Goal: Task Accomplishment & Management: Manage account settings

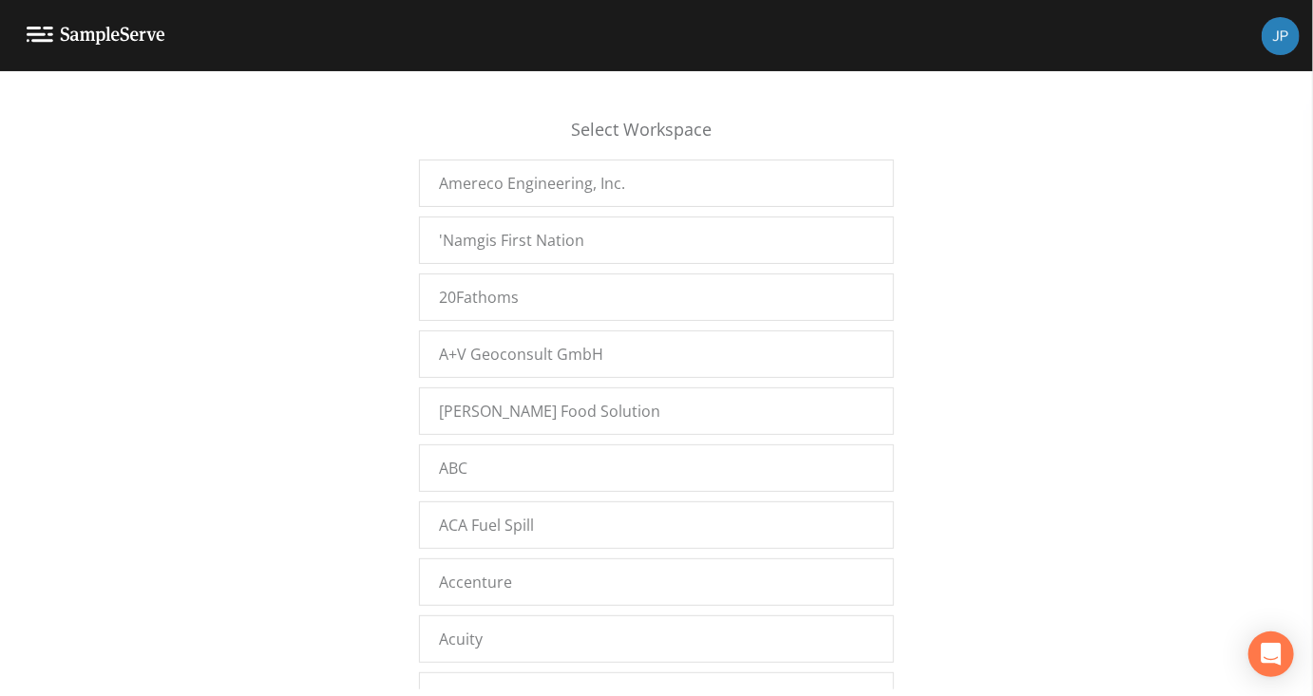
click at [353, 218] on div "Select Workspace Amereco Engineering, Inc. 'Namgis First Nation 20Fathoms A+V G…" at bounding box center [656, 388] width 1313 height 601
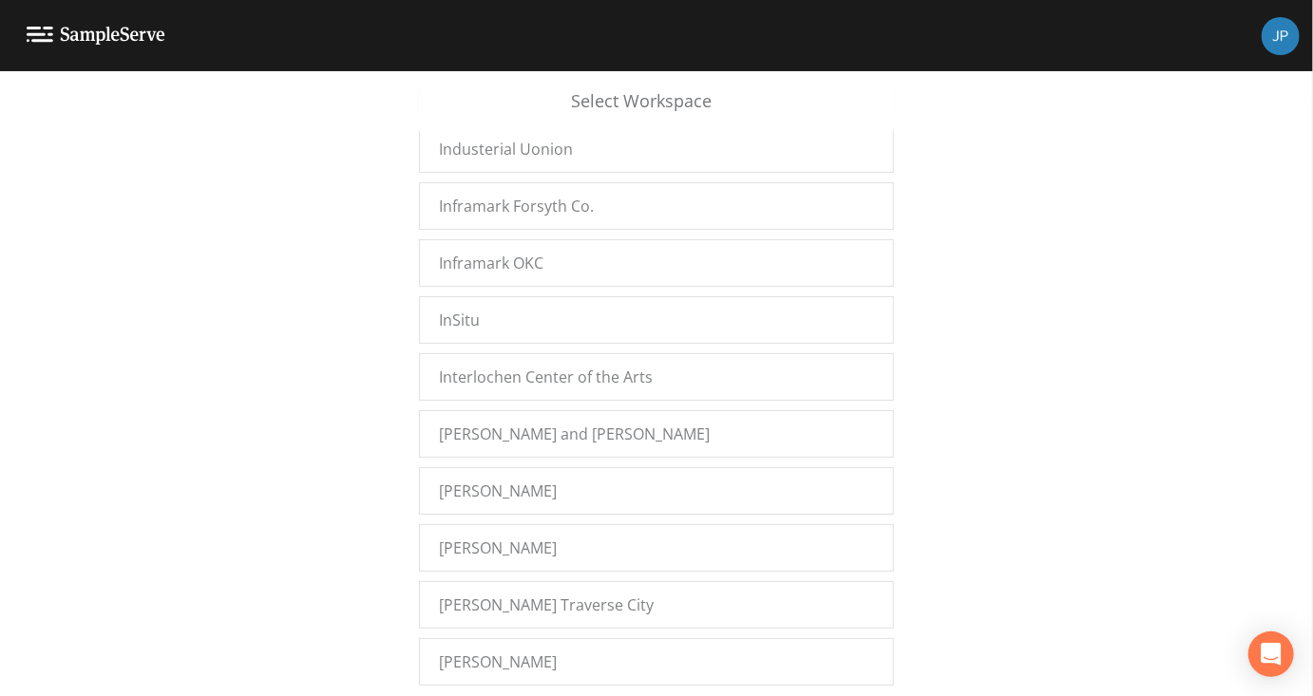
scroll to position [14433, 0]
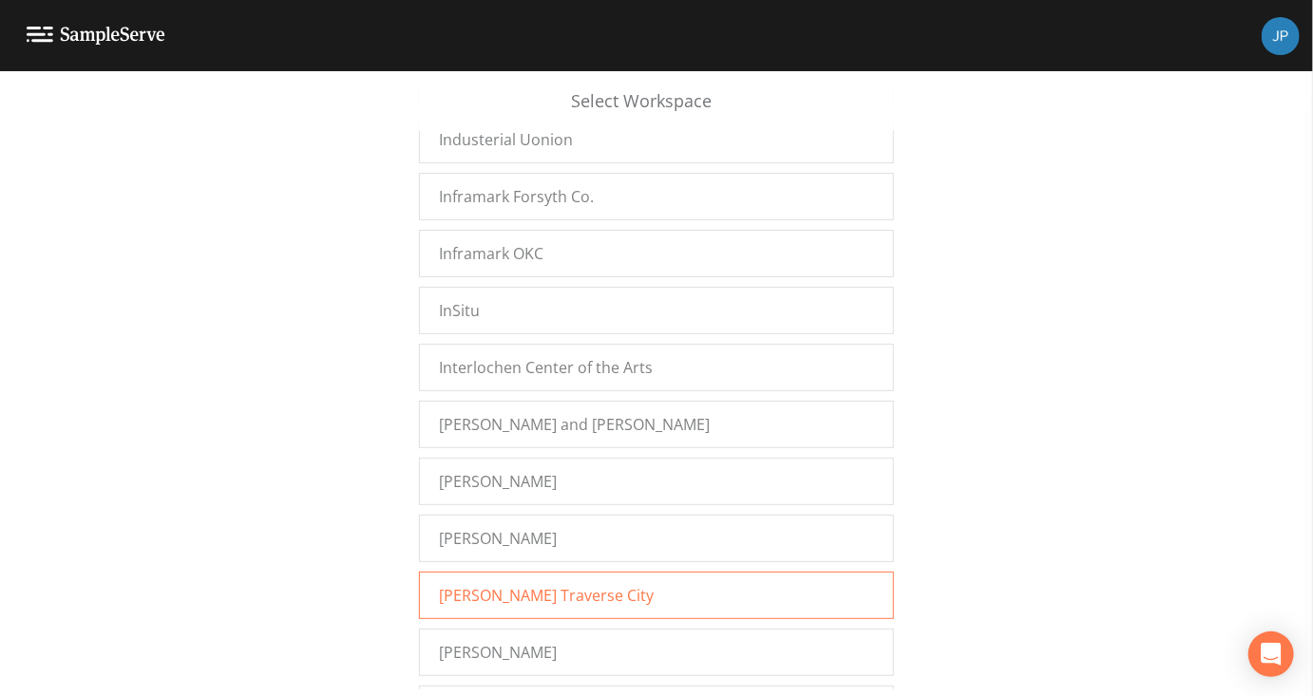
click at [478, 584] on span "Jacobs Traverse City" at bounding box center [546, 595] width 215 height 23
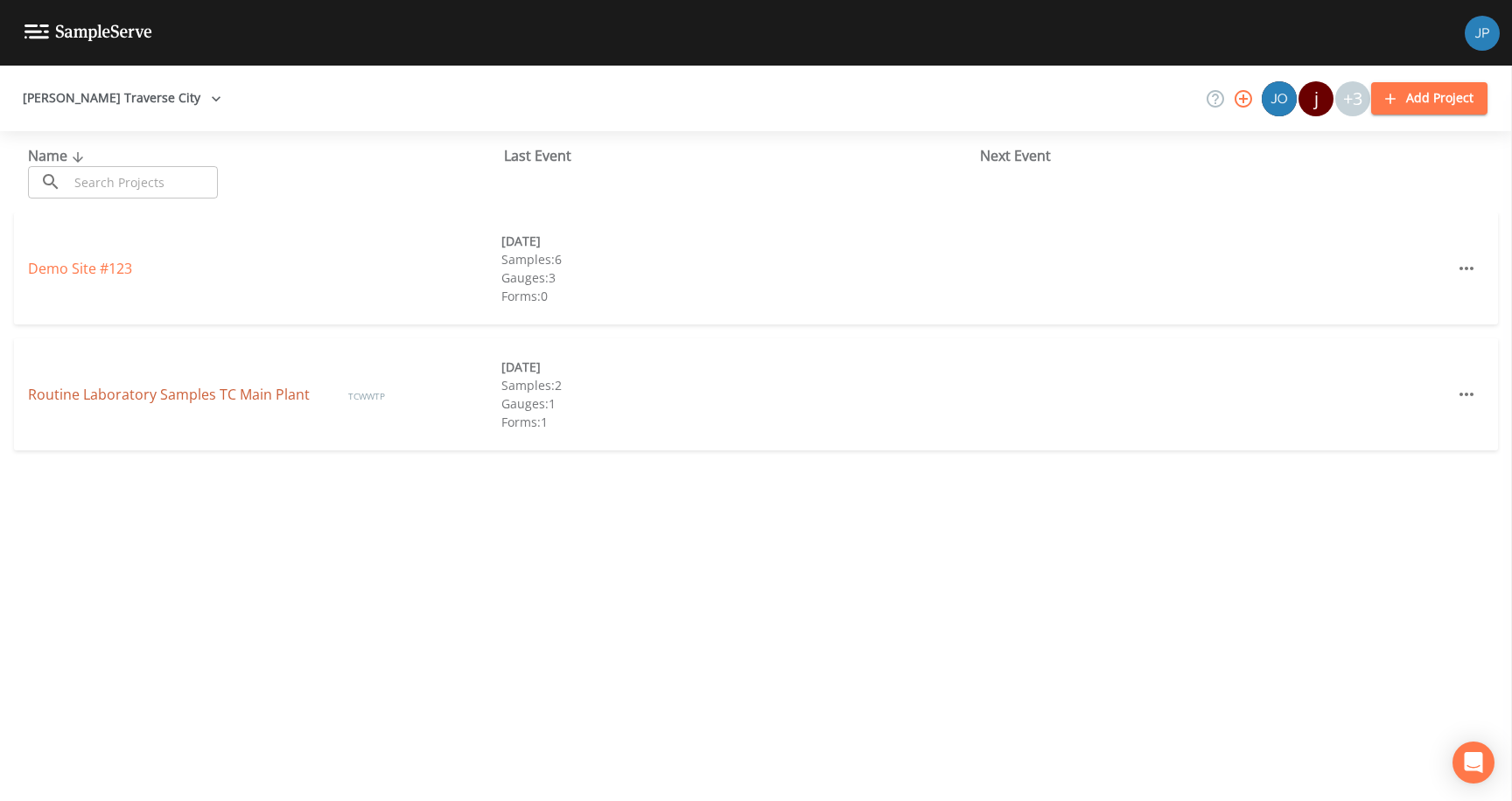
click at [159, 400] on link "Routine Laboratory Samples TC Main Plant" at bounding box center [170, 394] width 285 height 19
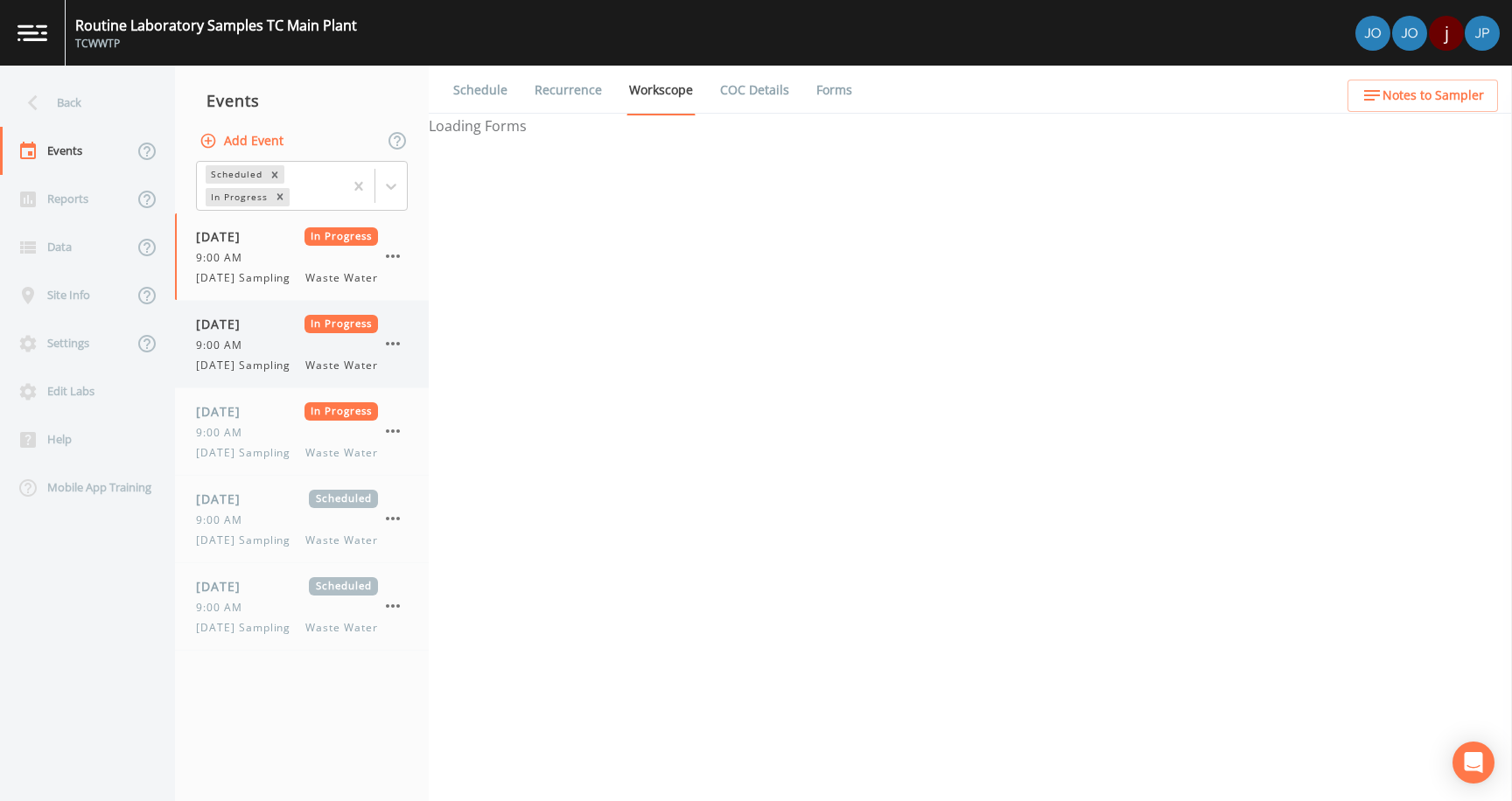
select select "b6a3c313-748b-4795-a028-792ad310bd60"
select select "092b3f94-5697-4c94-9891-da161916fdbb"
select select "b6a3c313-748b-4795-a028-792ad310bd60"
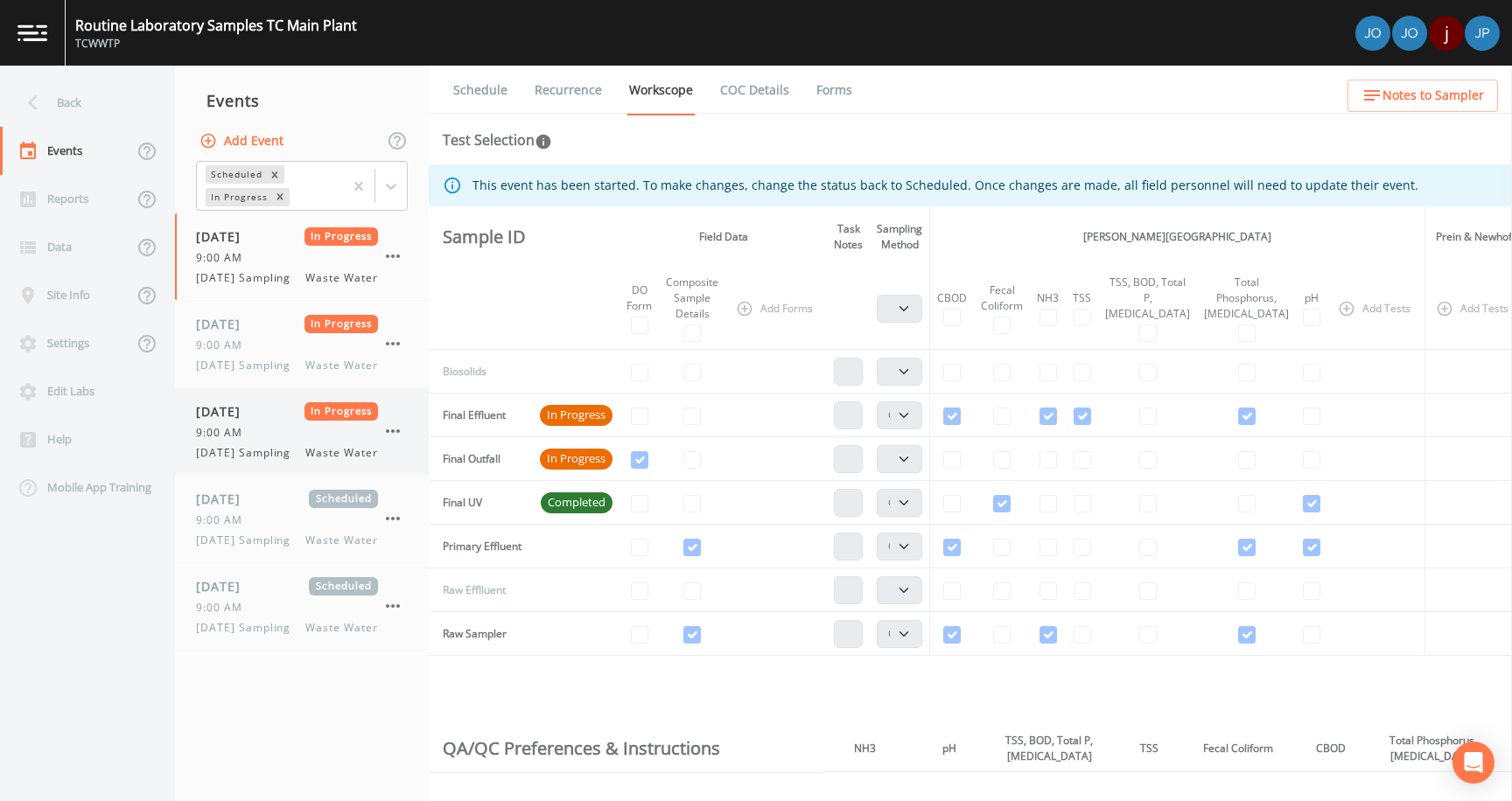
click at [258, 461] on span "[DATE] Sampling" at bounding box center [249, 453] width 105 height 16
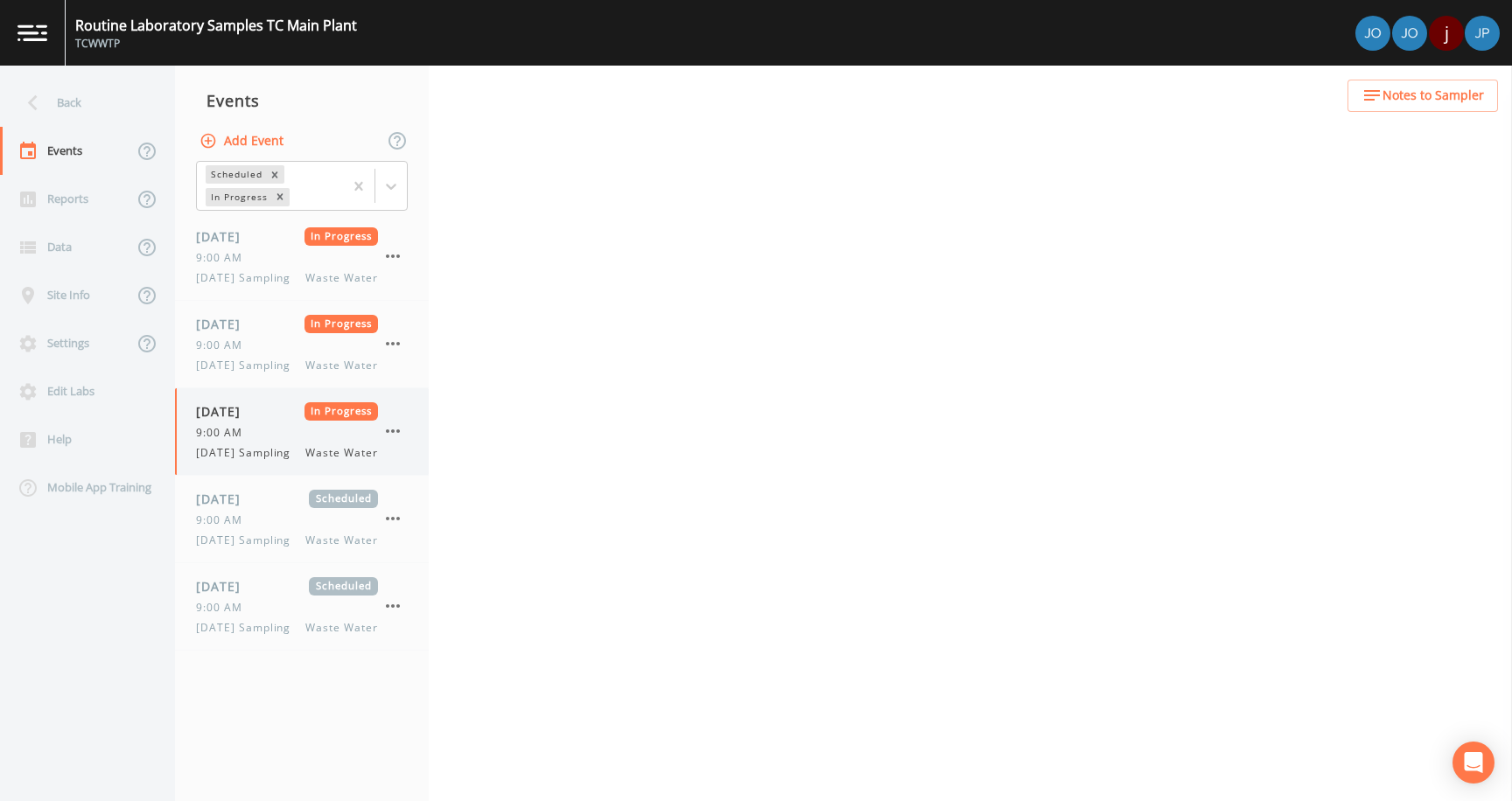
select select "b6a3c313-748b-4795-a028-792ad310bd60"
select select "092b3f94-5697-4c94-9891-da161916fdbb"
select select "b6a3c313-748b-4795-a028-792ad310bd60"
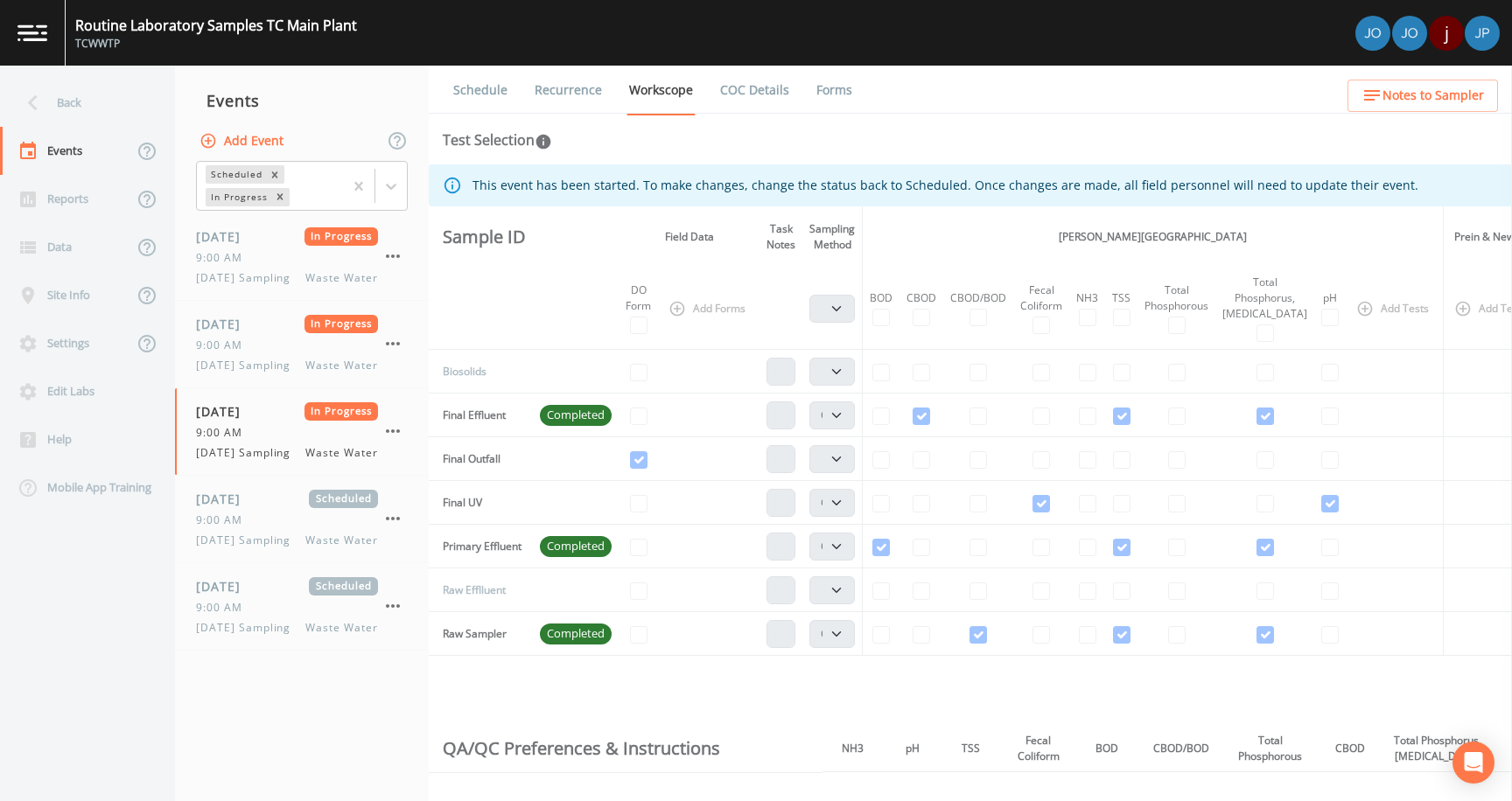
click at [565, 284] on th at bounding box center [576, 308] width 86 height 82
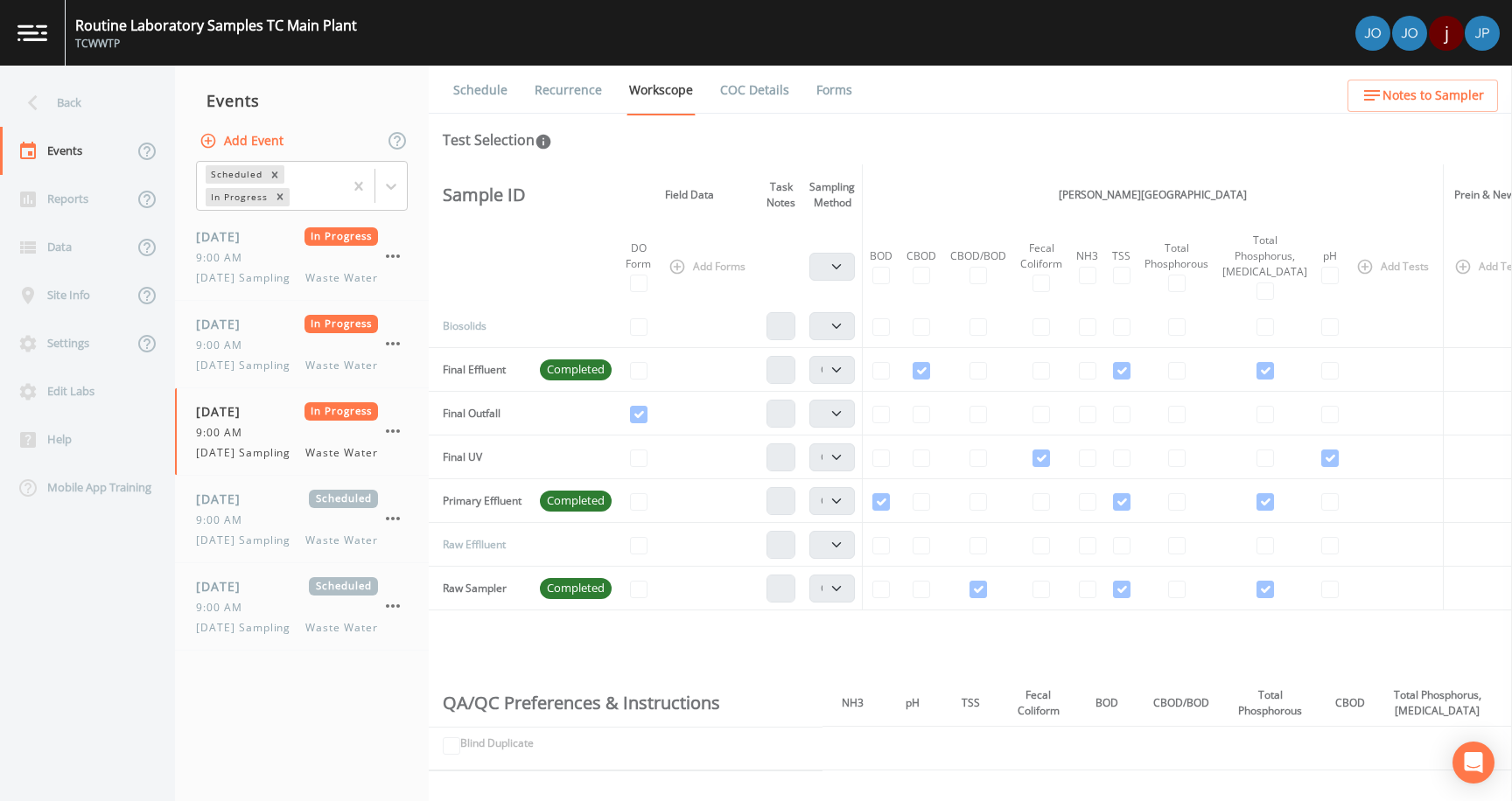
scroll to position [49, 0]
click at [815, 98] on link "Forms" at bounding box center [834, 89] width 41 height 49
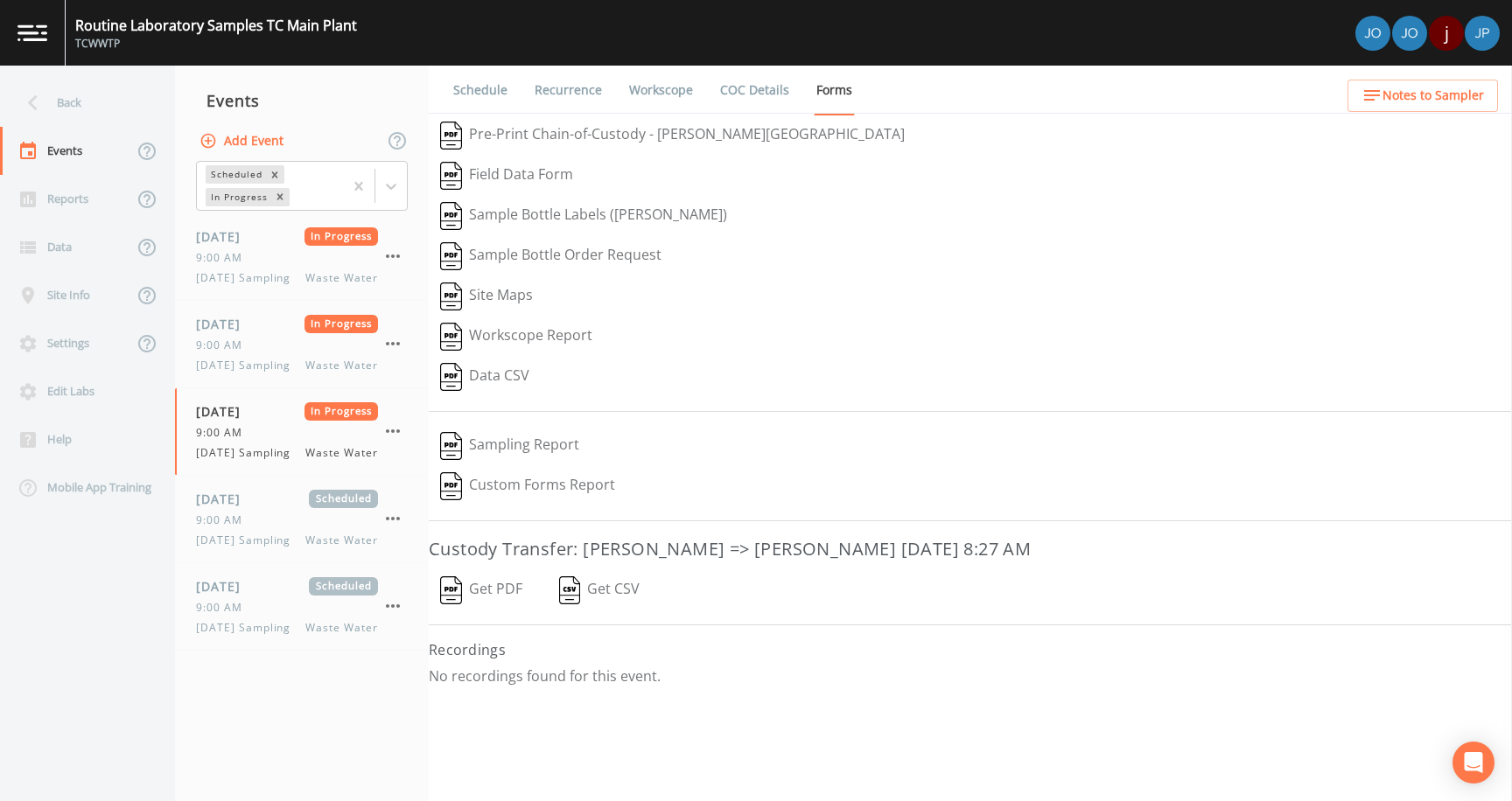
click at [488, 591] on button "Get PDF" at bounding box center [482, 591] width 105 height 41
click at [908, 99] on ul "Schedule Recurrence Workscope COC Details Forms" at bounding box center [971, 89] width 1083 height 48
click at [1343, 37] on div "Routine Laboratory Samples TC Main Plant TCWWTP j" at bounding box center [756, 32] width 1512 height 65
click at [46, 108] on icon at bounding box center [32, 102] width 30 height 30
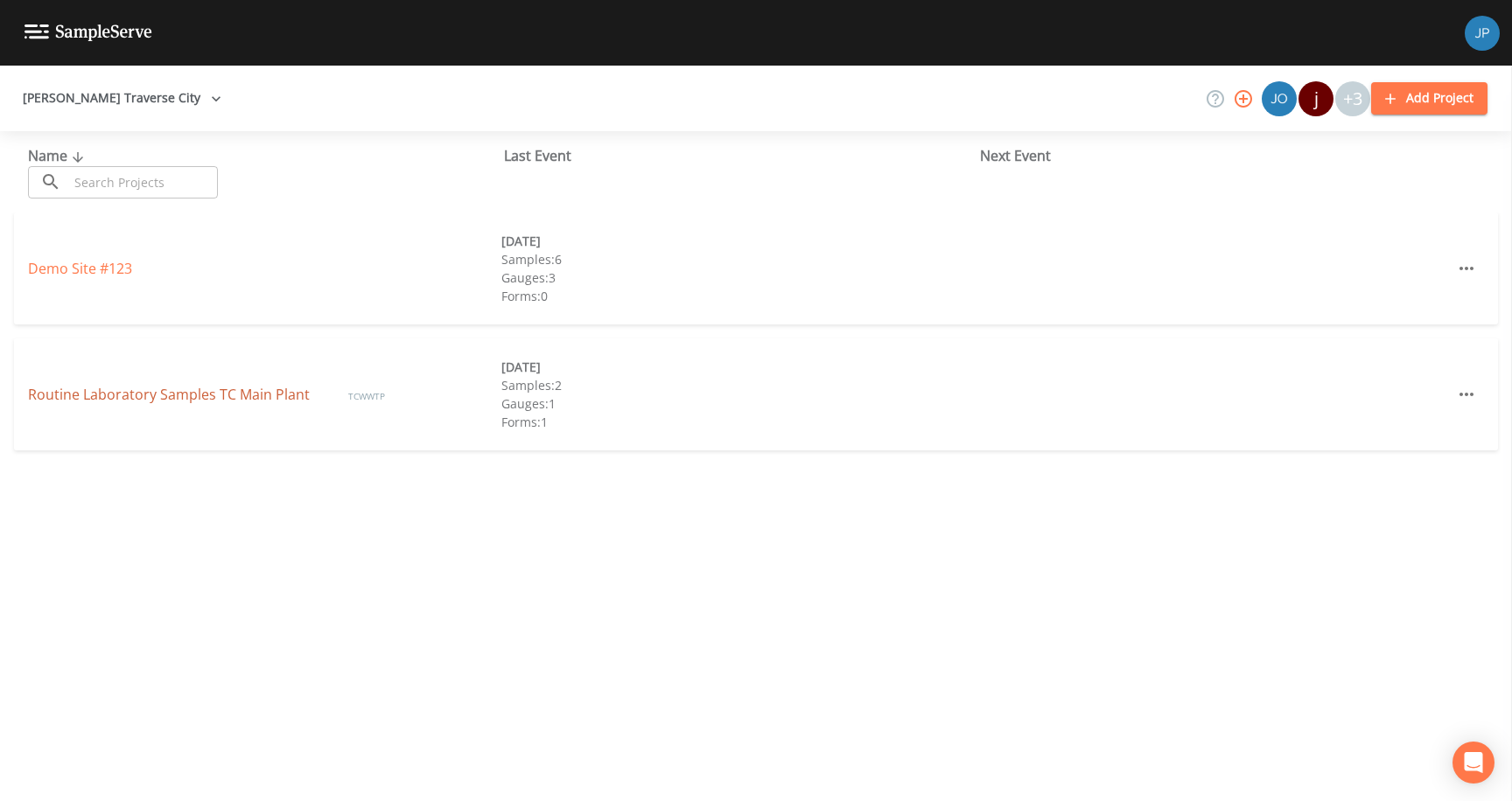
click at [227, 400] on link "Routine Laboratory Samples TC Main Plant" at bounding box center [170, 394] width 285 height 19
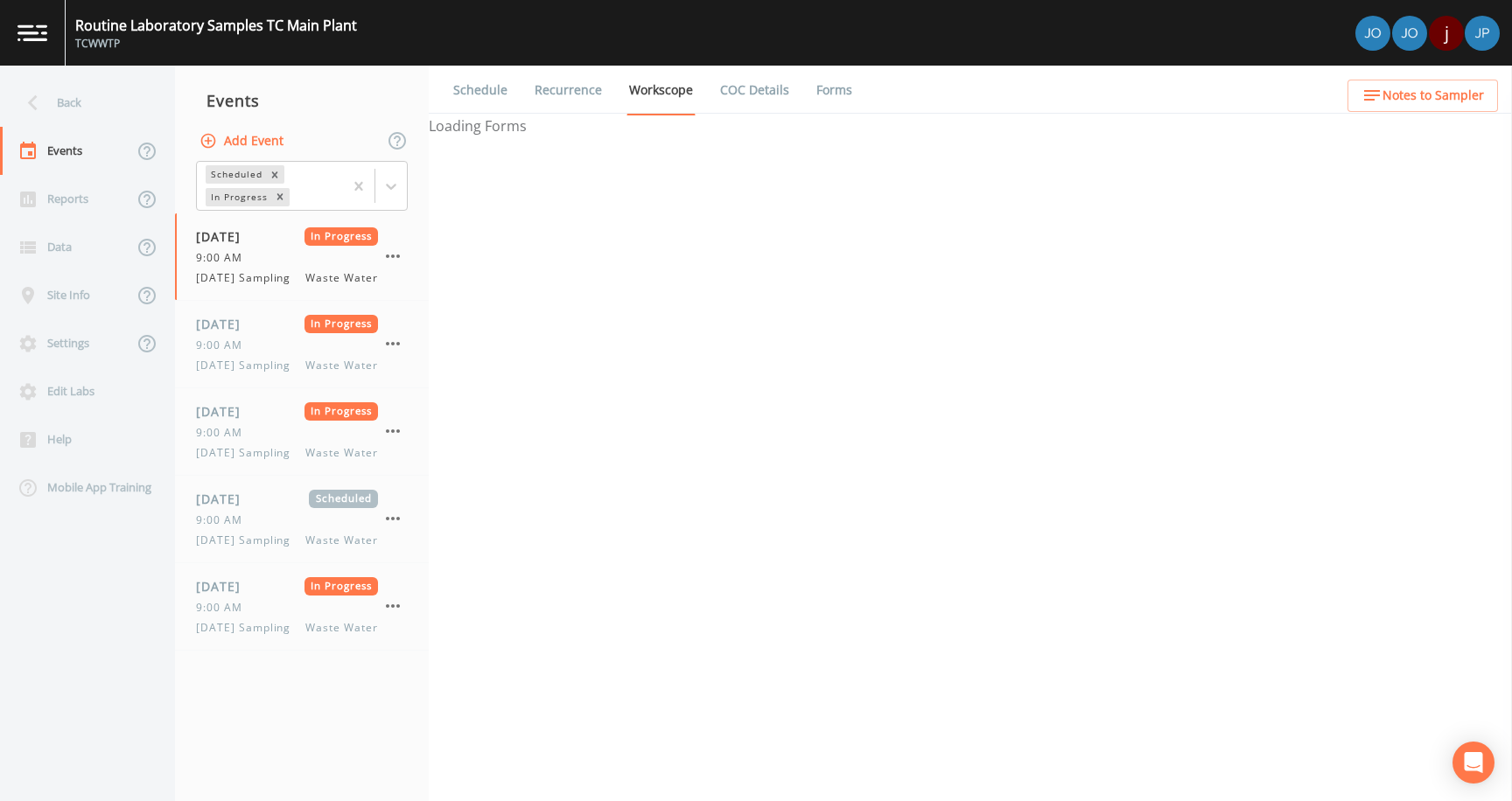
select select "b6a3c313-748b-4795-a028-792ad310bd60"
select select "092b3f94-5697-4c94-9891-da161916fdbb"
select select "b6a3c313-748b-4795-a028-792ad310bd60"
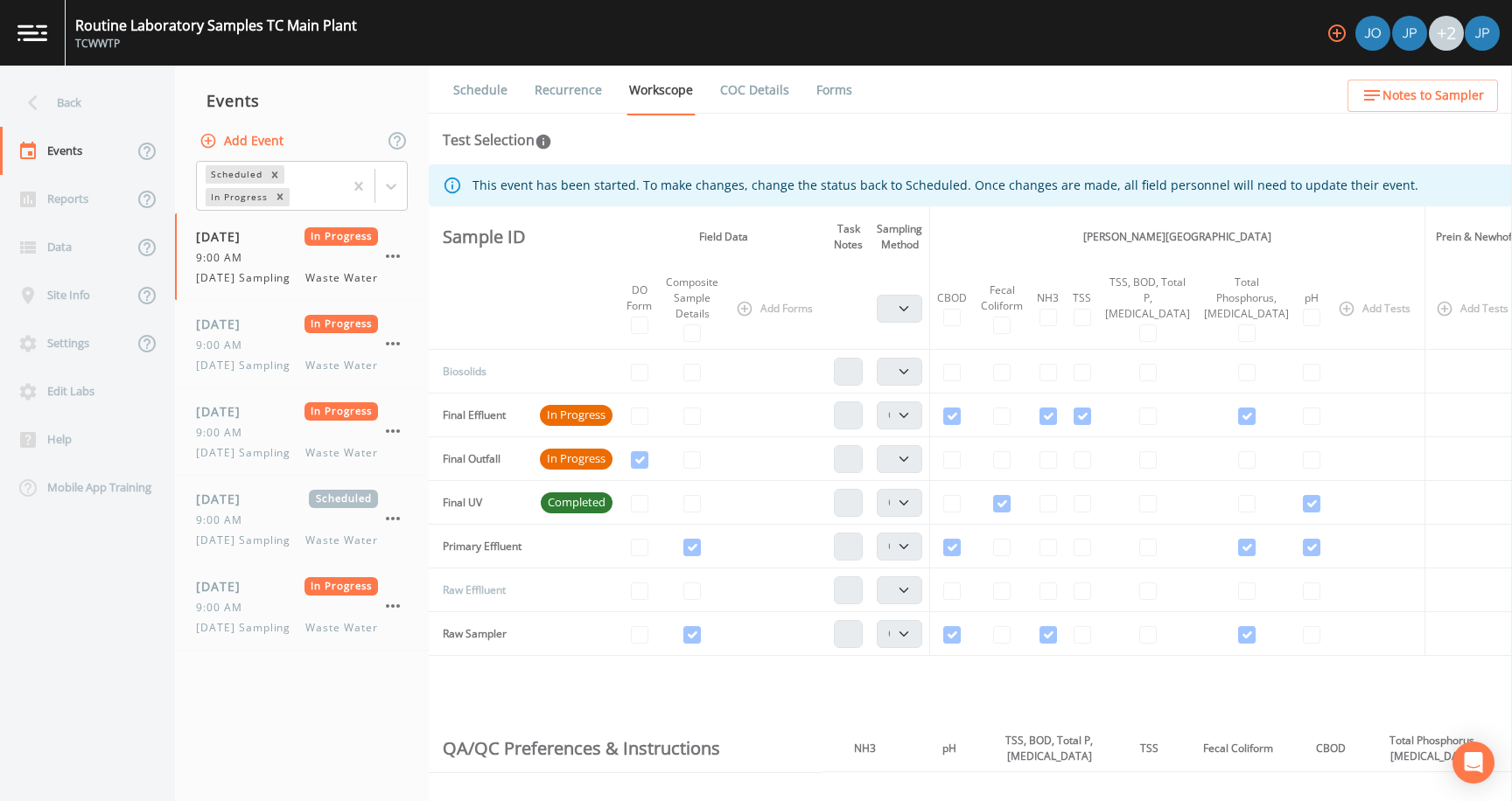
click at [1332, 27] on icon "button" at bounding box center [1336, 33] width 17 height 17
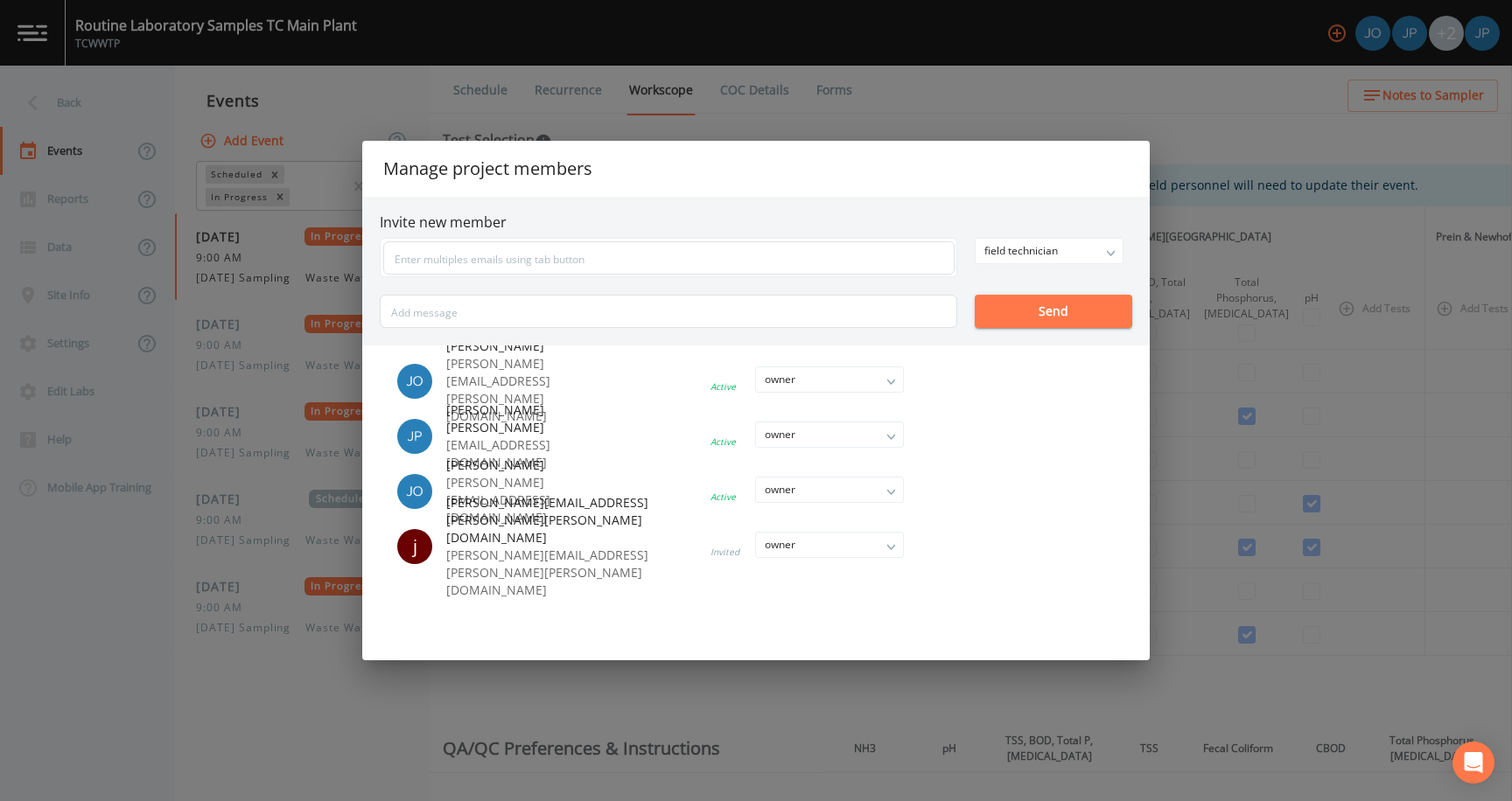
click at [682, 384] on li at bounding box center [793, 381] width 297 height 7
click at [649, 408] on ul "Joshua Lycka joshua.lycka@jacobs.com Active owner owner admin field technician …" at bounding box center [755, 503] width 787 height 315
click at [1066, 103] on div "Manage project members Invite new member field technician owner admin field tec…" at bounding box center [756, 400] width 1512 height 801
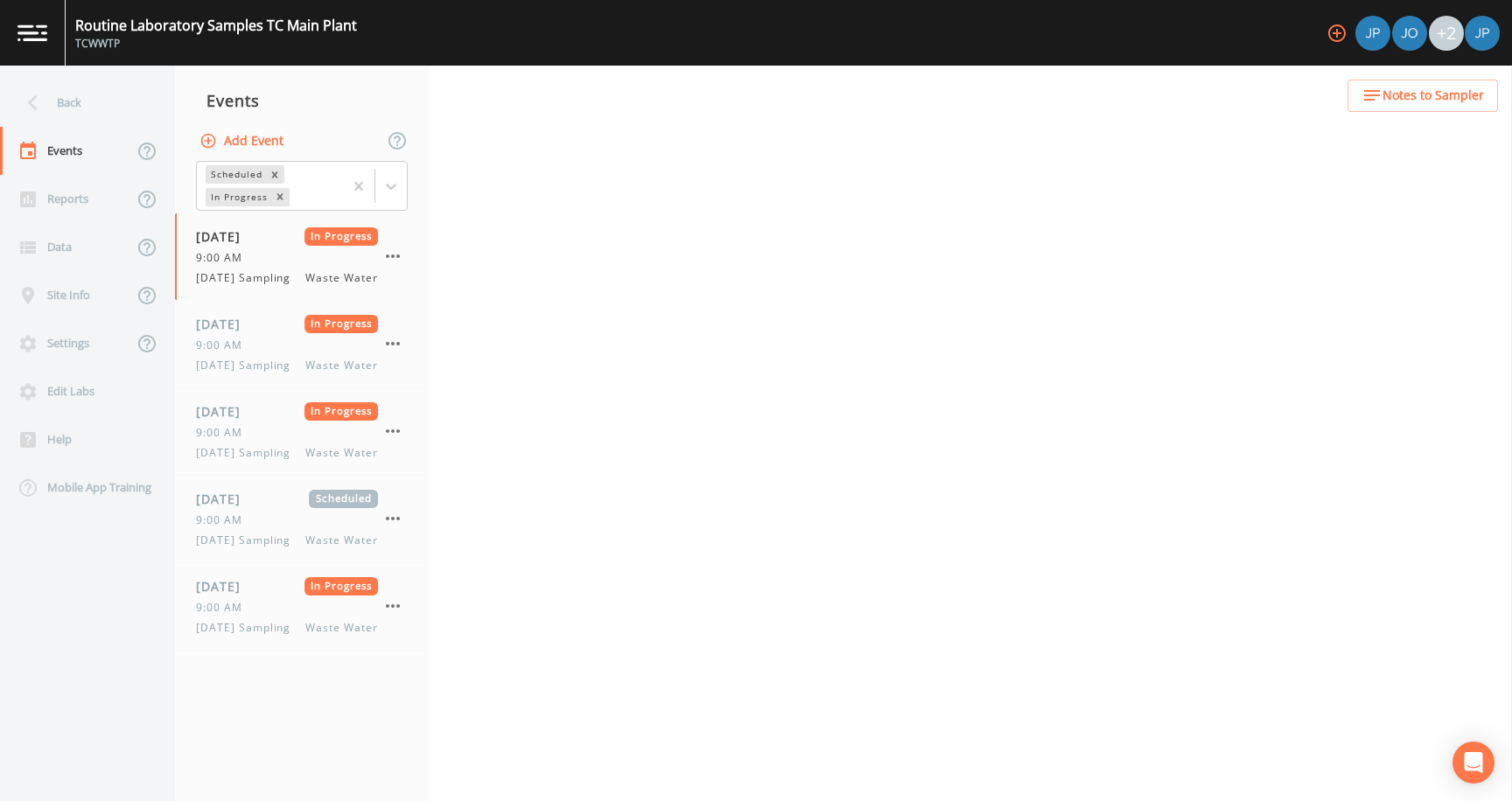
select select "b6a3c313-748b-4795-a028-792ad310bd60"
select select "092b3f94-5697-4c94-9891-da161916fdbb"
select select "b6a3c313-748b-4795-a028-792ad310bd60"
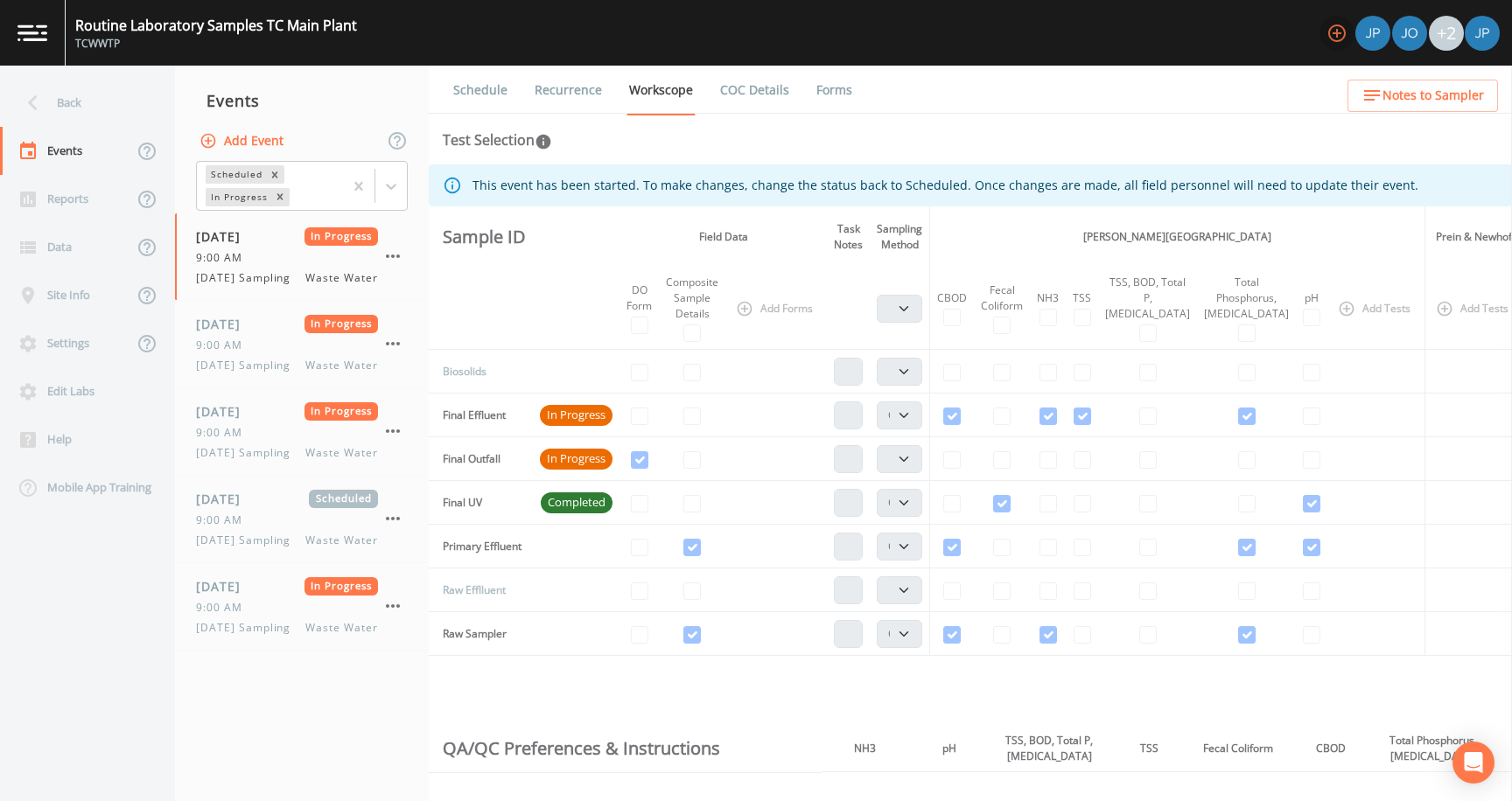
click at [1336, 43] on icon "button" at bounding box center [1336, 33] width 21 height 21
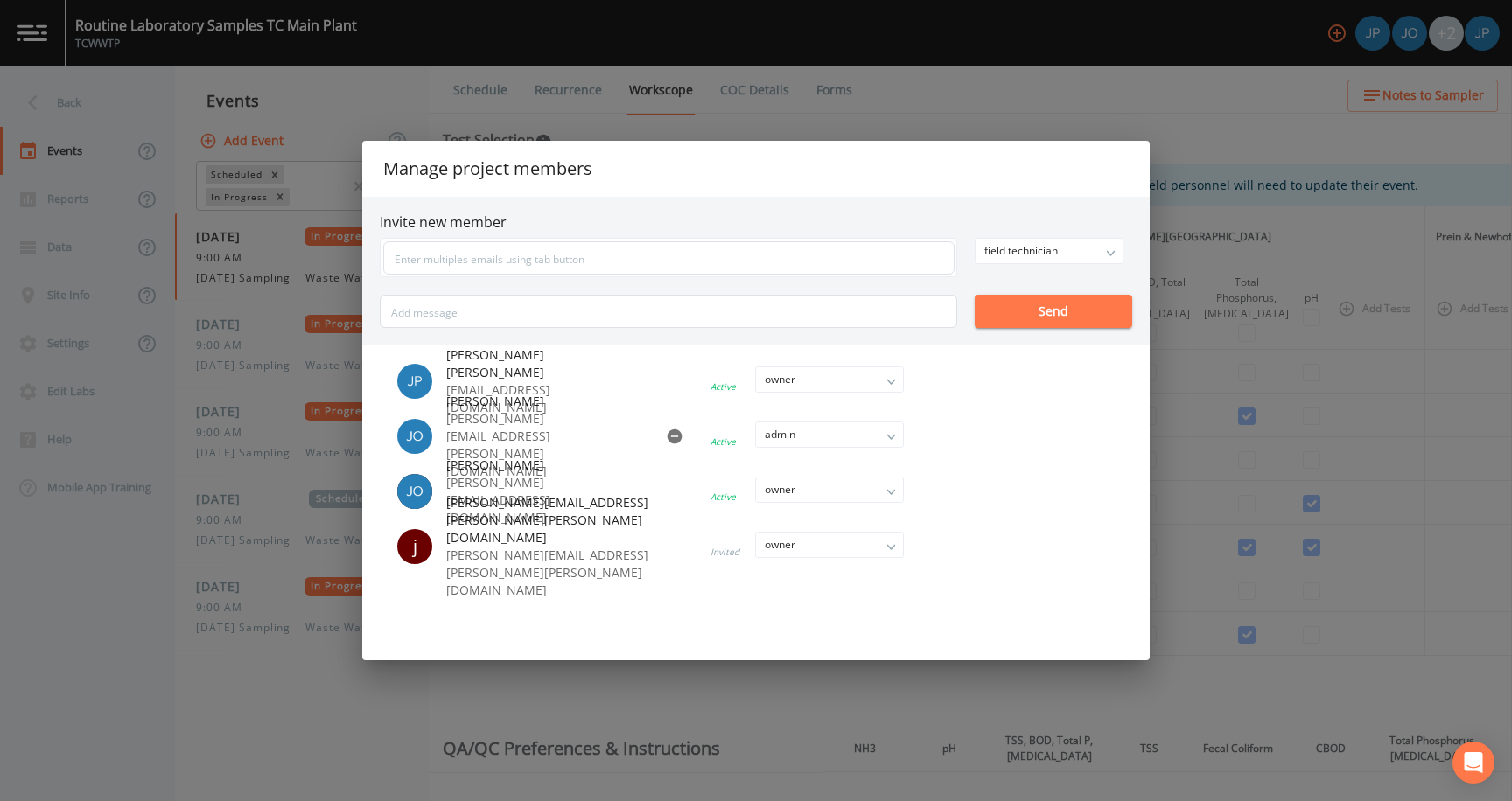
click at [666, 430] on icon "button" at bounding box center [674, 436] width 17 height 17
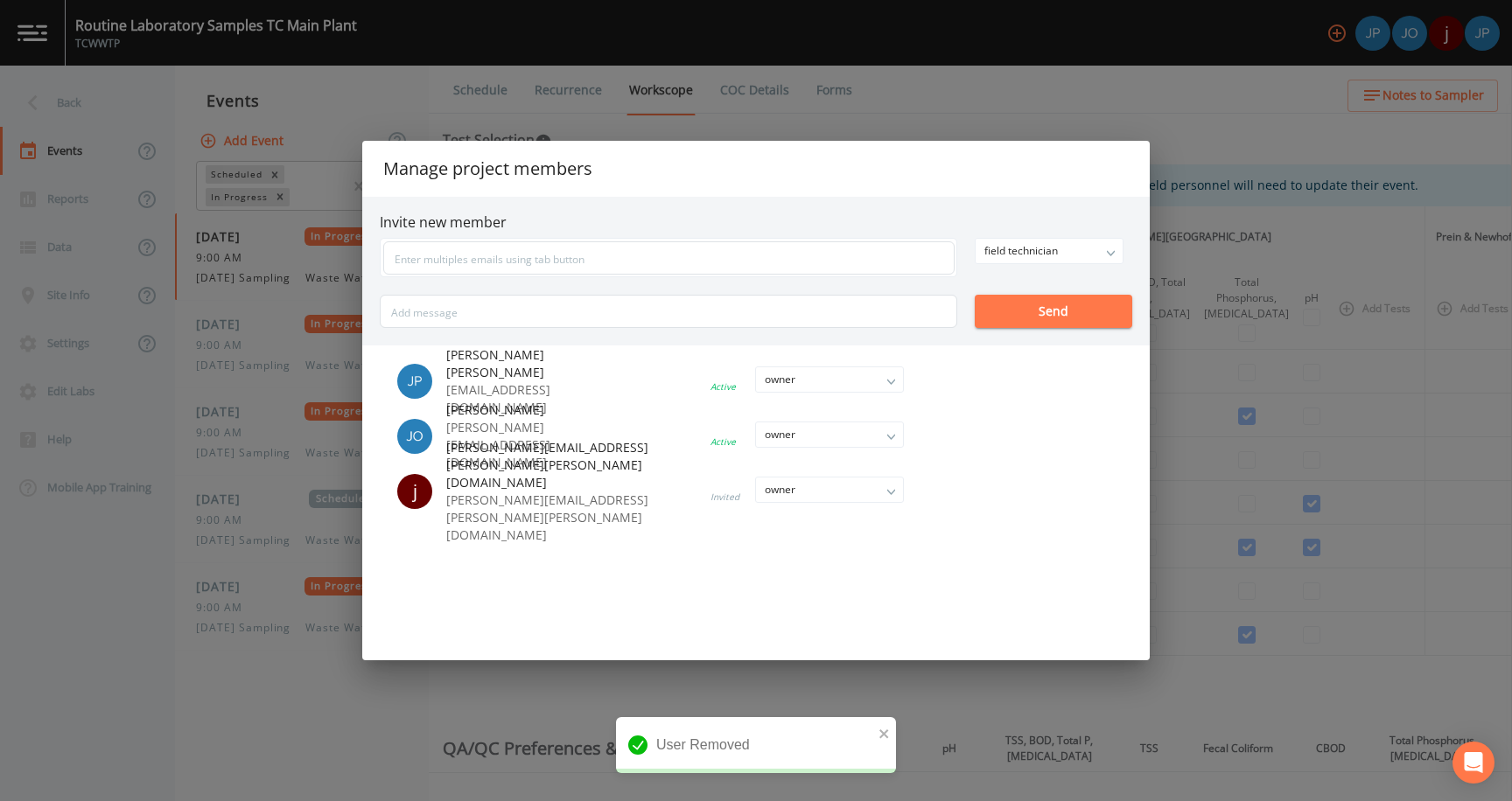
click at [500, 695] on div "Manage project members Invite new member field technician owner admin field tec…" at bounding box center [756, 400] width 1512 height 801
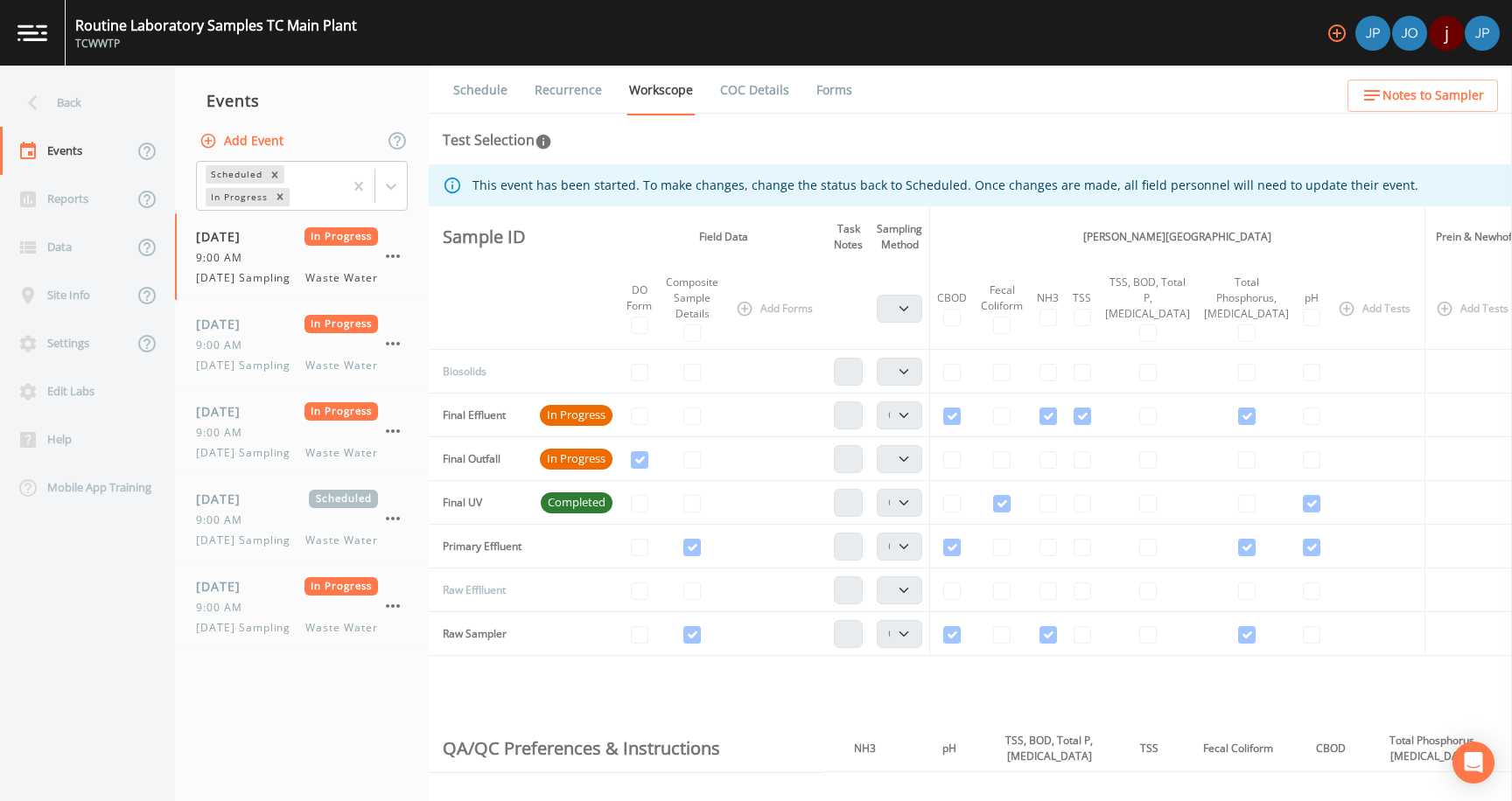
click at [612, 150] on div "Schedule Recurrence Workscope COC Details Forms Test Selection This event has b…" at bounding box center [971, 433] width 1083 height 736
click at [687, 142] on div "Test Selection" at bounding box center [971, 140] width 1055 height 21
click at [762, 143] on div "Test Selection" at bounding box center [971, 140] width 1055 height 21
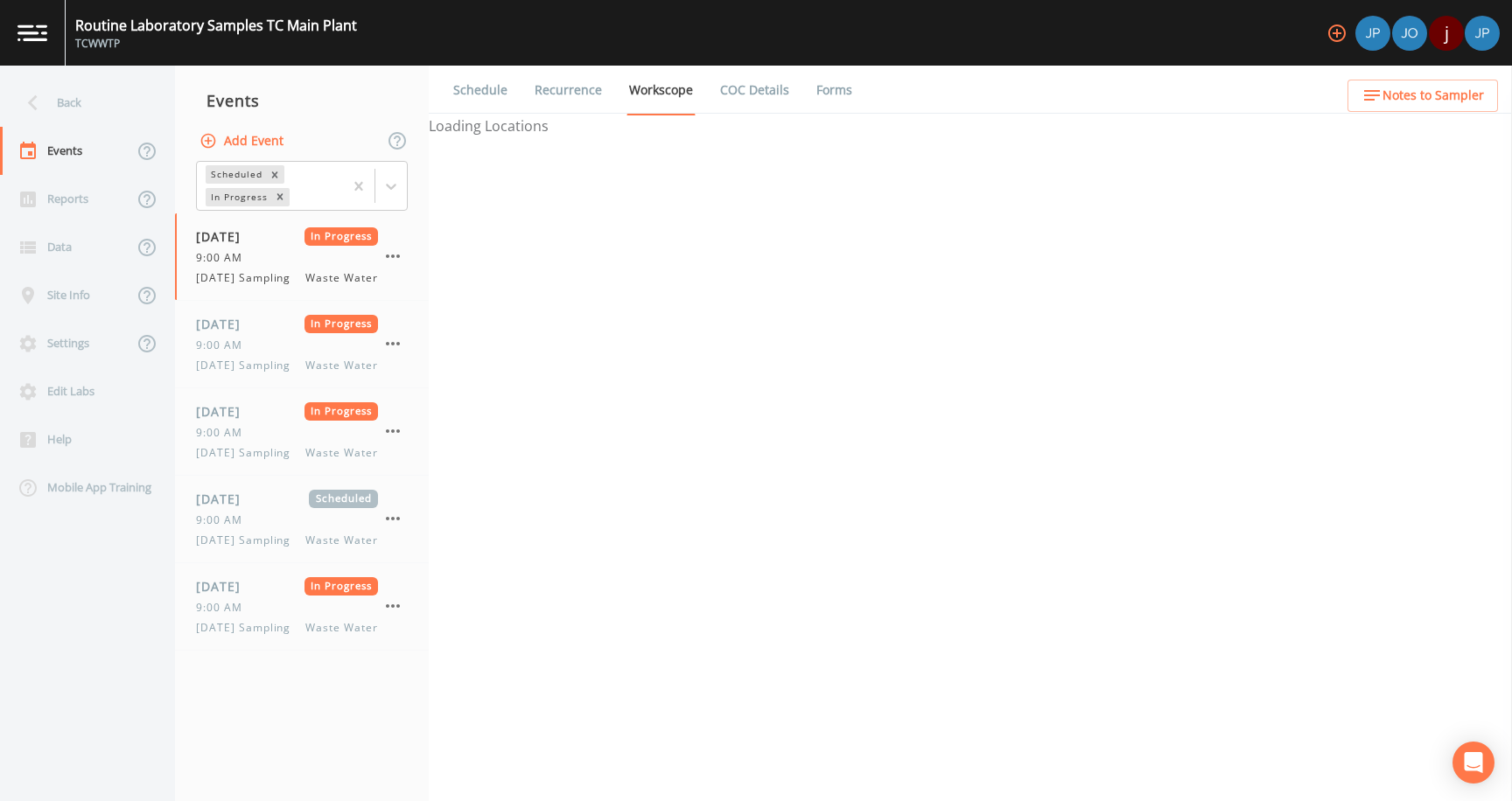
select select "b6a3c313-748b-4795-a028-792ad310bd60"
select select "092b3f94-5697-4c94-9891-da161916fdbb"
select select "b6a3c313-748b-4795-a028-792ad310bd60"
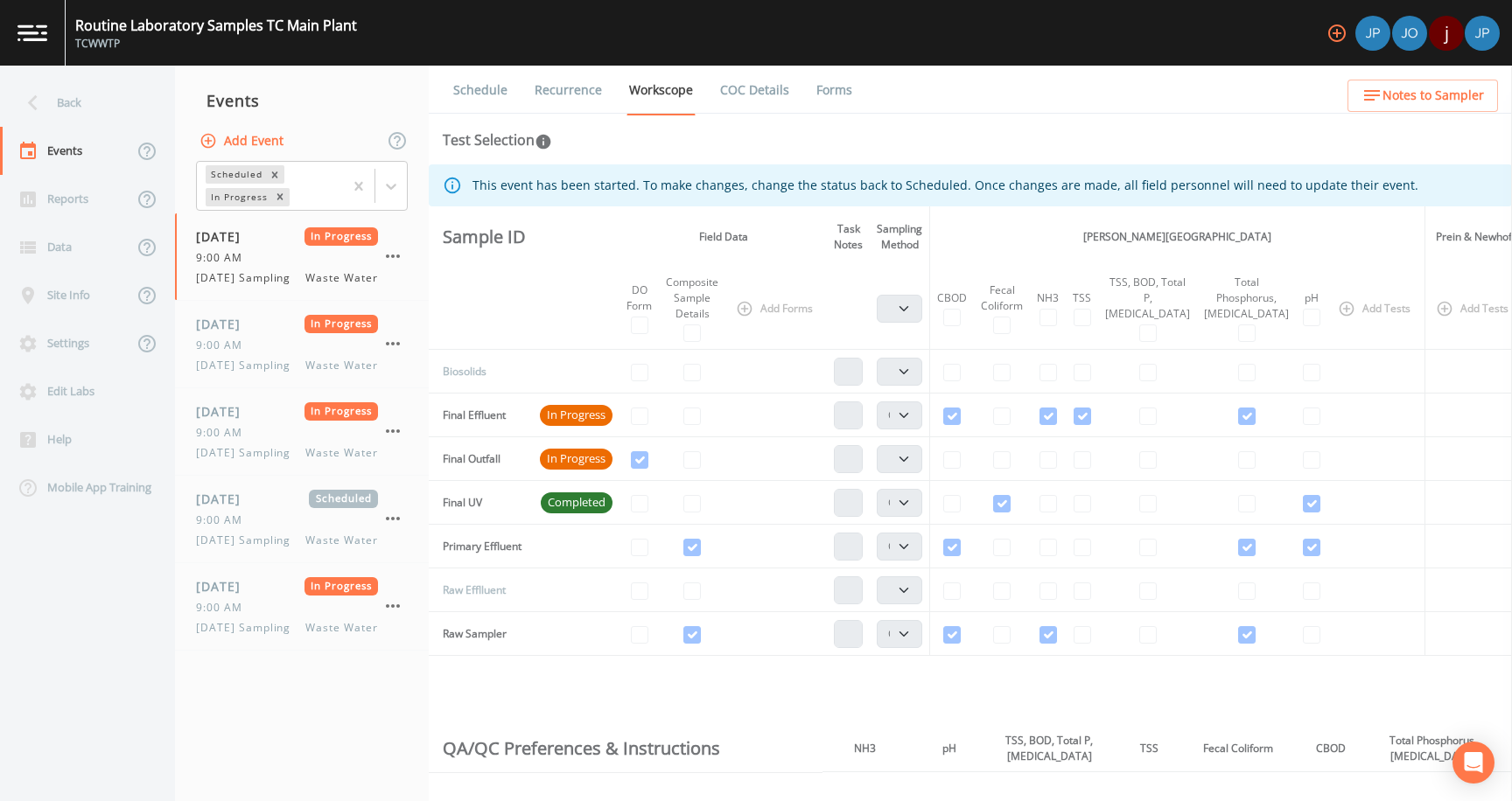
click at [820, 94] on link "Forms" at bounding box center [834, 89] width 41 height 49
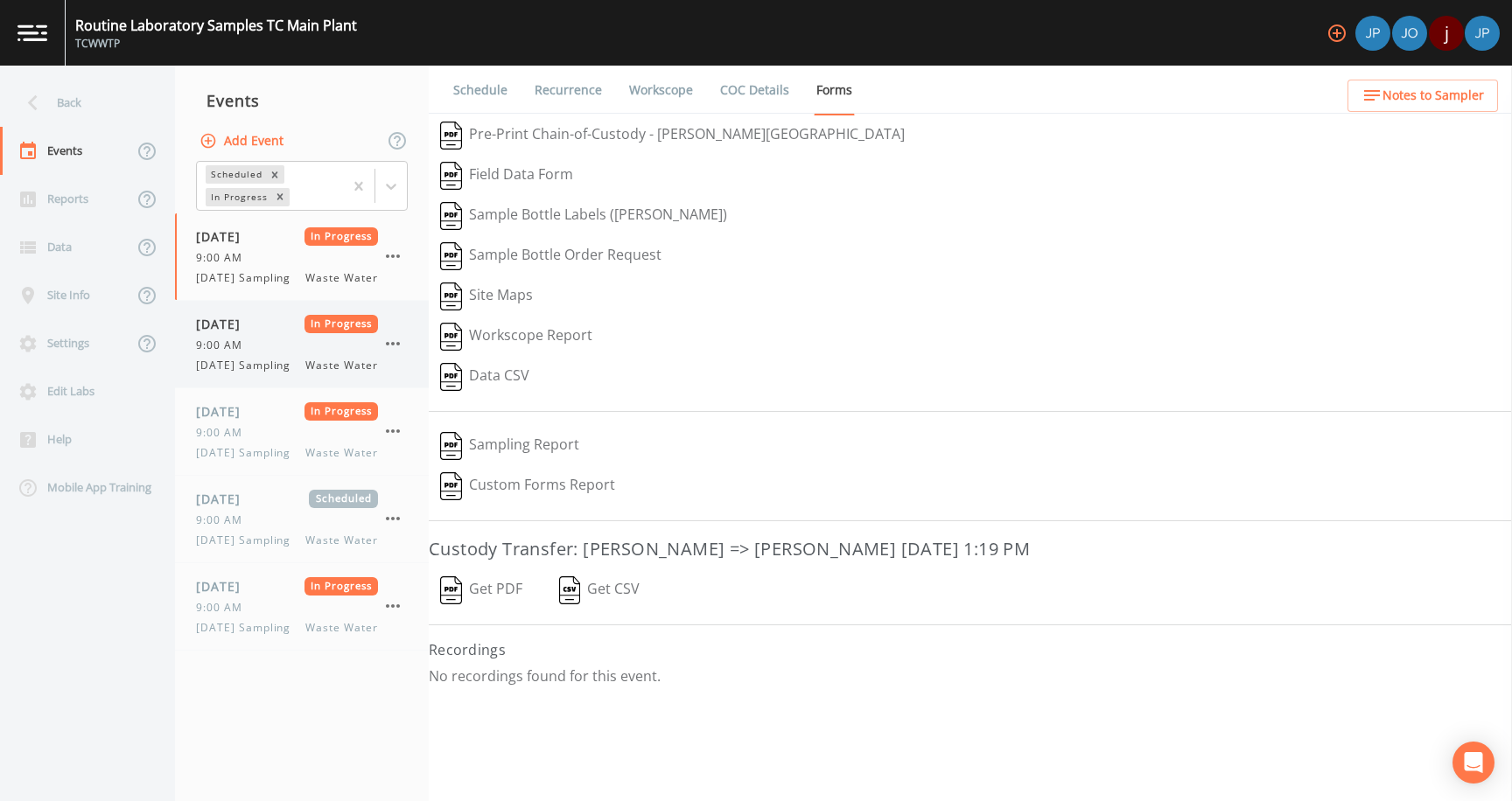
click at [247, 374] on span "[DATE] Sampling" at bounding box center [249, 366] width 105 height 16
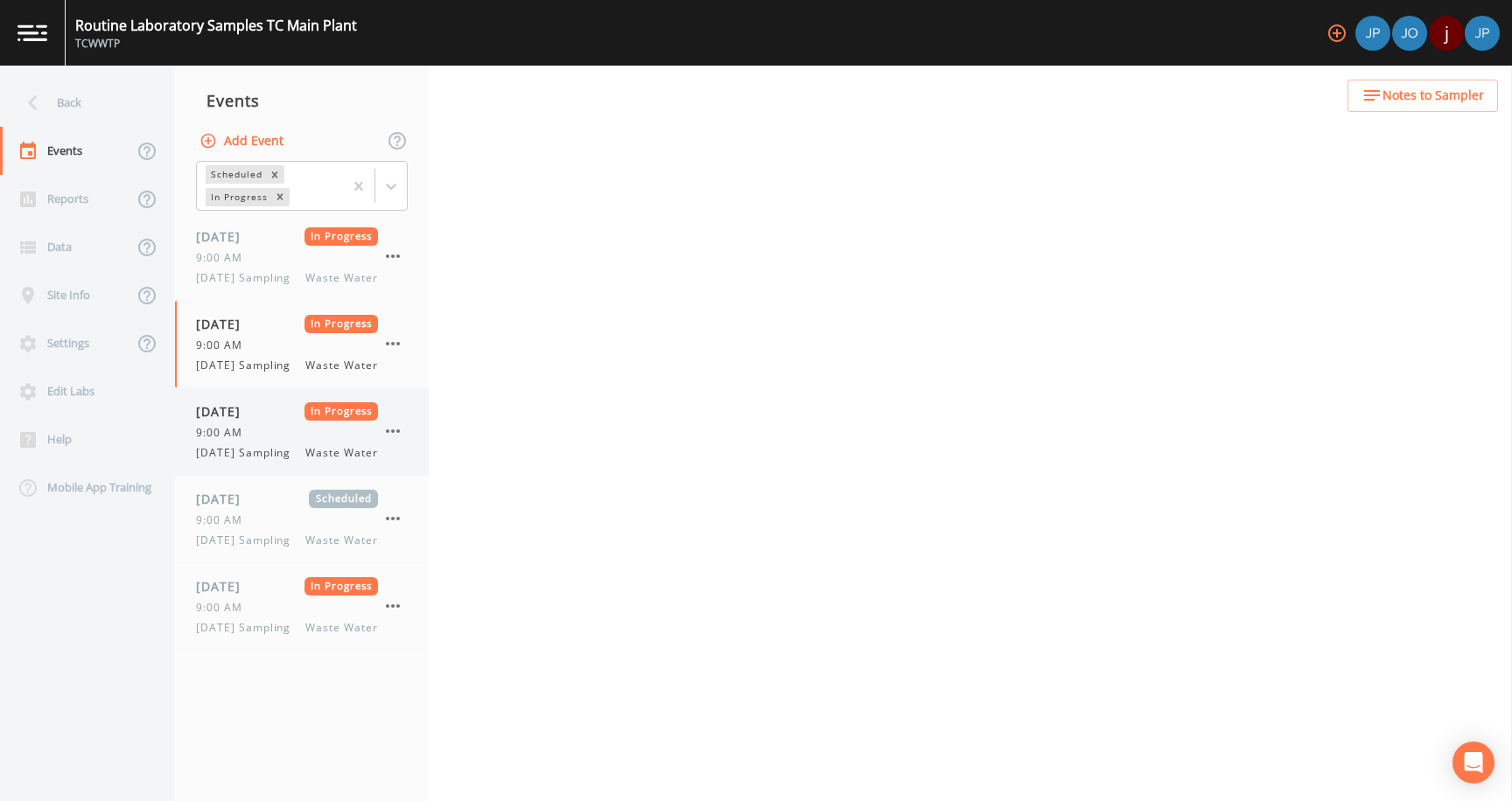
select select "b6a3c313-748b-4795-a028-792ad310bd60"
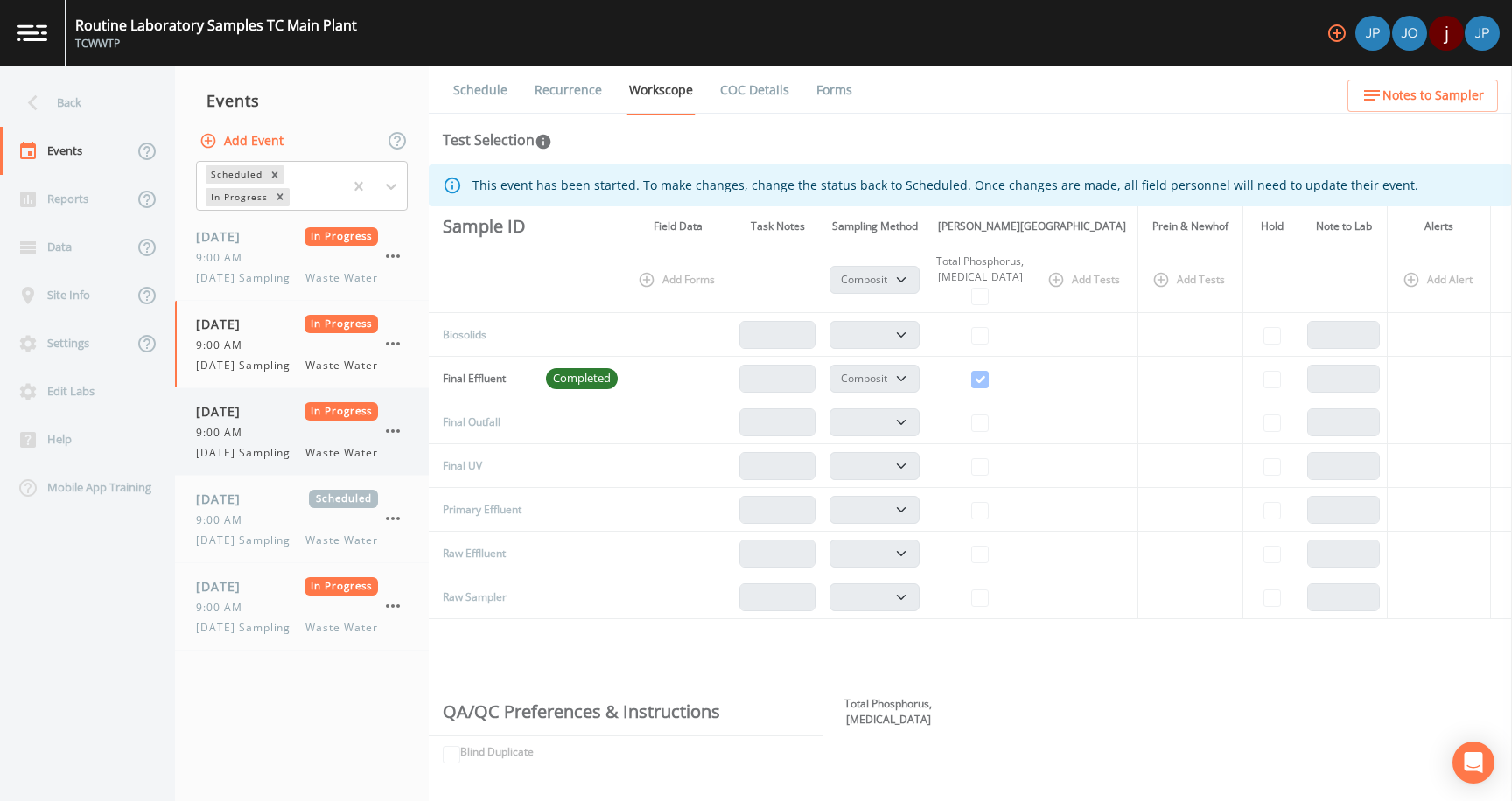
click at [258, 441] on div "9:00 AM" at bounding box center [287, 433] width 182 height 16
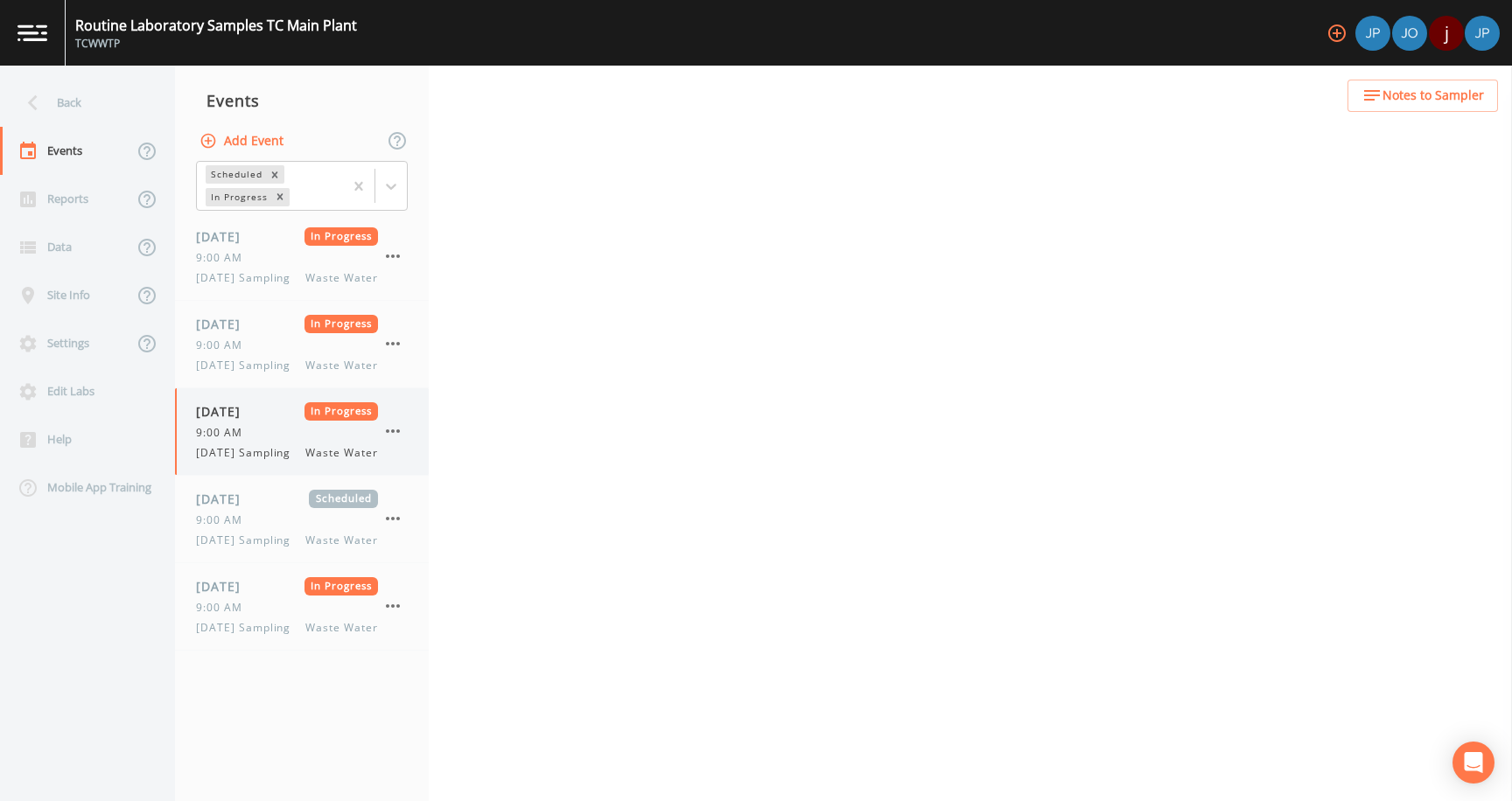
select select "b6a3c313-748b-4795-a028-792ad310bd60"
select select "092b3f94-5697-4c94-9891-da161916fdbb"
select select "b6a3c313-748b-4795-a028-792ad310bd60"
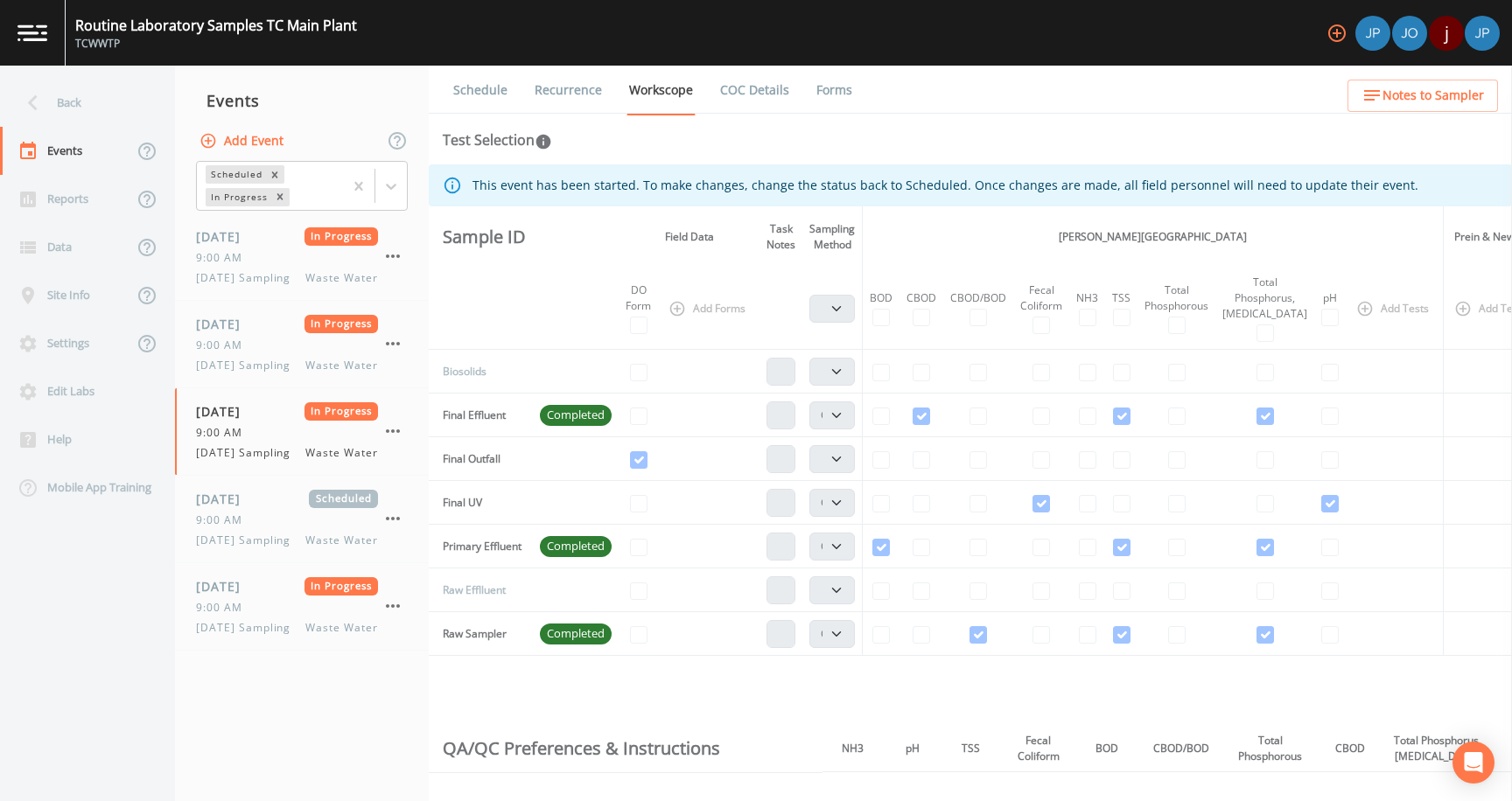
click at [835, 94] on link "Forms" at bounding box center [834, 89] width 41 height 49
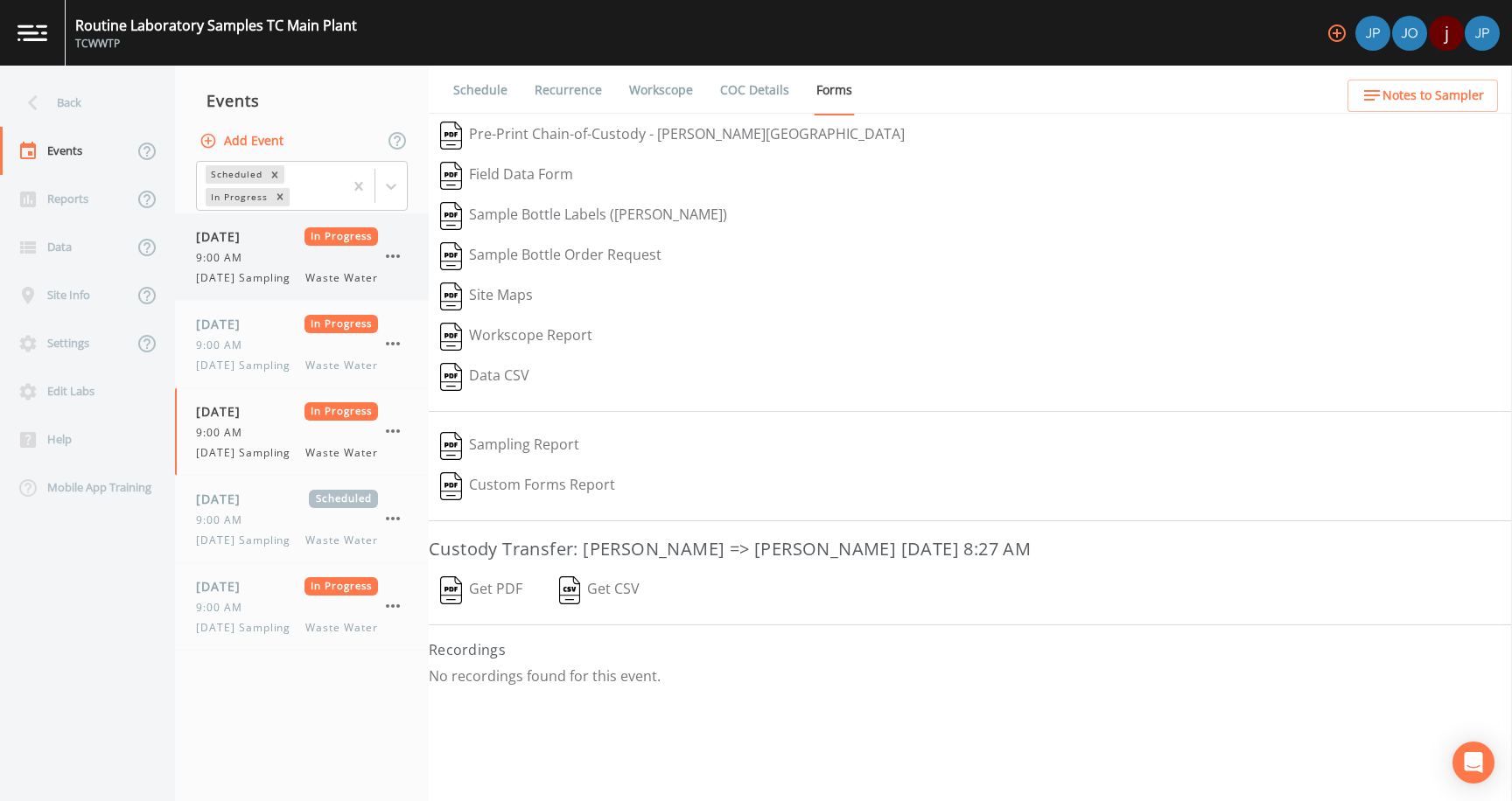
click at [279, 282] on span "[DATE] Sampling" at bounding box center [249, 278] width 105 height 16
select select "b6a3c313-748b-4795-a028-792ad310bd60"
select select "092b3f94-5697-4c94-9891-da161916fdbb"
select select "b6a3c313-748b-4795-a028-792ad310bd60"
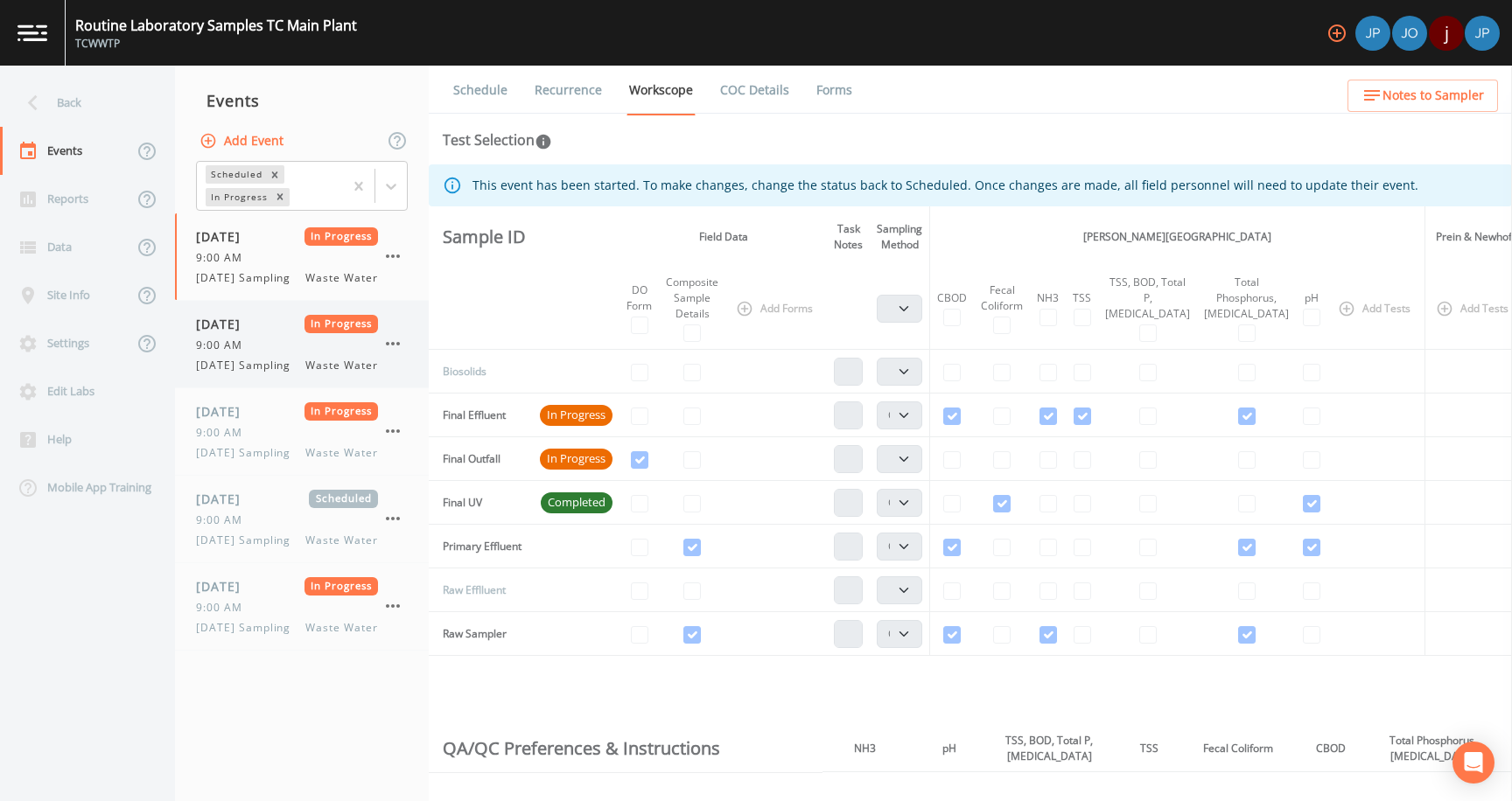
click at [254, 388] on div "[DATE] In Progress 9:00 AM [DATE] Sampling Waste Water" at bounding box center [302, 344] width 254 height 87
select select "b6a3c313-748b-4795-a028-792ad310bd60"
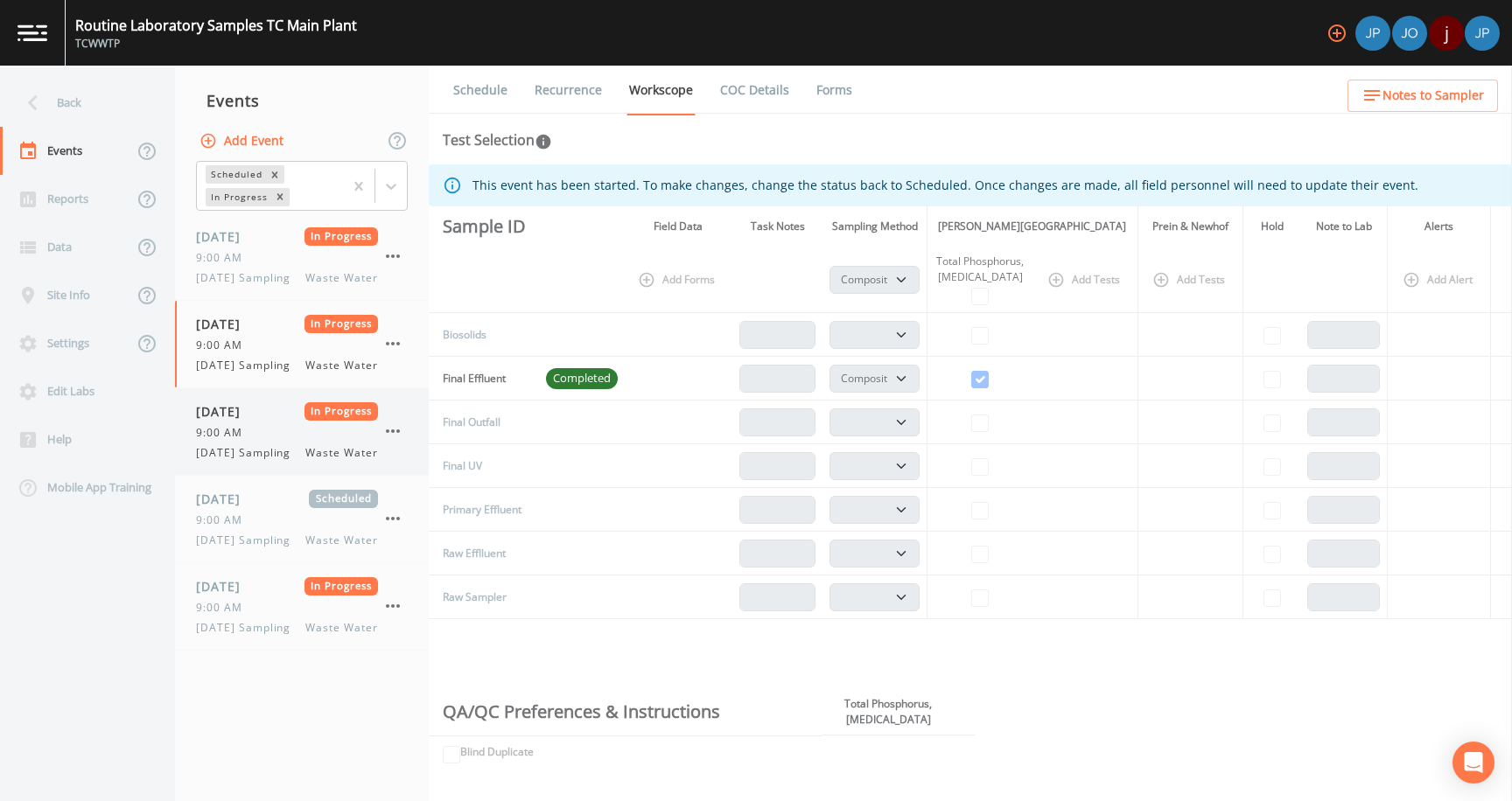
click at [269, 461] on span "[DATE] Sampling" at bounding box center [249, 453] width 105 height 16
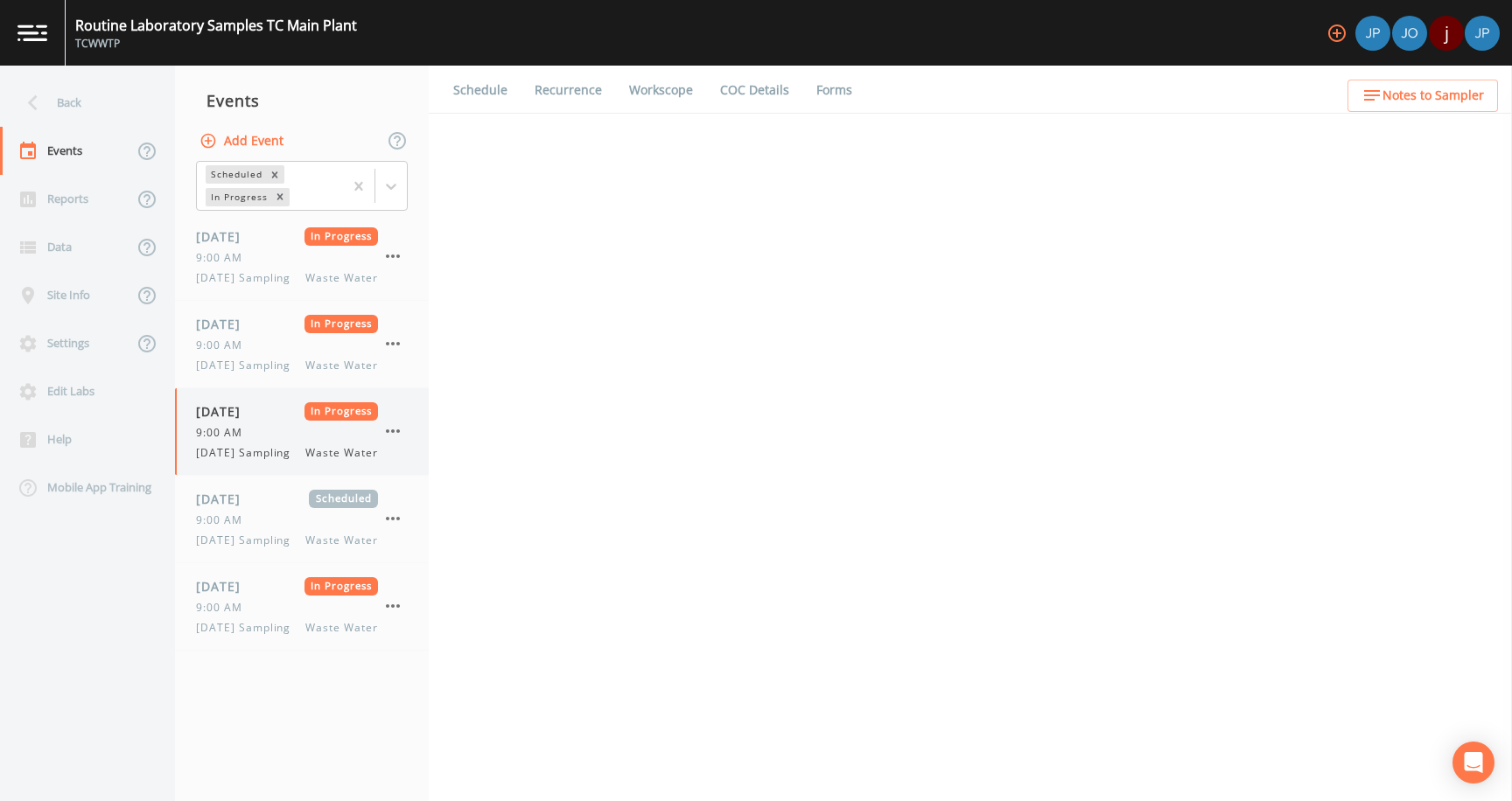
select select "b6a3c313-748b-4795-a028-792ad310bd60"
select select "092b3f94-5697-4c94-9891-da161916fdbb"
select select "b6a3c313-748b-4795-a028-792ad310bd60"
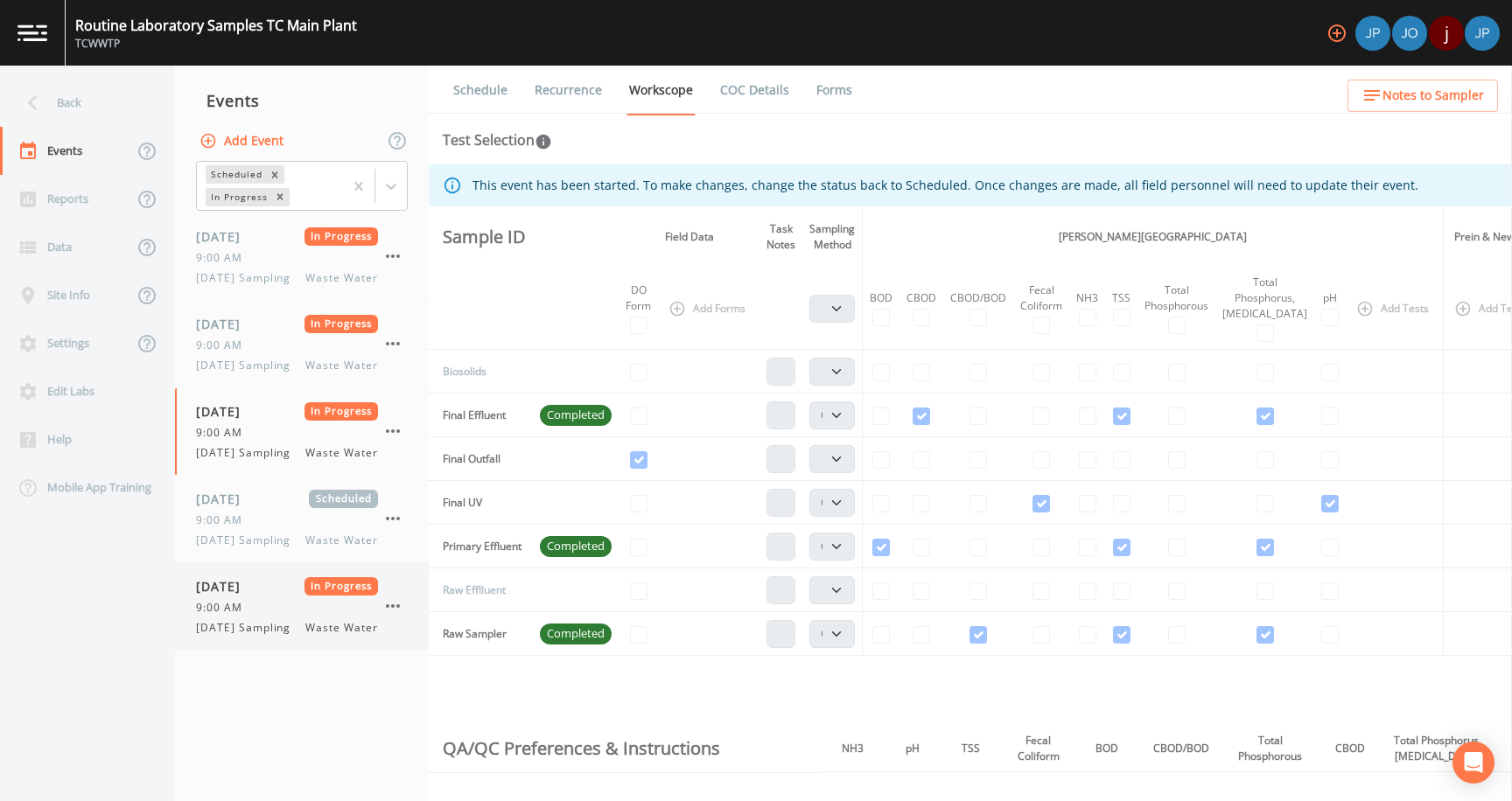
click at [271, 616] on div "9:00 AM" at bounding box center [287, 608] width 182 height 16
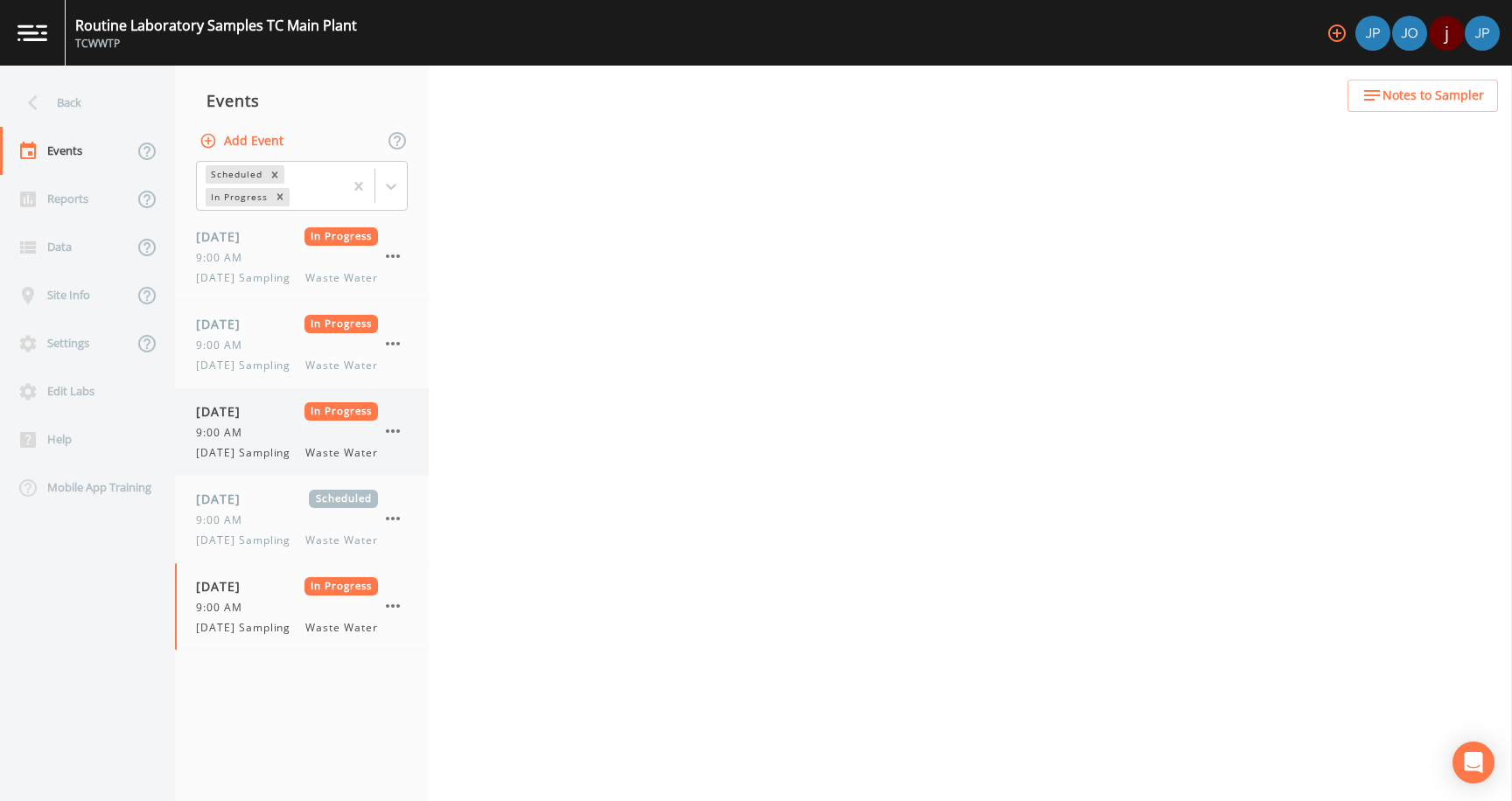
select select "b6a3c313-748b-4795-a028-792ad310bd60"
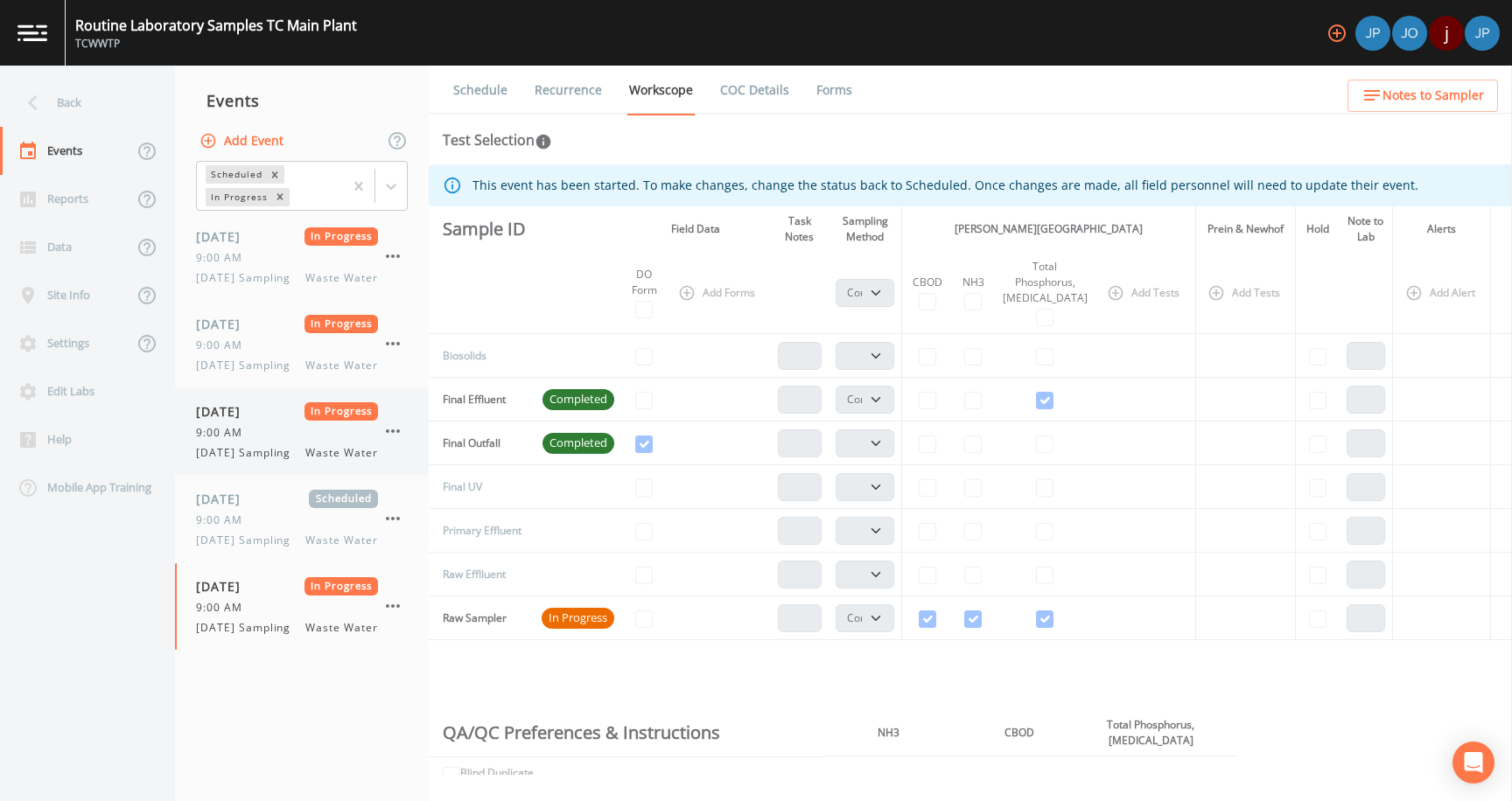
click at [277, 441] on div "9:00 AM" at bounding box center [287, 433] width 182 height 16
select select "b6a3c313-748b-4795-a028-792ad310bd60"
select select "092b3f94-5697-4c94-9891-da161916fdbb"
select select "b6a3c313-748b-4795-a028-792ad310bd60"
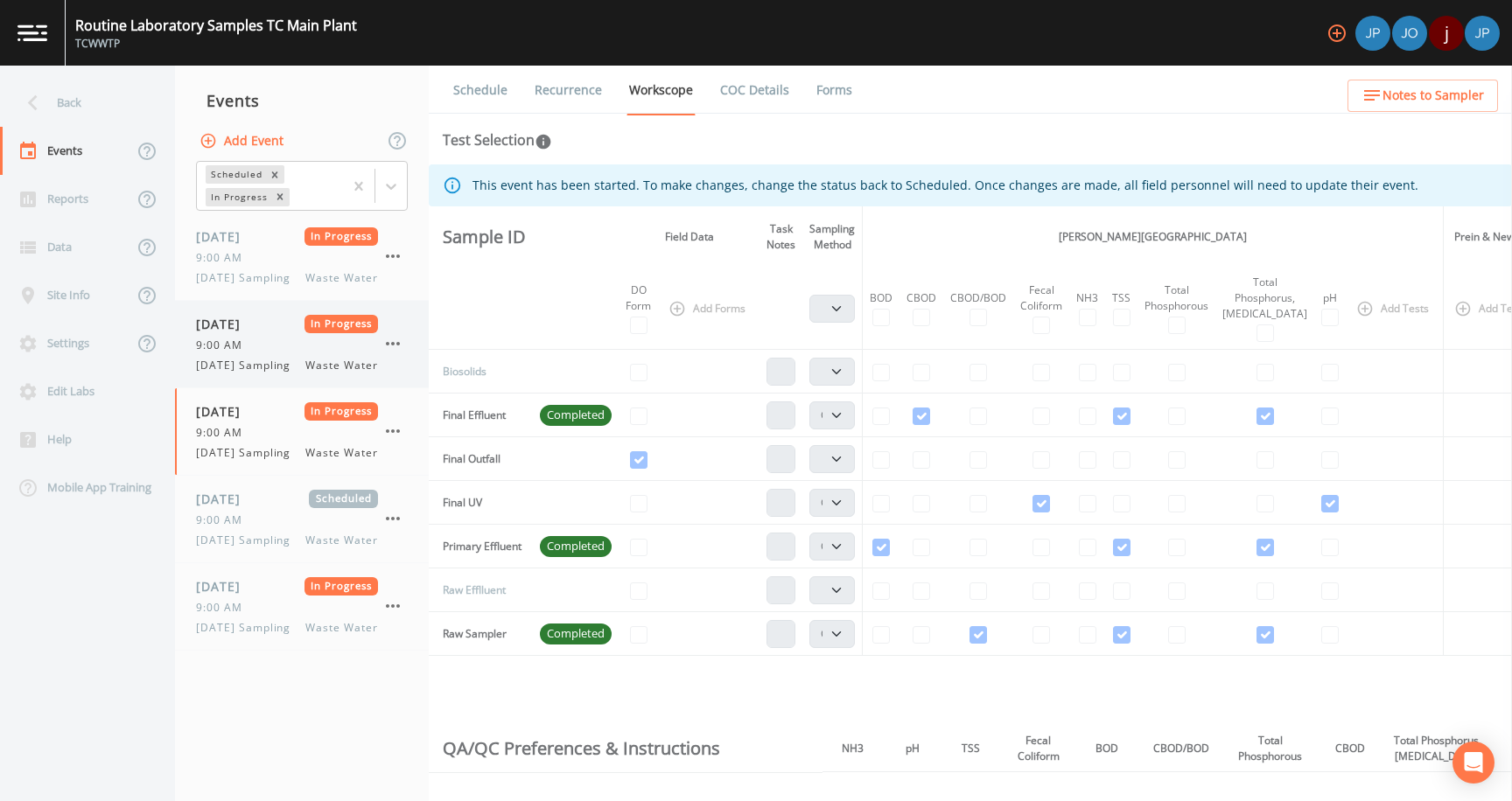
click at [273, 354] on div "9:00 AM" at bounding box center [287, 345] width 182 height 16
select select "b6a3c313-748b-4795-a028-792ad310bd60"
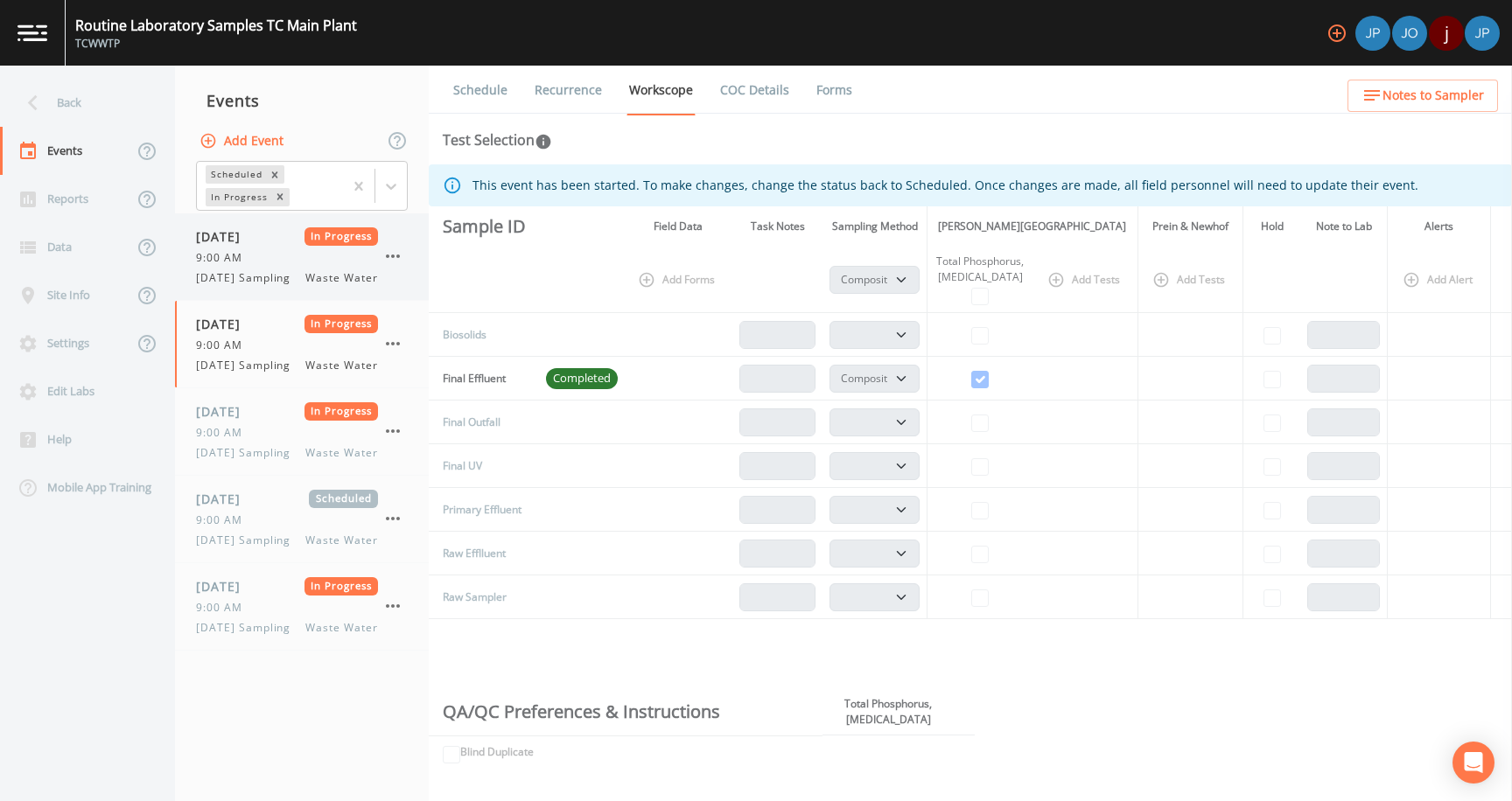
click at [272, 262] on div "9:00 AM" at bounding box center [287, 258] width 182 height 16
select select "b6a3c313-748b-4795-a028-792ad310bd60"
select select "092b3f94-5697-4c94-9891-da161916fdbb"
select select "b6a3c313-748b-4795-a028-792ad310bd60"
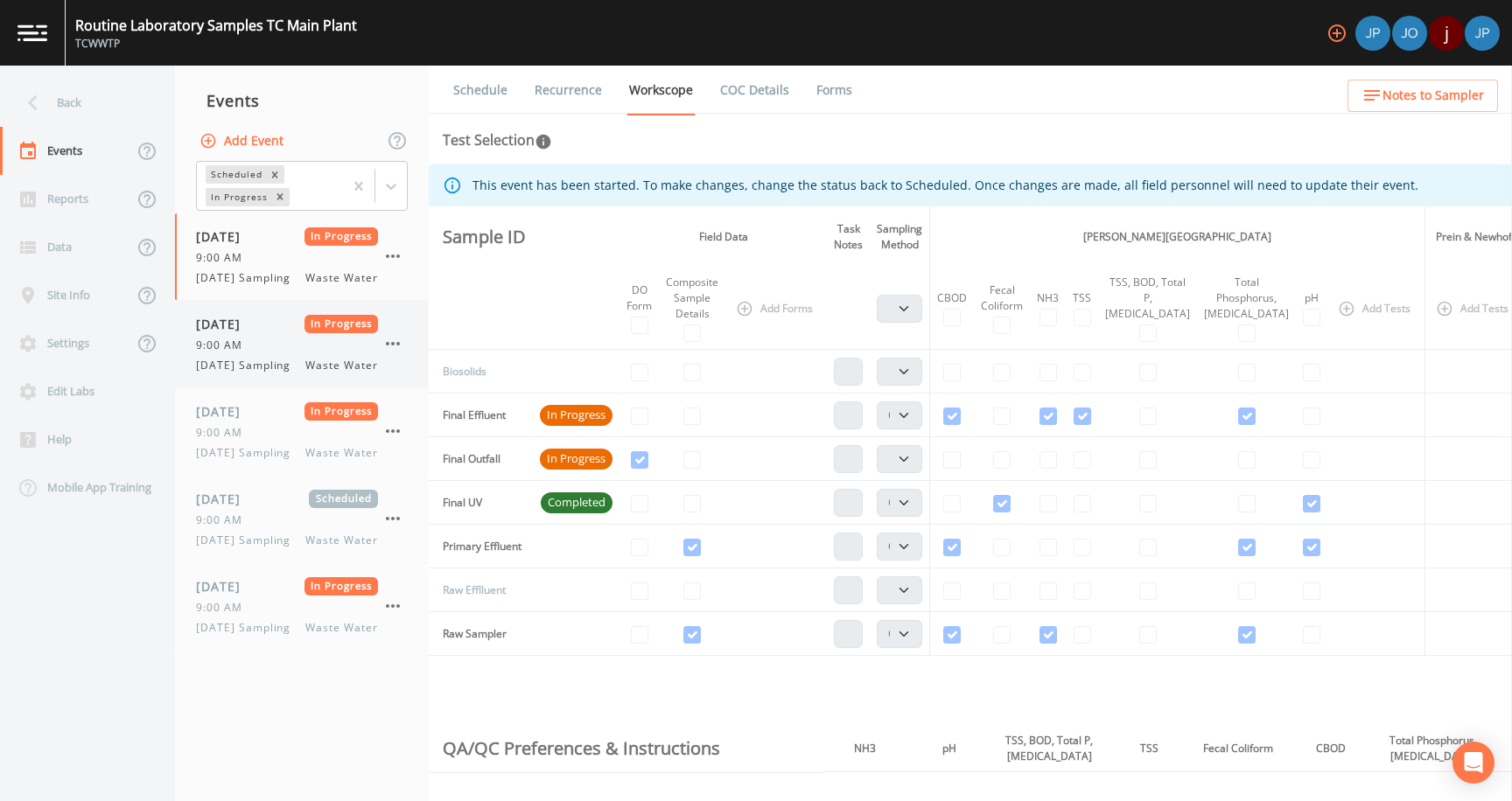
click at [253, 388] on div "[DATE] In Progress 9:00 AM [DATE] Sampling Waste Water" at bounding box center [302, 344] width 254 height 87
select select "b6a3c313-748b-4795-a028-792ad310bd60"
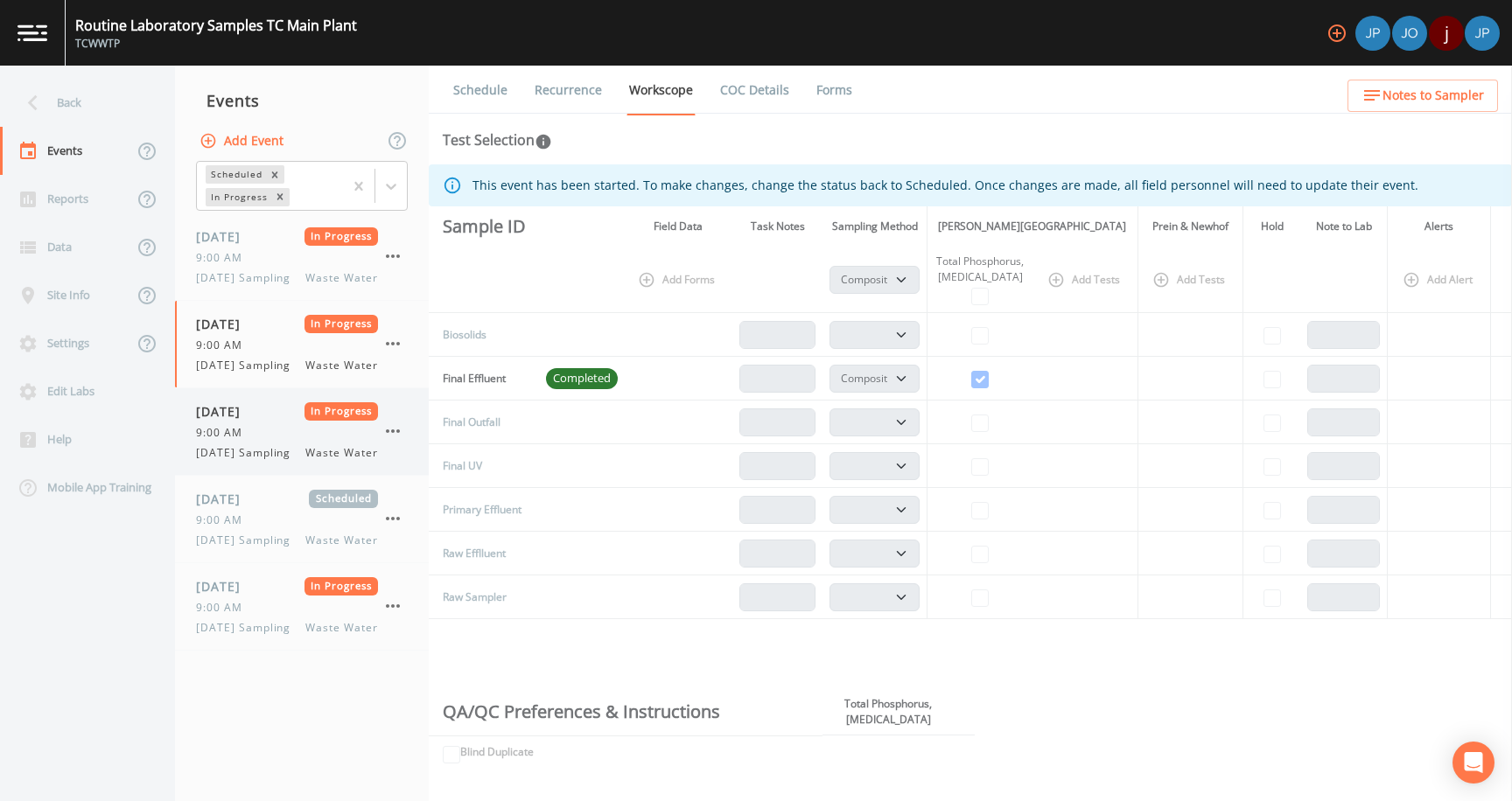
click at [255, 461] on span "[DATE] Sampling" at bounding box center [249, 453] width 105 height 16
select select "b6a3c313-748b-4795-a028-792ad310bd60"
select select "092b3f94-5697-4c94-9891-da161916fdbb"
select select "b6a3c313-748b-4795-a028-792ad310bd60"
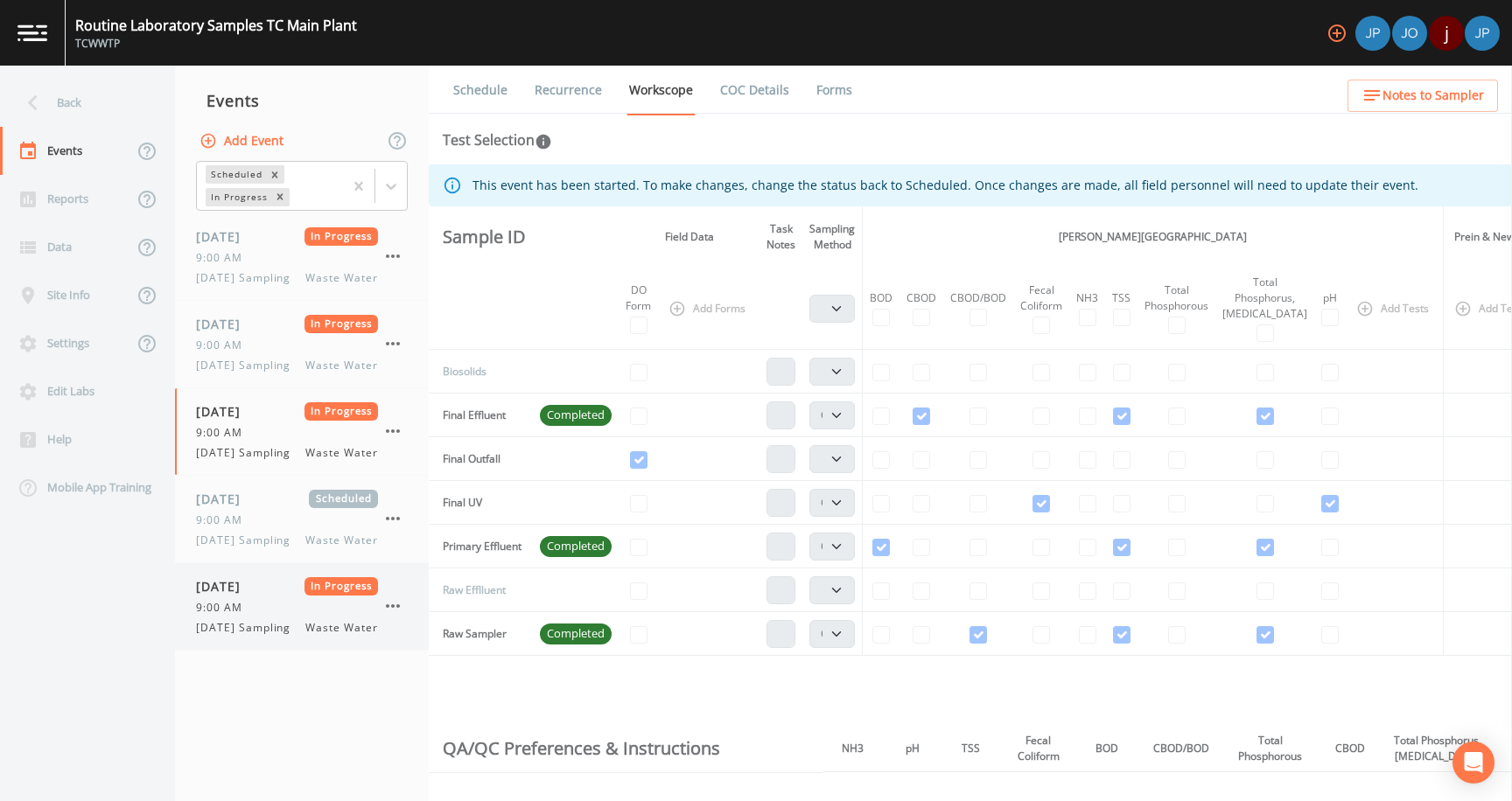
click at [255, 636] on div "[DATE] In Progress 9:00 AM [DATE] Sampling Waste Water" at bounding box center [287, 607] width 182 height 59
select select "b6a3c313-748b-4795-a028-792ad310bd60"
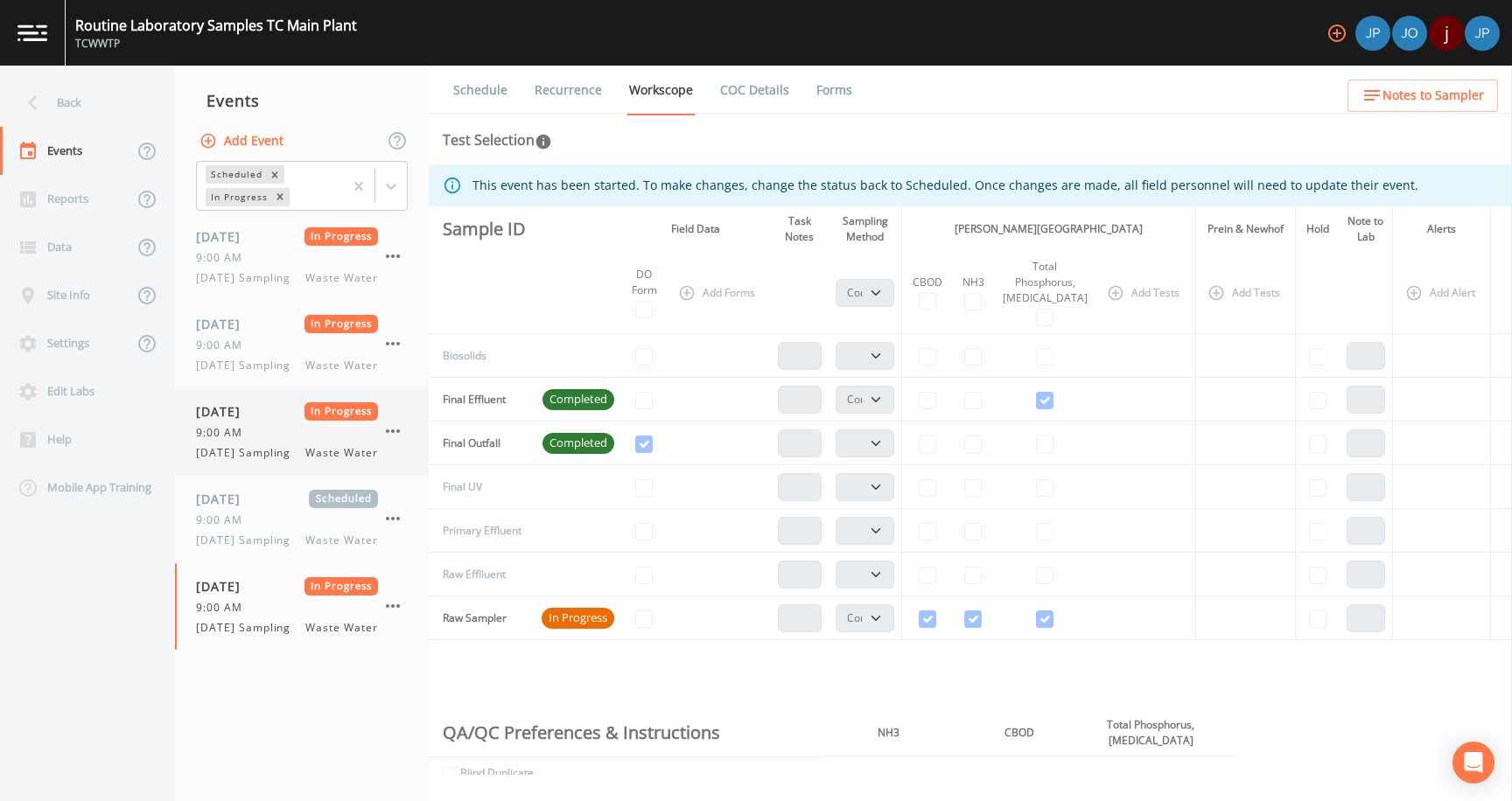
click at [283, 461] on span "[DATE] Sampling" at bounding box center [249, 453] width 105 height 16
select select "b6a3c313-748b-4795-a028-792ad310bd60"
select select "092b3f94-5697-4c94-9891-da161916fdbb"
select select "b6a3c313-748b-4795-a028-792ad310bd60"
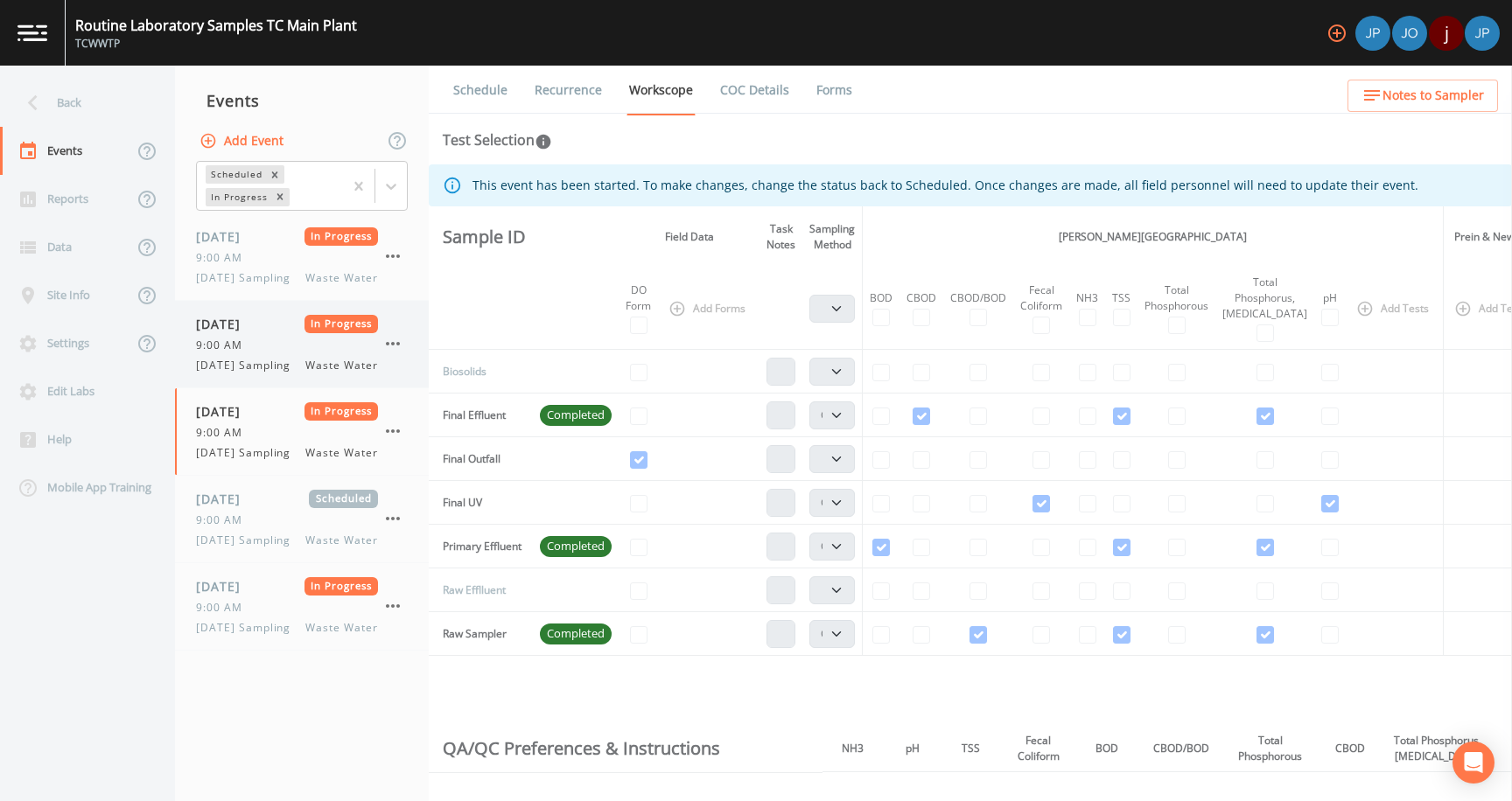
click at [293, 374] on span "[DATE] Sampling" at bounding box center [249, 366] width 105 height 16
select select "b6a3c313-748b-4795-a028-792ad310bd60"
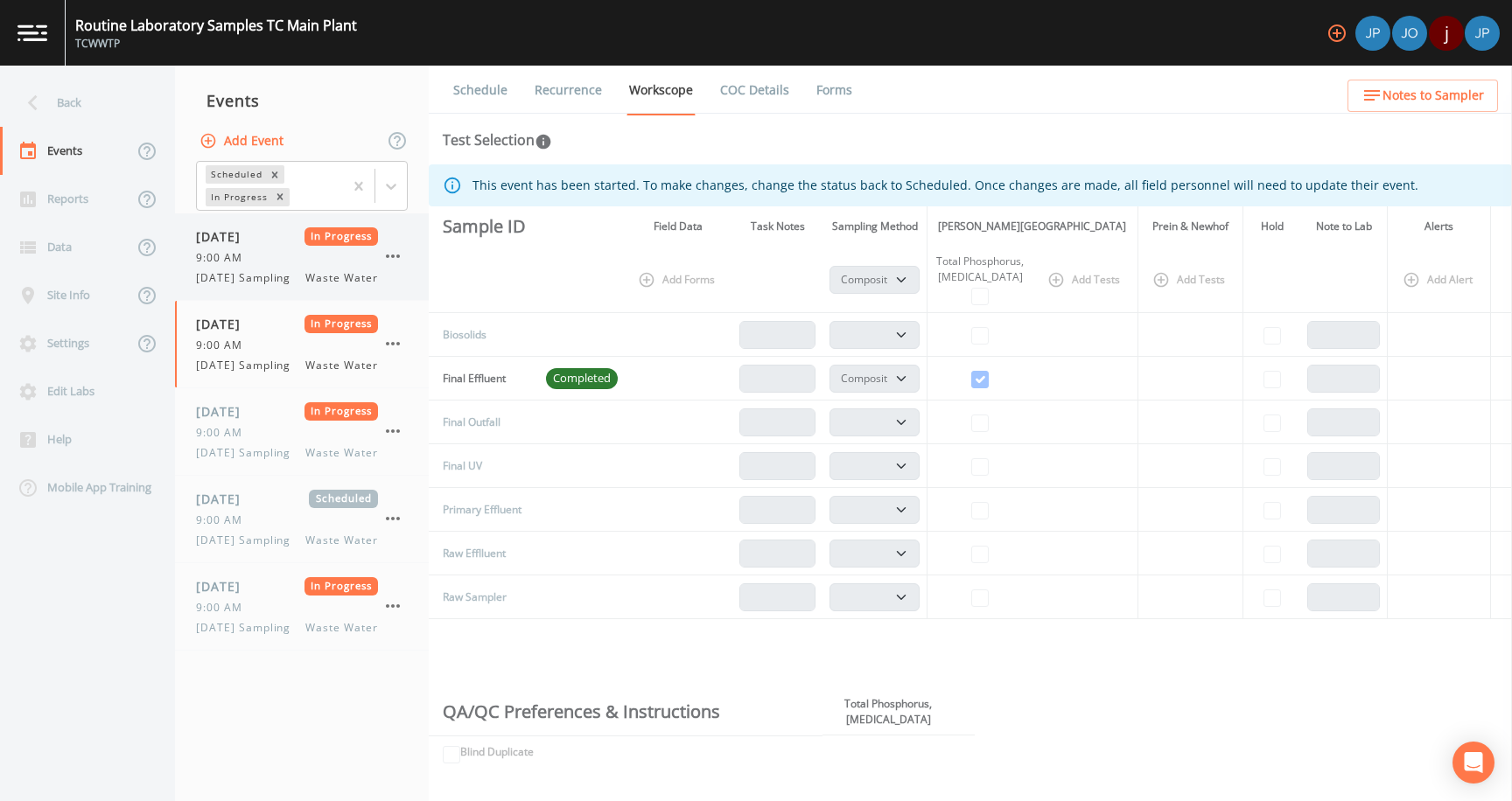
click at [290, 245] on div "09/15/2025 In Progress" at bounding box center [287, 237] width 182 height 18
select select "b6a3c313-748b-4795-a028-792ad310bd60"
select select "092b3f94-5697-4c94-9891-da161916fdbb"
select select "b6a3c313-748b-4795-a028-792ad310bd60"
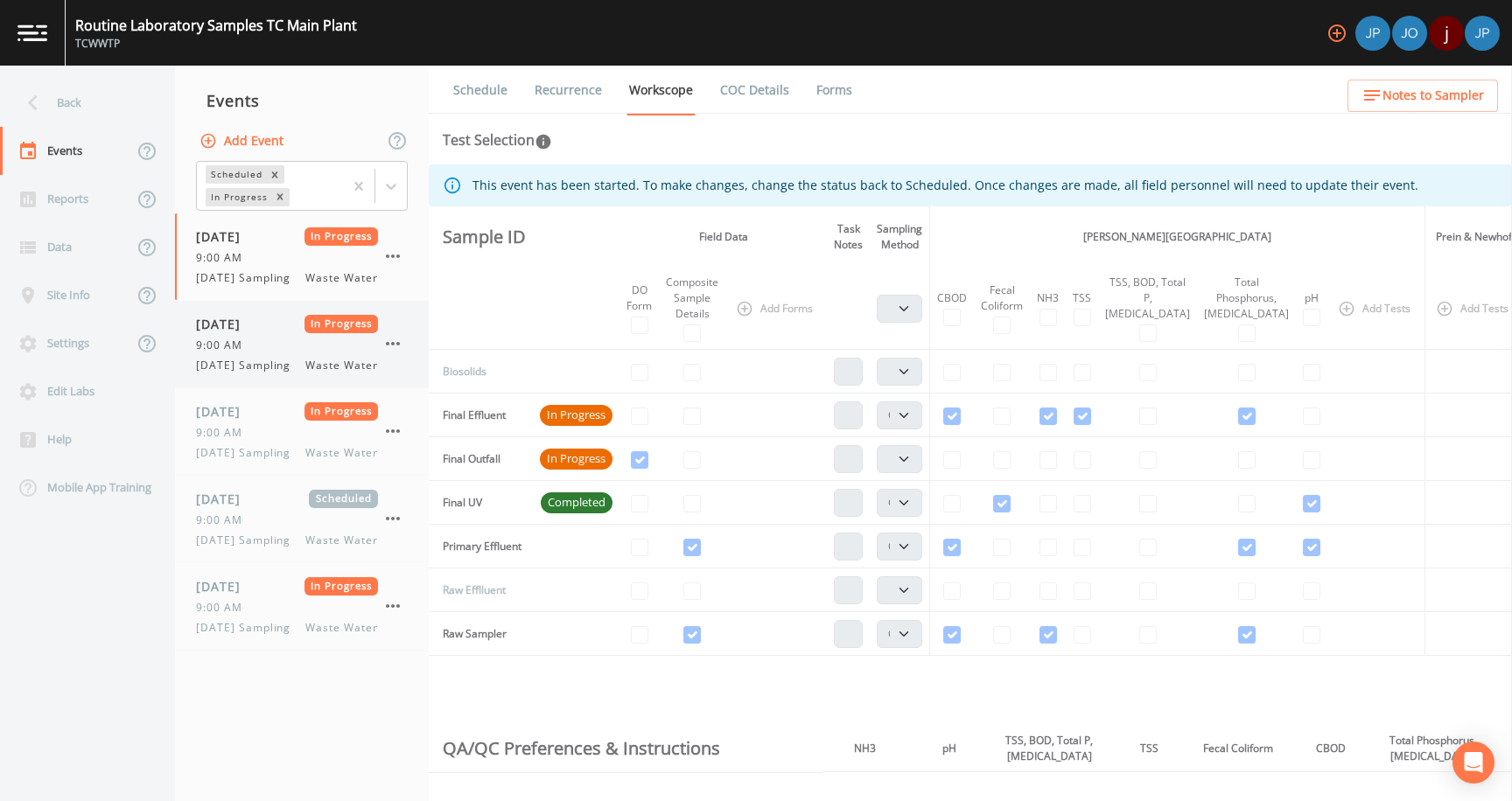
click at [273, 371] on div "[DATE] In Progress 9:00 AM [DATE] Sampling Waste Water" at bounding box center [287, 344] width 182 height 59
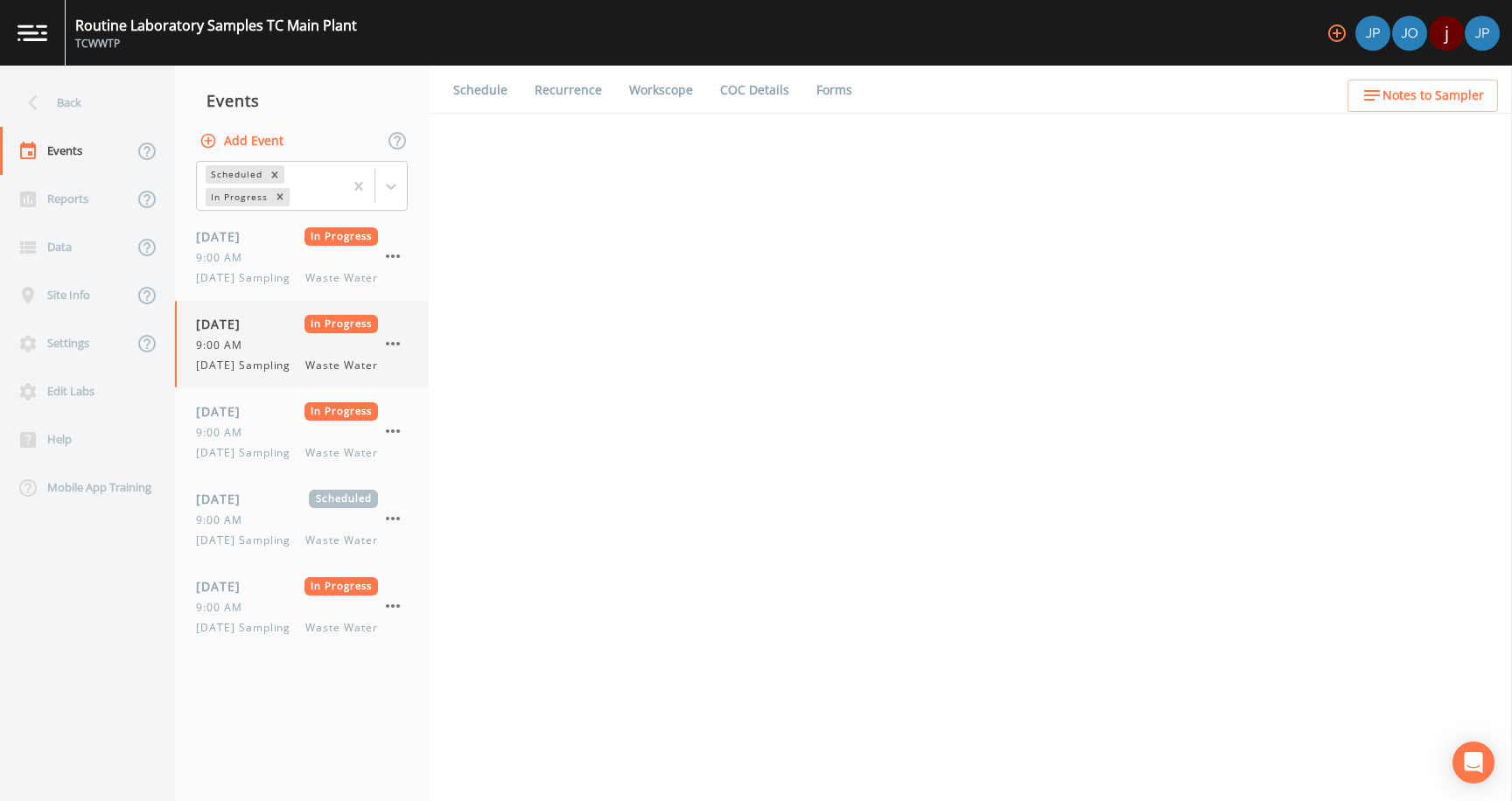
select select "b6a3c313-748b-4795-a028-792ad310bd60"
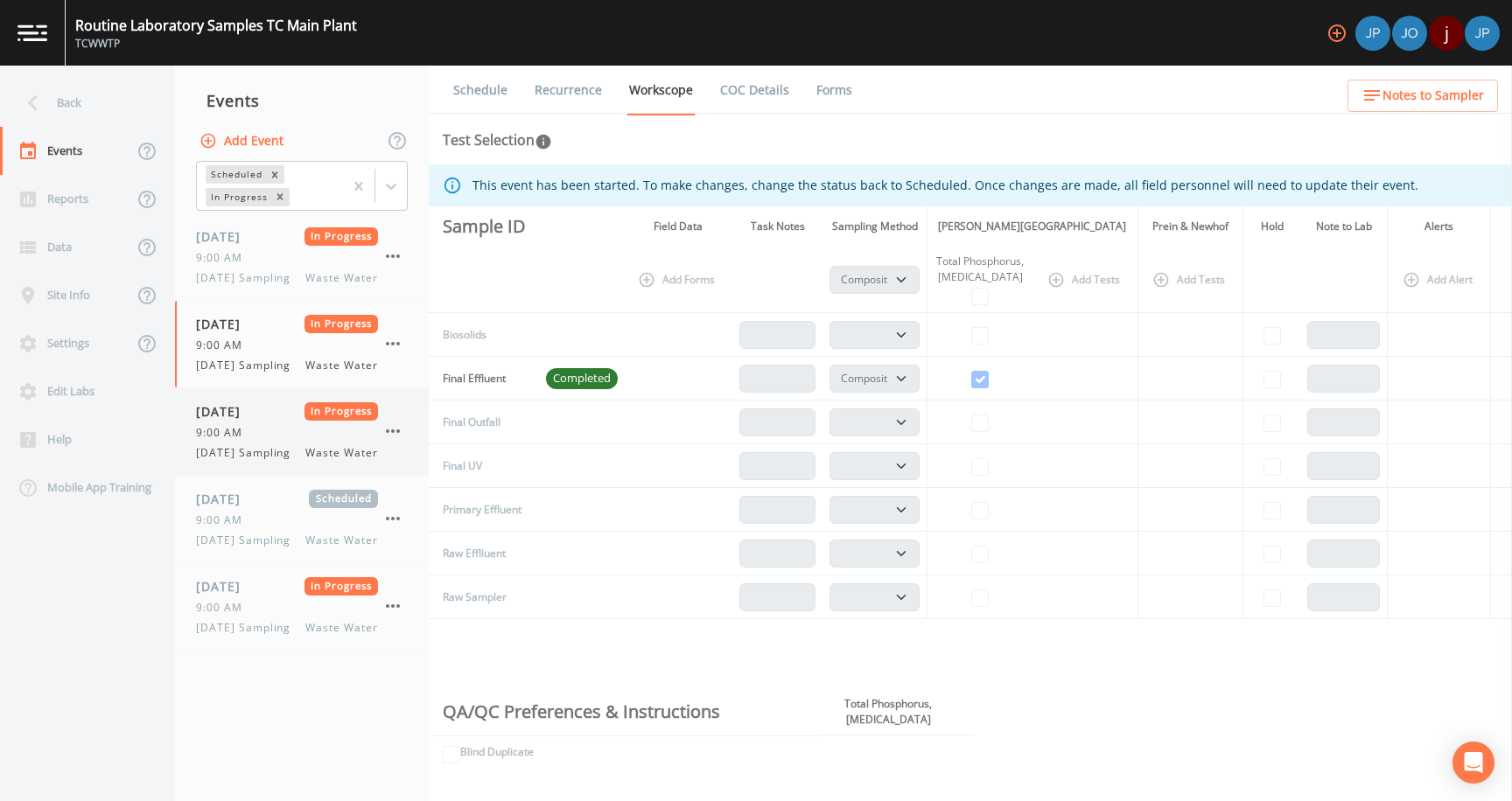
click at [270, 461] on span "[DATE] Sampling" at bounding box center [249, 453] width 105 height 16
select select "b6a3c313-748b-4795-a028-792ad310bd60"
select select "092b3f94-5697-4c94-9891-da161916fdbb"
select select "b6a3c313-748b-4795-a028-792ad310bd60"
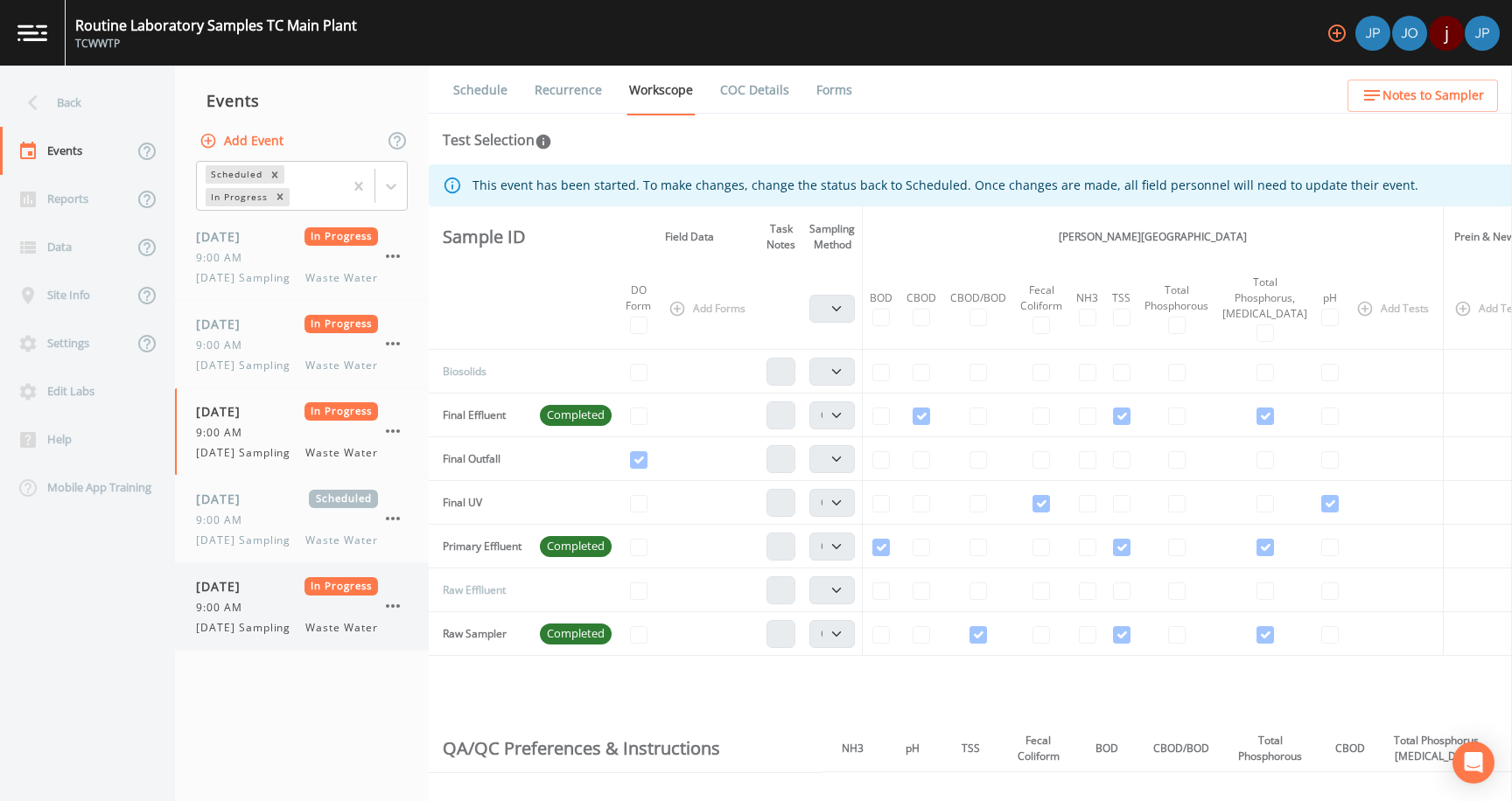
click at [283, 636] on div "[DATE] In Progress 9:00 AM [DATE] Sampling Waste Water" at bounding box center [287, 607] width 182 height 59
select select "b6a3c313-748b-4795-a028-792ad310bd60"
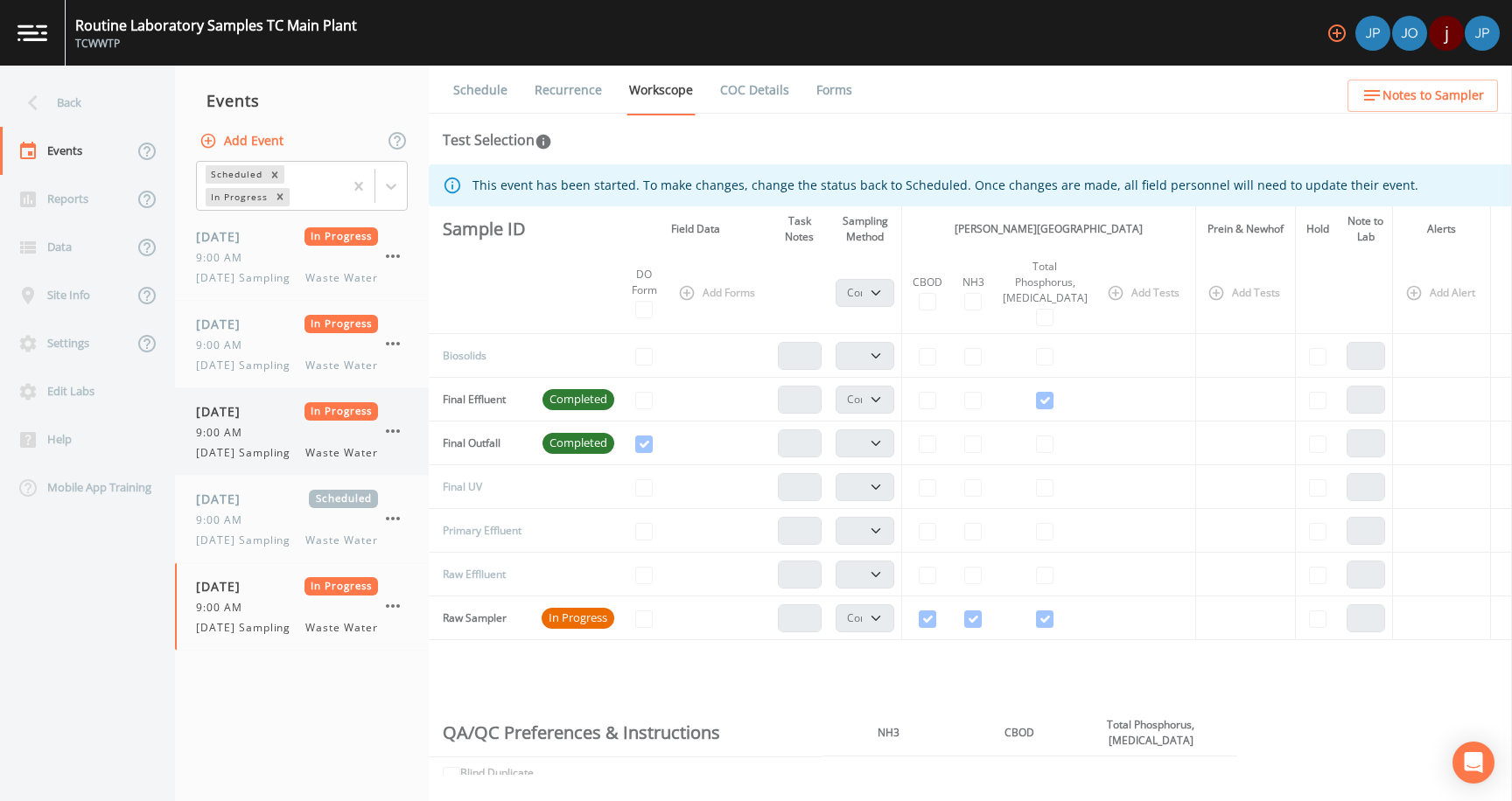
click at [301, 461] on span "[DATE] Sampling" at bounding box center [249, 453] width 105 height 16
select select "b6a3c313-748b-4795-a028-792ad310bd60"
select select "092b3f94-5697-4c94-9891-da161916fdbb"
select select "b6a3c313-748b-4795-a028-792ad310bd60"
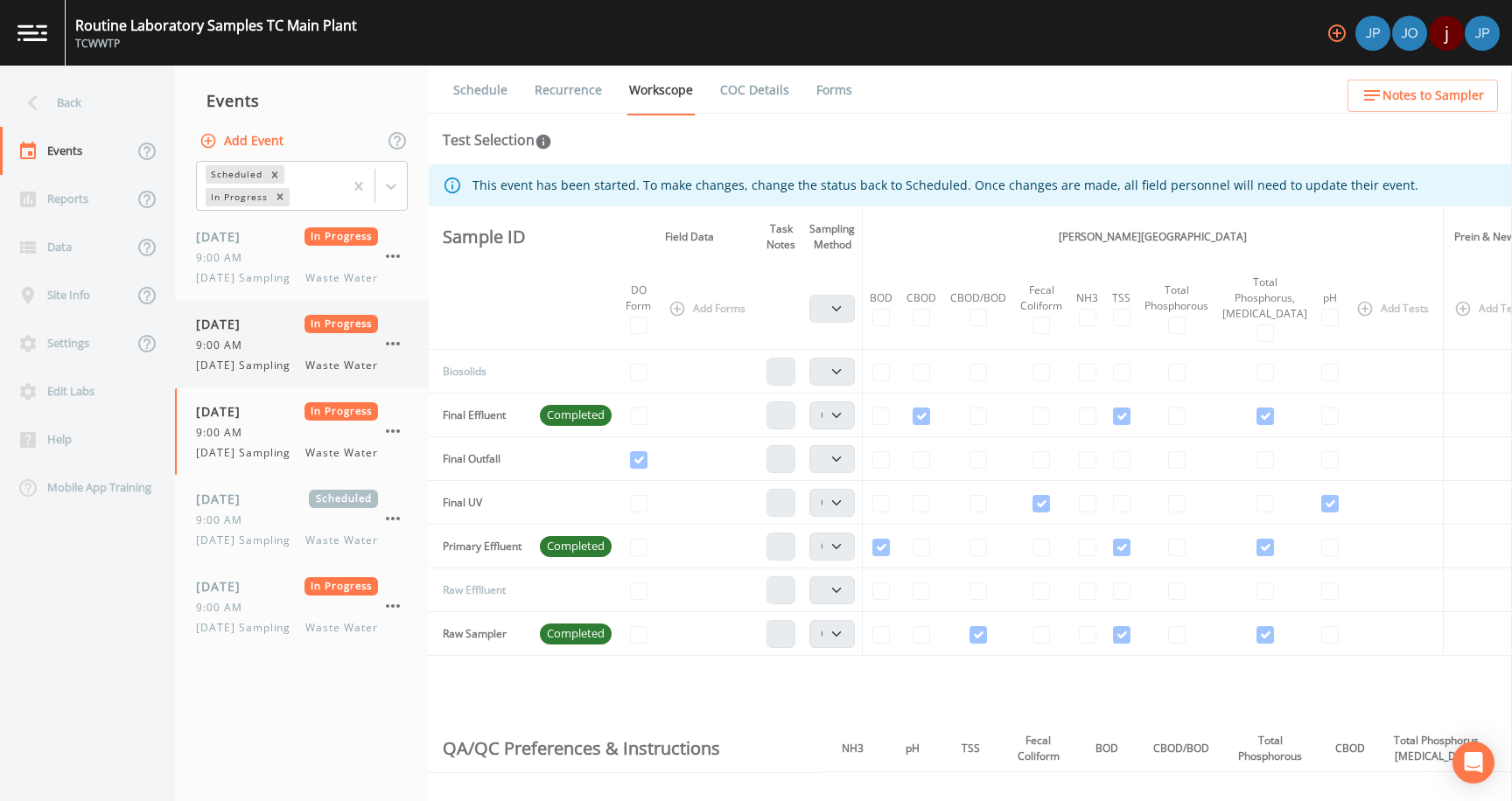
click at [308, 354] on div "9:00 AM" at bounding box center [287, 345] width 182 height 16
select select "b6a3c313-748b-4795-a028-792ad310bd60"
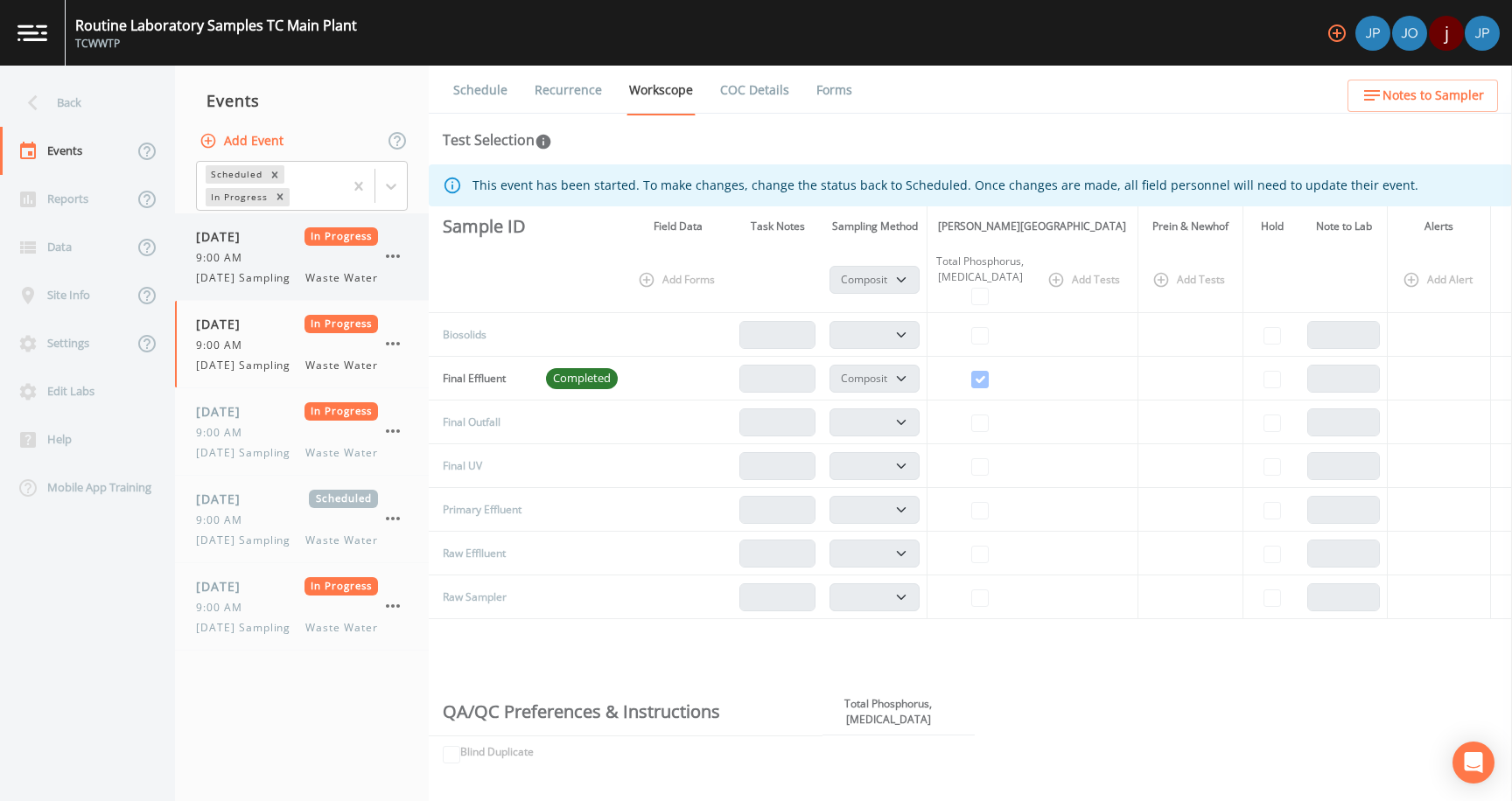
click at [297, 252] on div "9:00 AM" at bounding box center [287, 258] width 182 height 16
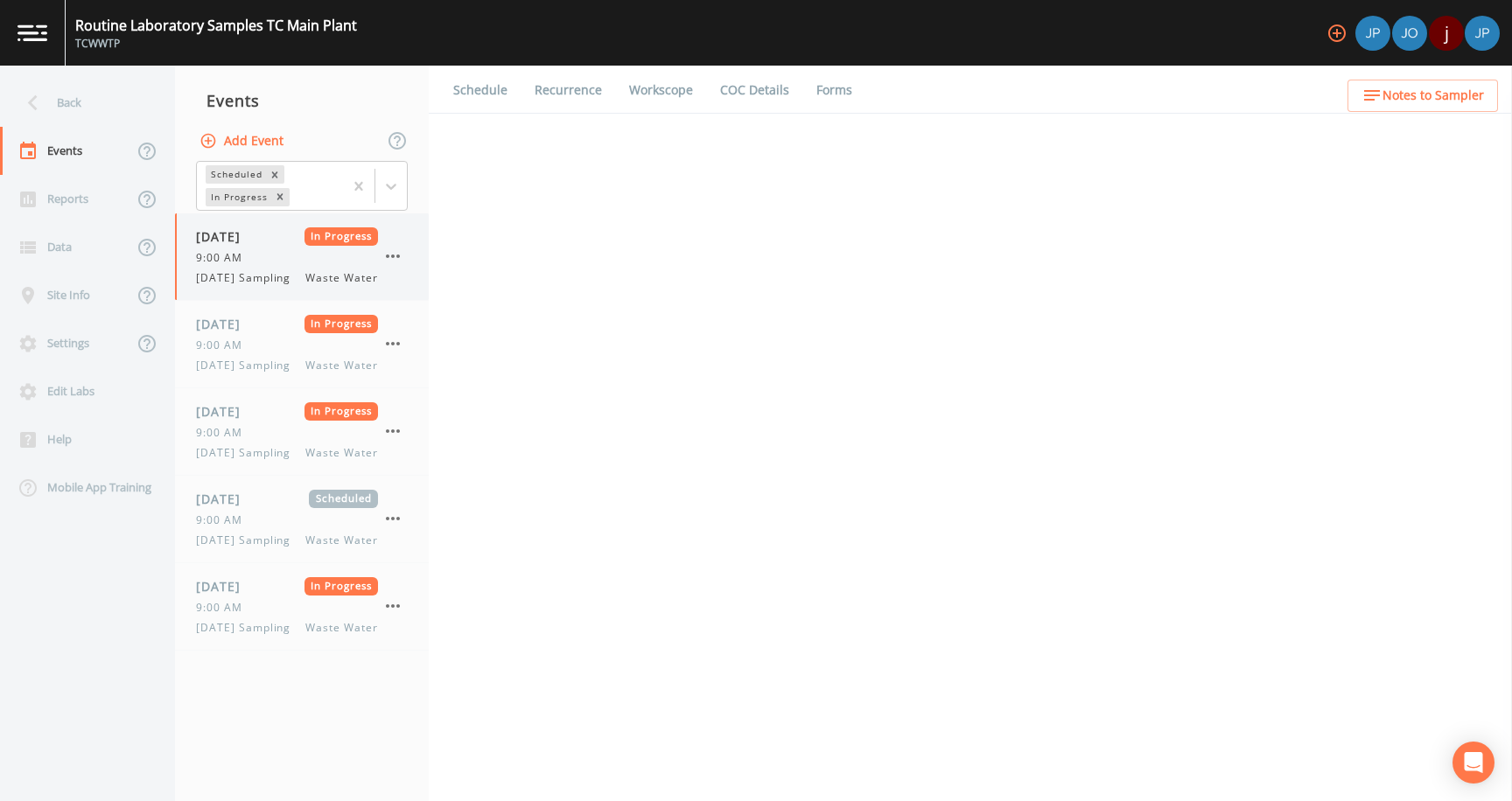
select select "b6a3c313-748b-4795-a028-792ad310bd60"
select select "092b3f94-5697-4c94-9891-da161916fdbb"
select select "b6a3c313-748b-4795-a028-792ad310bd60"
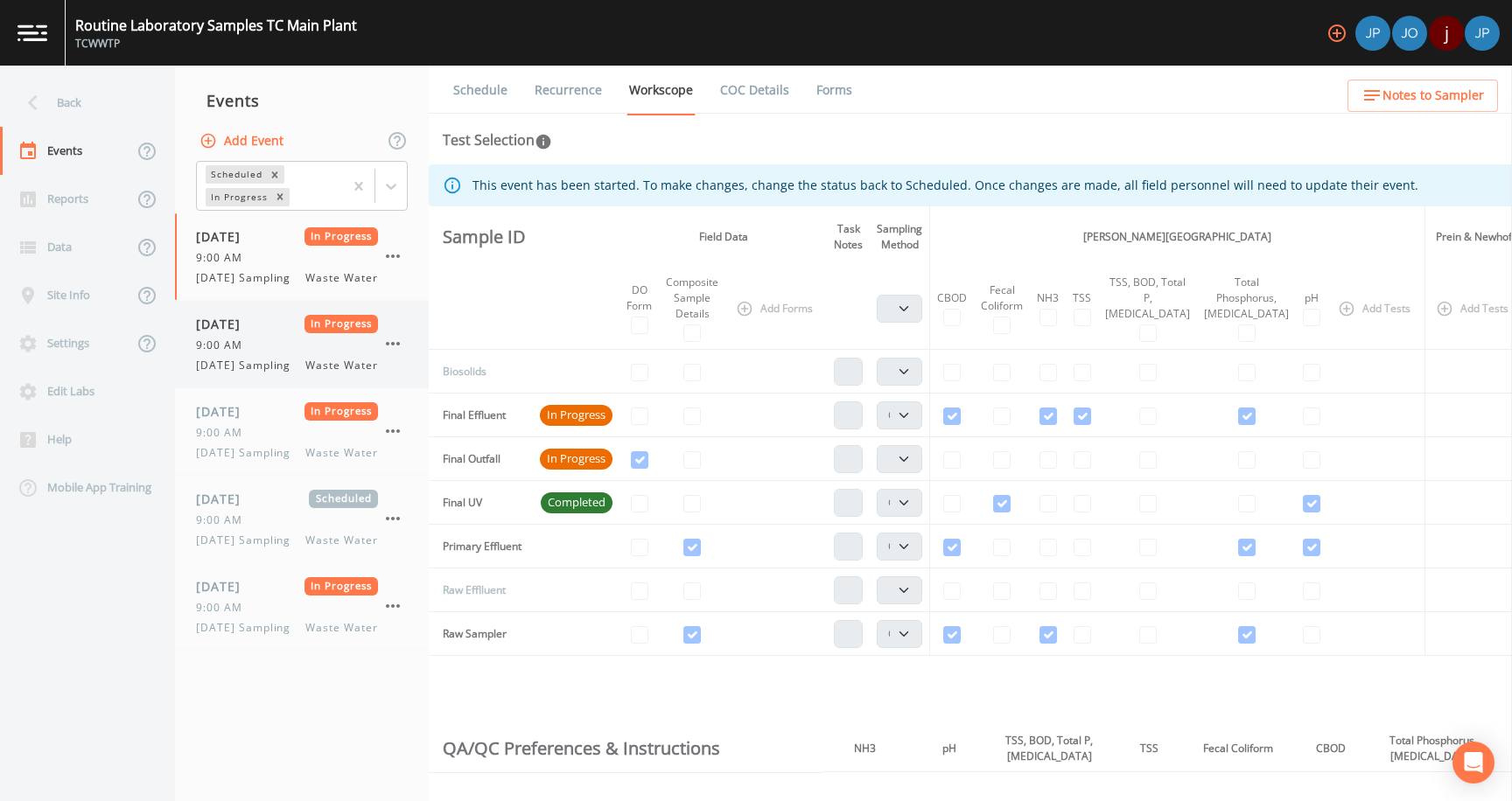
click at [263, 374] on span "[DATE] Sampling" at bounding box center [249, 366] width 105 height 16
select select "b6a3c313-748b-4795-a028-792ad310bd60"
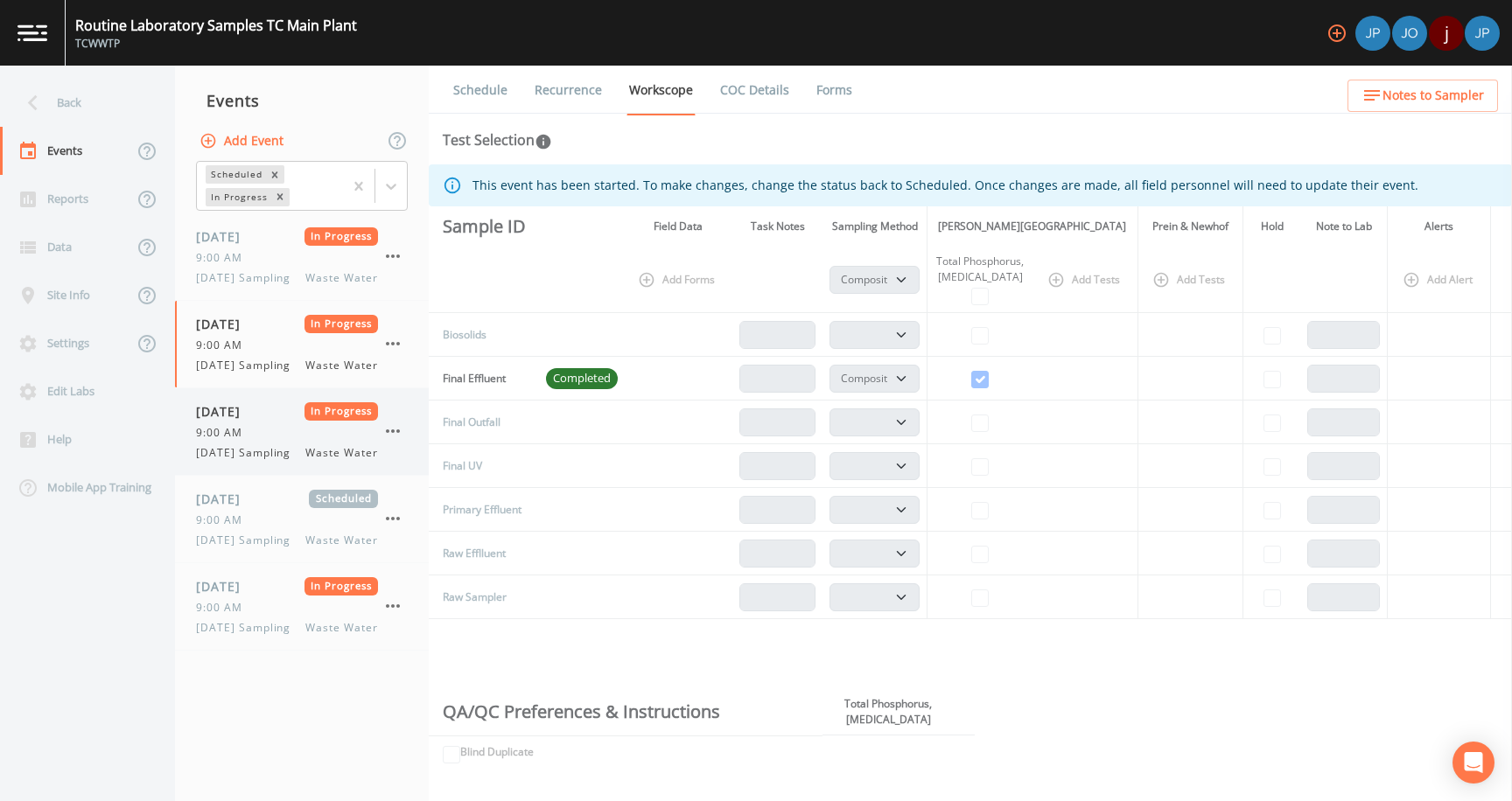
click at [267, 461] on div "[DATE] In Progress 9:00 AM [DATE] Sampling Waste Water" at bounding box center [287, 432] width 182 height 59
select select "b6a3c313-748b-4795-a028-792ad310bd60"
select select "092b3f94-5697-4c94-9891-da161916fdbb"
select select "b6a3c313-748b-4795-a028-792ad310bd60"
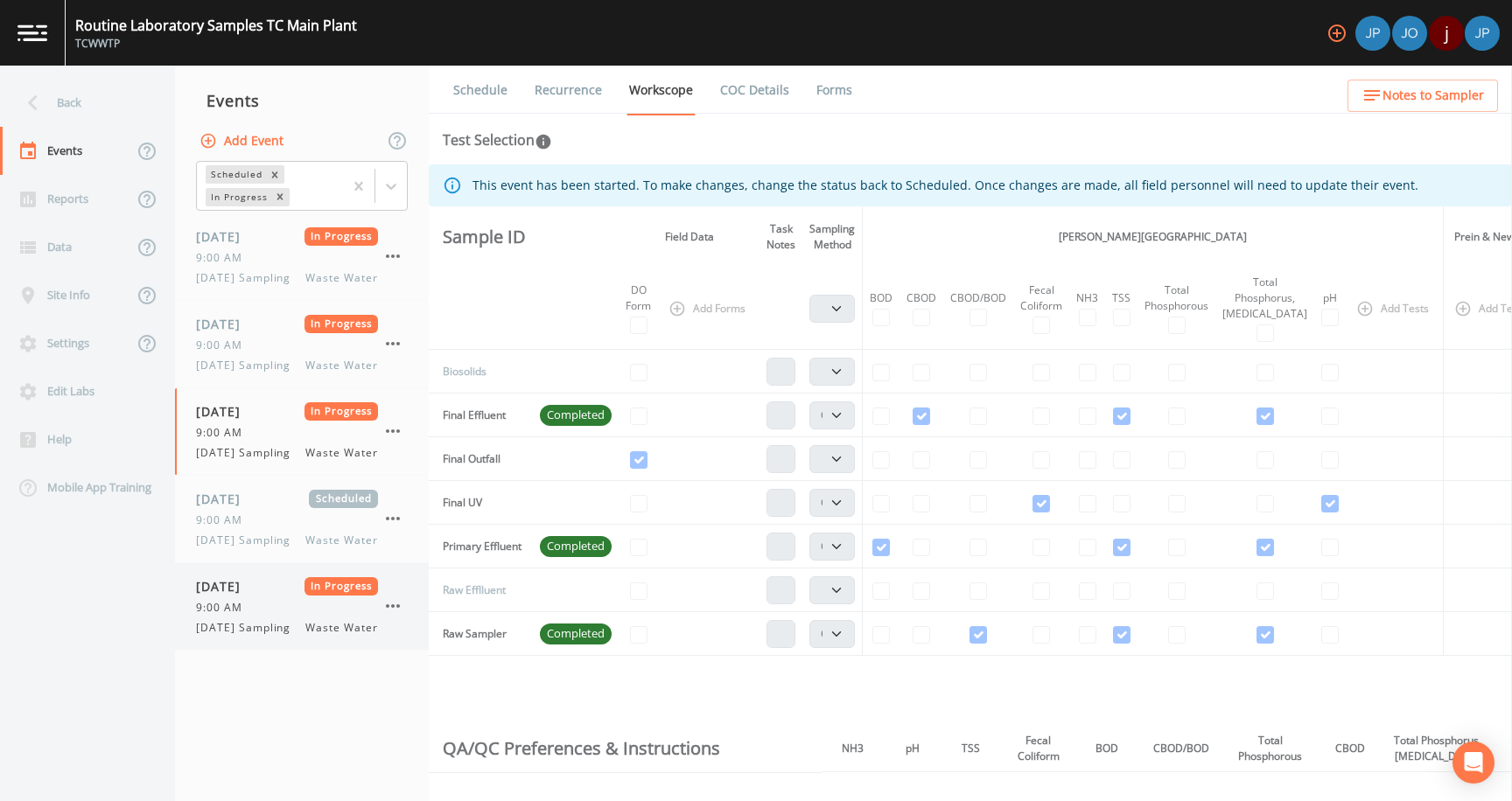
click at [283, 616] on div "9:00 AM" at bounding box center [287, 608] width 182 height 16
select select "b6a3c313-748b-4795-a028-792ad310bd60"
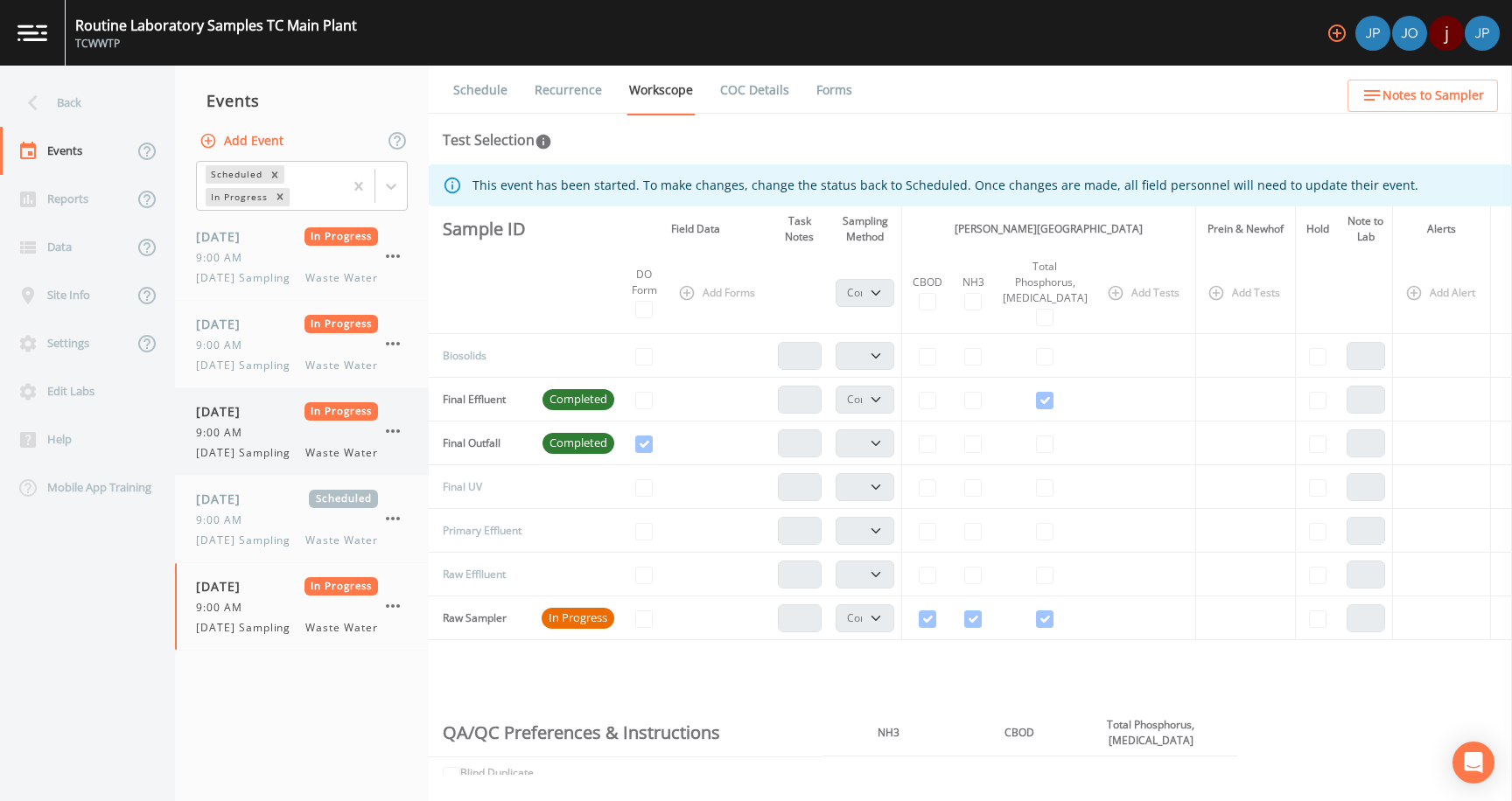
click at [301, 461] on span "[DATE] Sampling" at bounding box center [249, 453] width 105 height 16
select select "b6a3c313-748b-4795-a028-792ad310bd60"
select select "092b3f94-5697-4c94-9891-da161916fdbb"
select select "b6a3c313-748b-4795-a028-792ad310bd60"
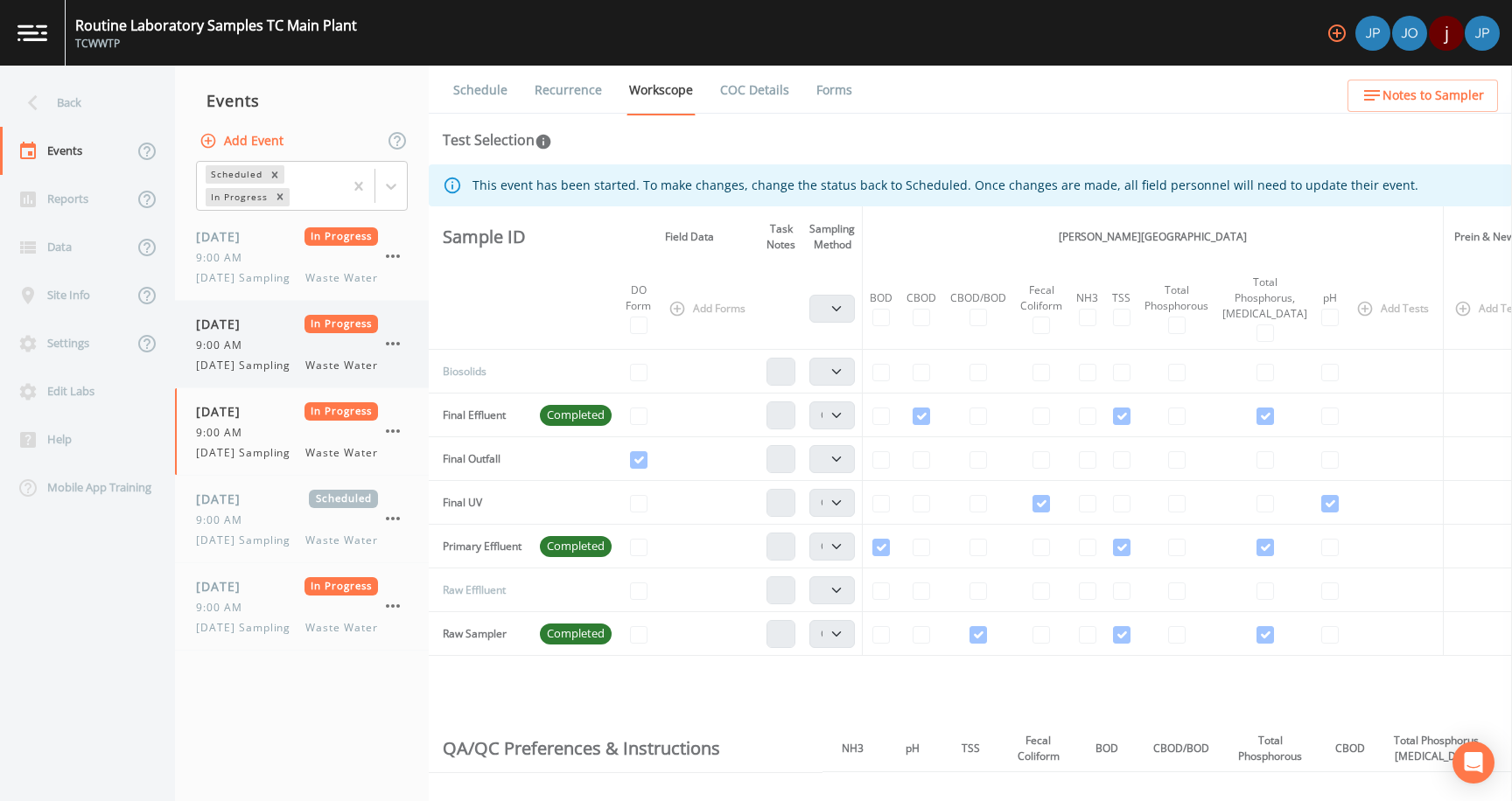
click at [290, 354] on div "9:00 AM" at bounding box center [287, 345] width 182 height 16
select select "b6a3c313-748b-4795-a028-792ad310bd60"
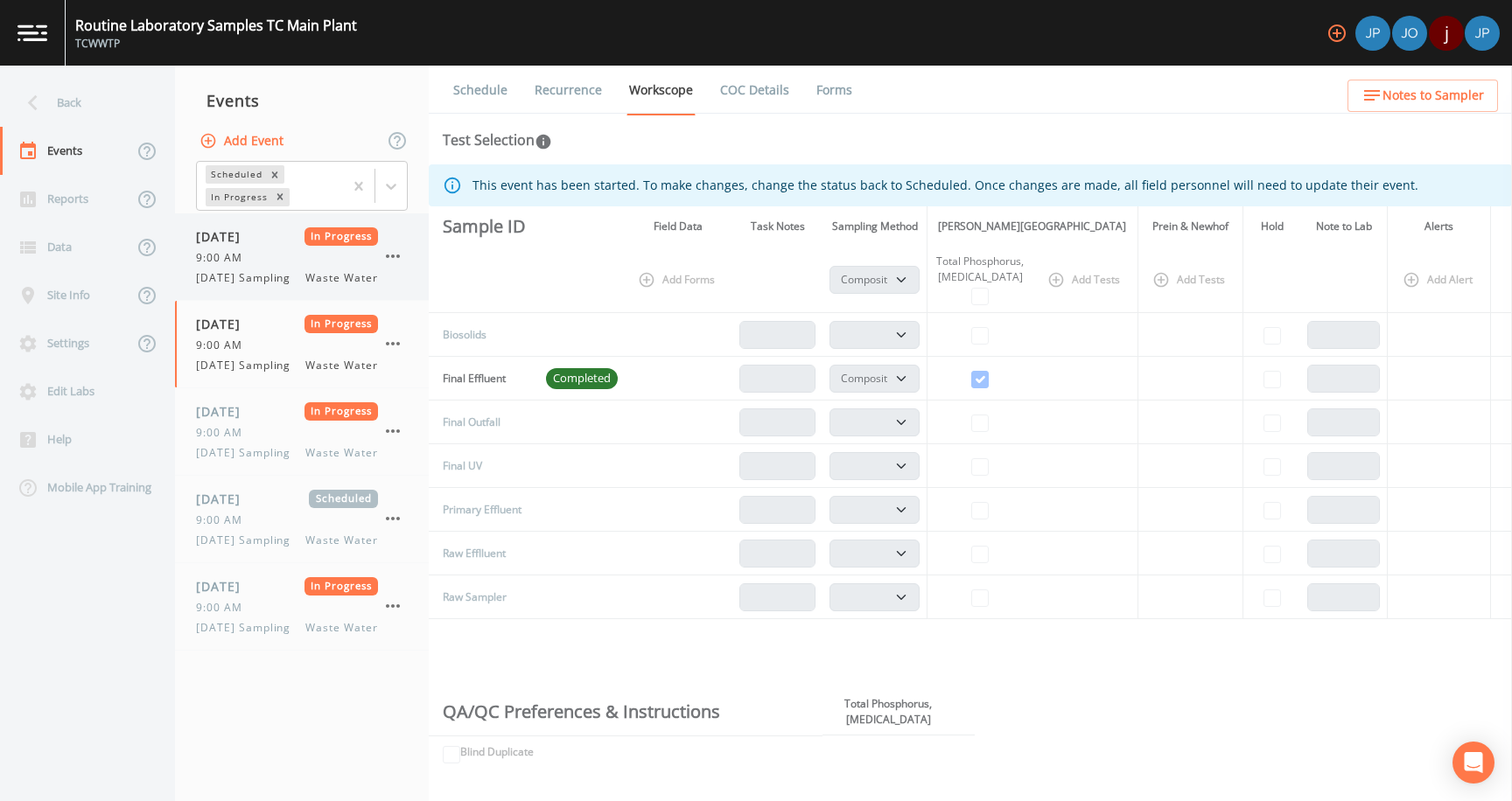
click at [288, 276] on span "[DATE] Sampling" at bounding box center [249, 278] width 105 height 16
select select "b6a3c313-748b-4795-a028-792ad310bd60"
select select "092b3f94-5697-4c94-9891-da161916fdbb"
select select "b6a3c313-748b-4795-a028-792ad310bd60"
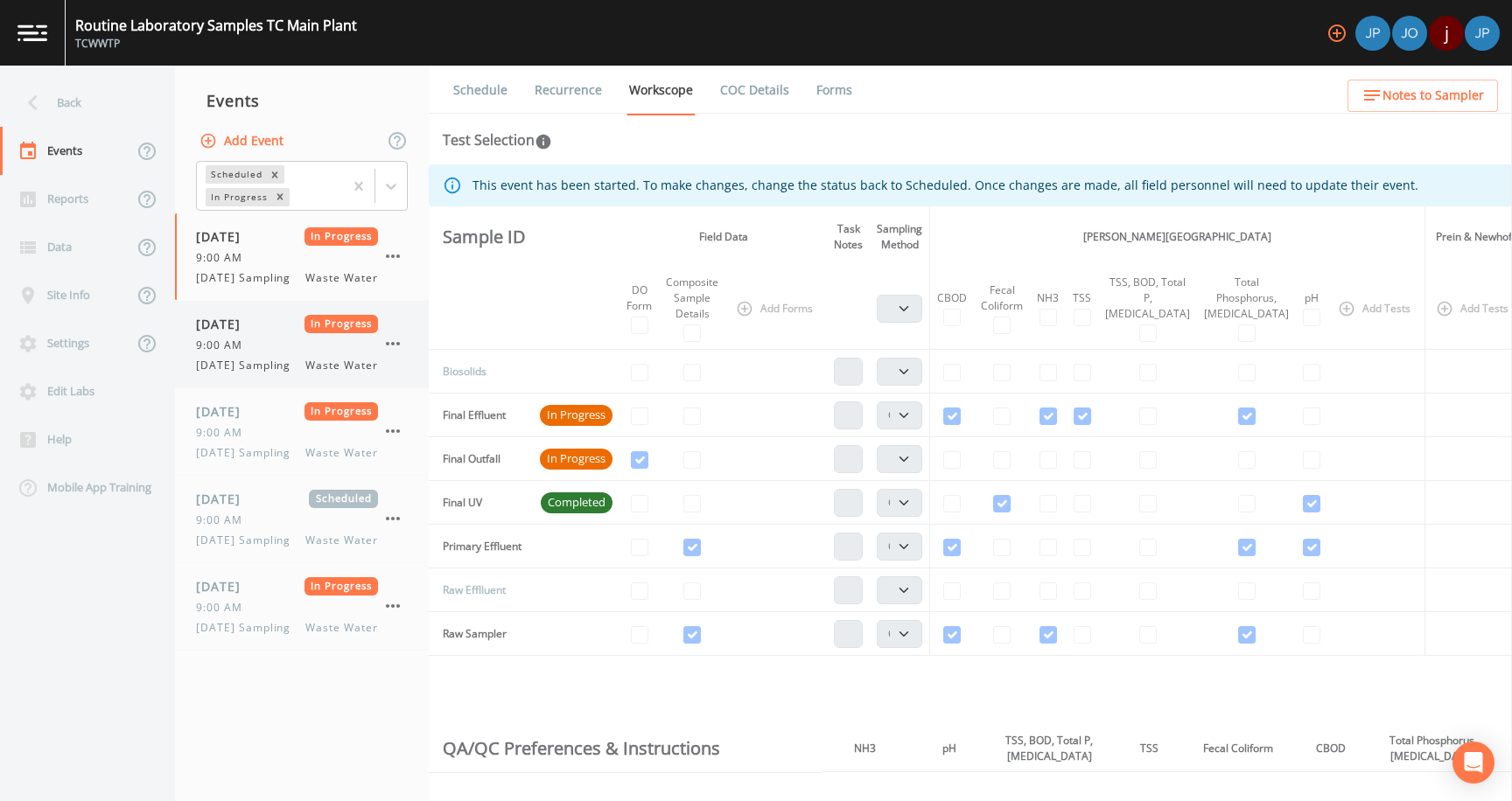
click at [285, 354] on div "9:00 AM" at bounding box center [287, 345] width 182 height 16
select select "b6a3c313-748b-4795-a028-792ad310bd60"
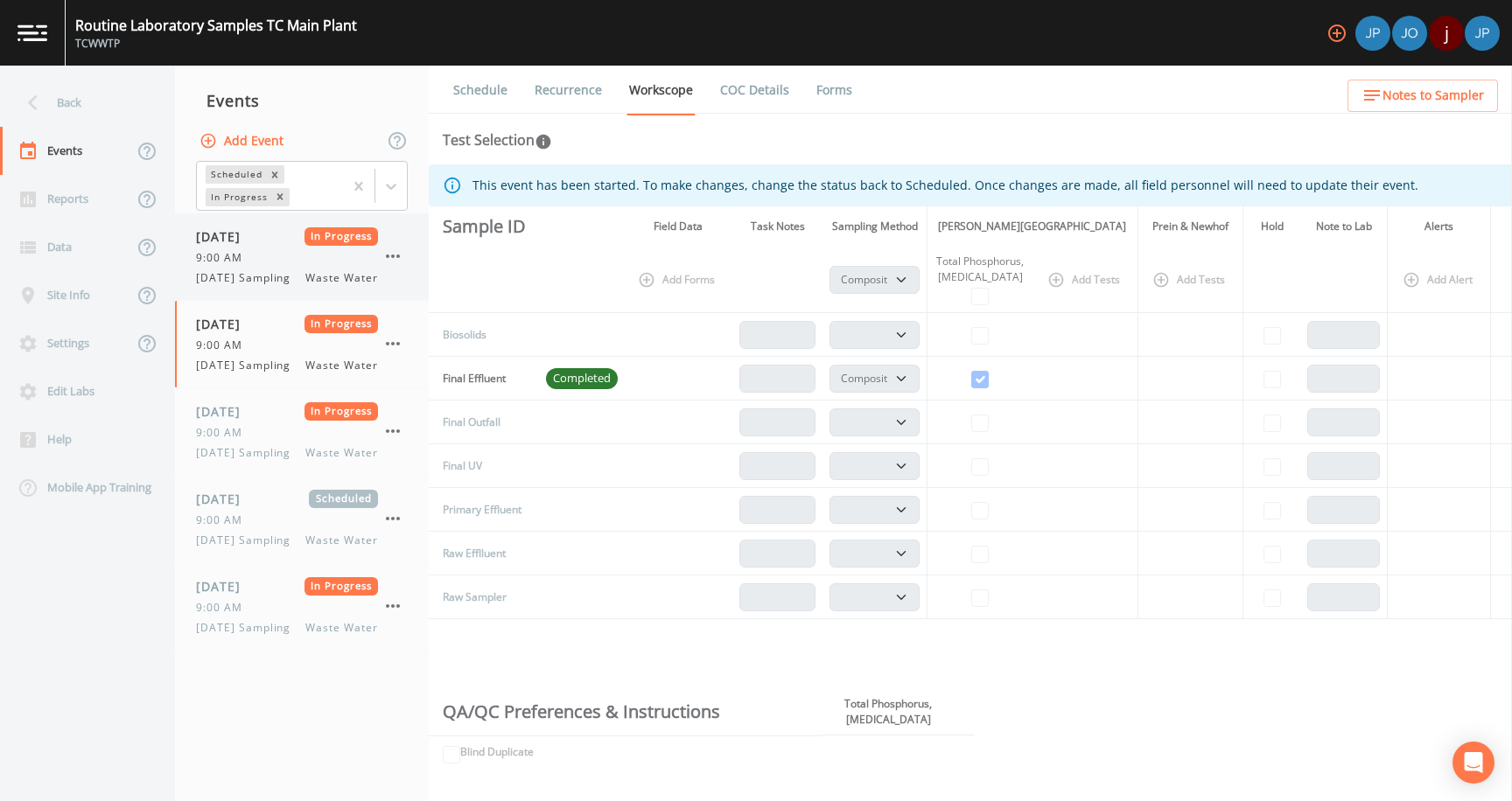
click at [291, 262] on div "9:00 AM" at bounding box center [287, 258] width 182 height 16
select select "b6a3c313-748b-4795-a028-792ad310bd60"
select select "092b3f94-5697-4c94-9891-da161916fdbb"
select select "b6a3c313-748b-4795-a028-792ad310bd60"
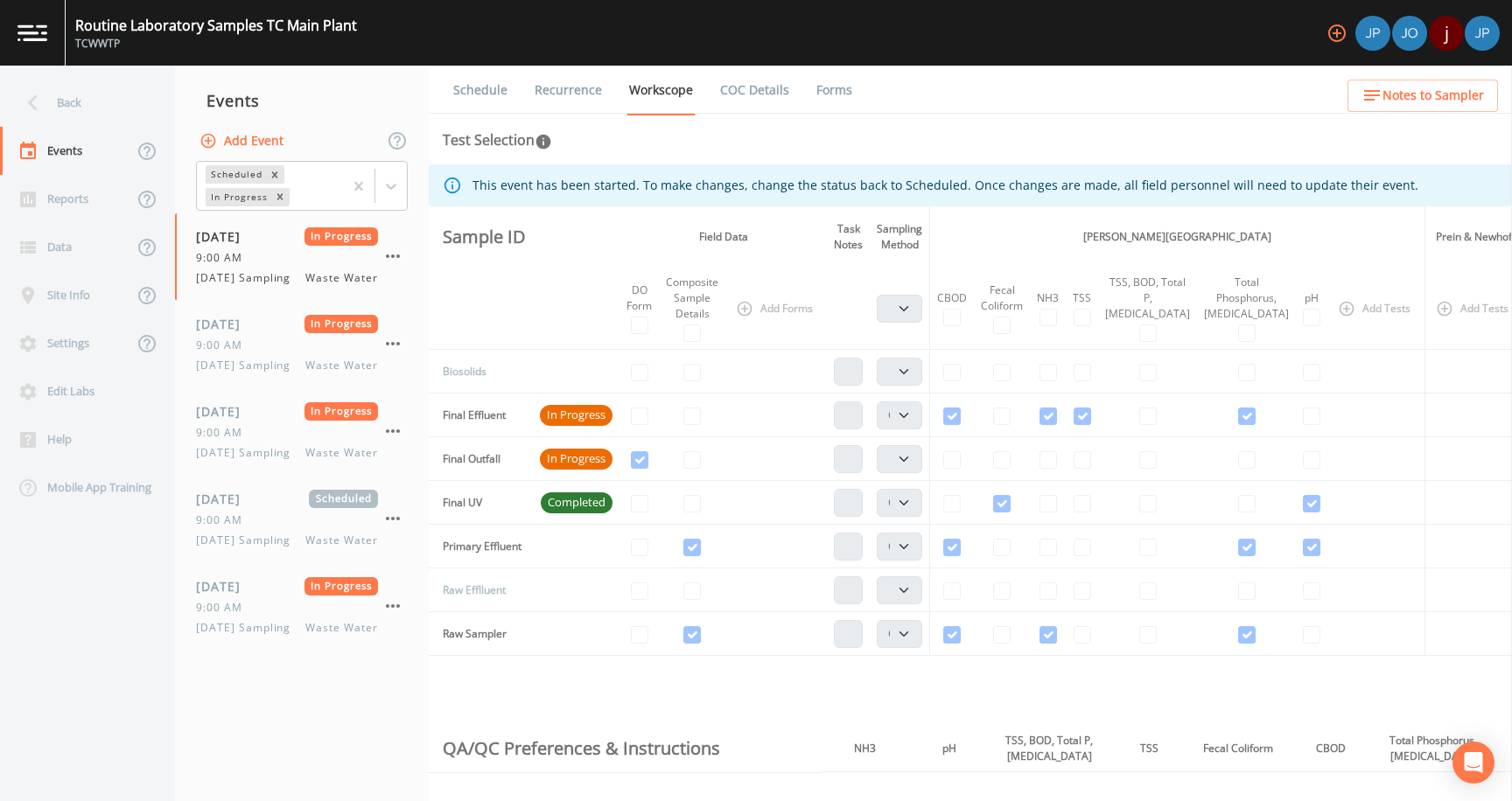
click at [833, 92] on link "Forms" at bounding box center [834, 89] width 41 height 49
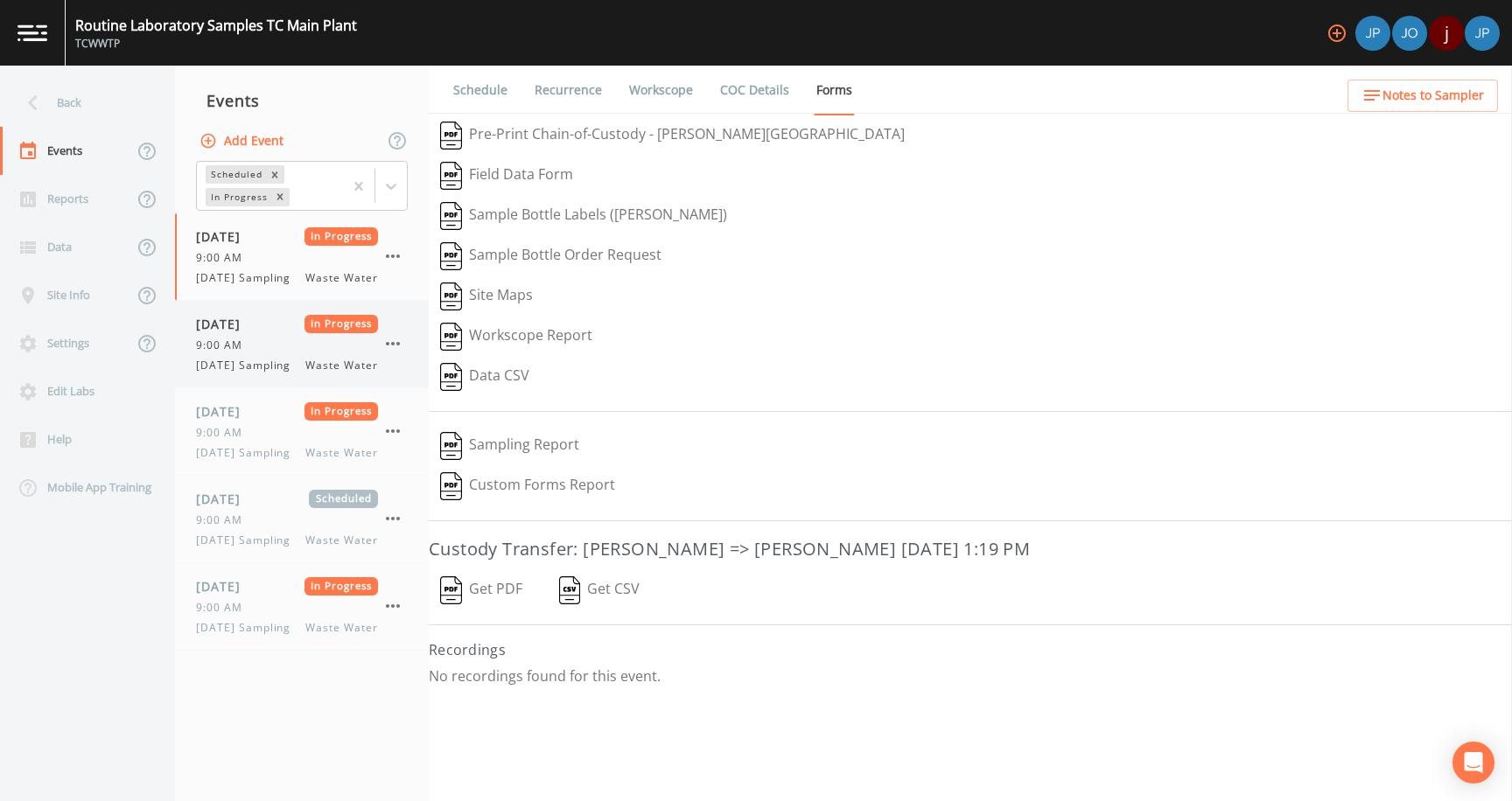
click at [234, 354] on span "9:00 AM" at bounding box center [225, 345] width 57 height 16
select select "b6a3c313-748b-4795-a028-792ad310bd60"
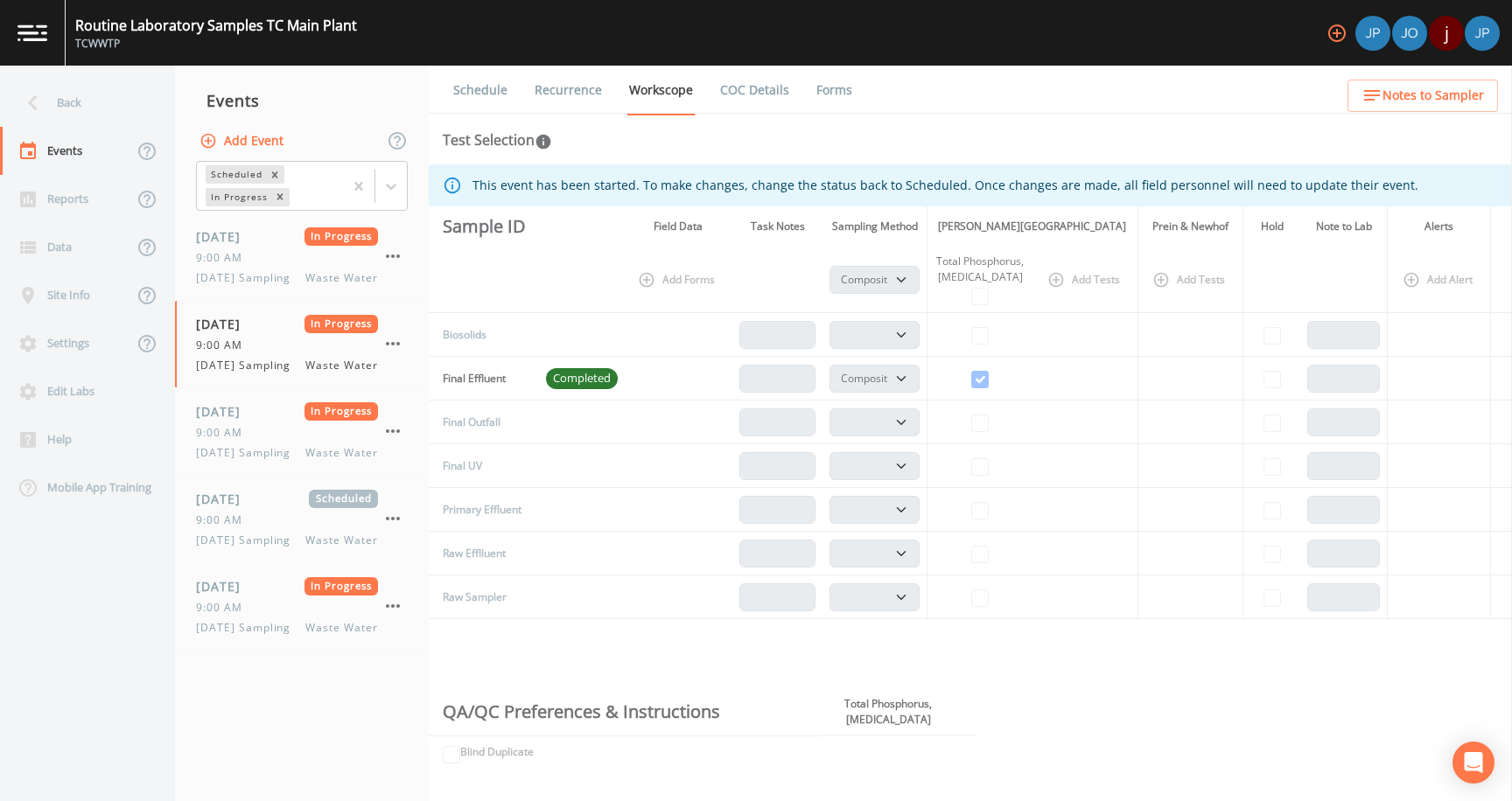
click at [837, 103] on link "Forms" at bounding box center [834, 89] width 41 height 49
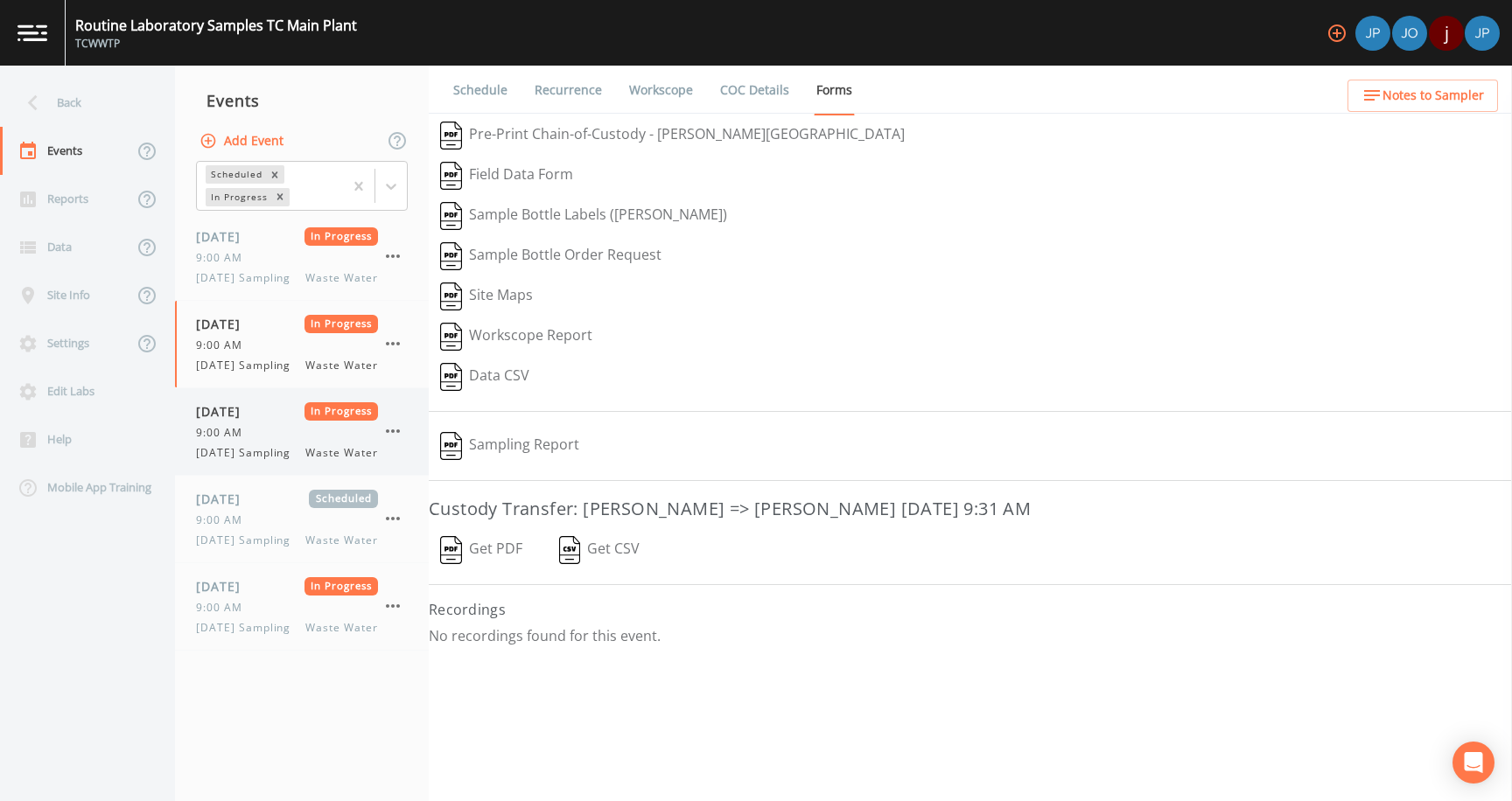
click at [289, 461] on span "[DATE] Sampling" at bounding box center [249, 453] width 105 height 16
select select "b6a3c313-748b-4795-a028-792ad310bd60"
select select "092b3f94-5697-4c94-9891-da161916fdbb"
select select "b6a3c313-748b-4795-a028-792ad310bd60"
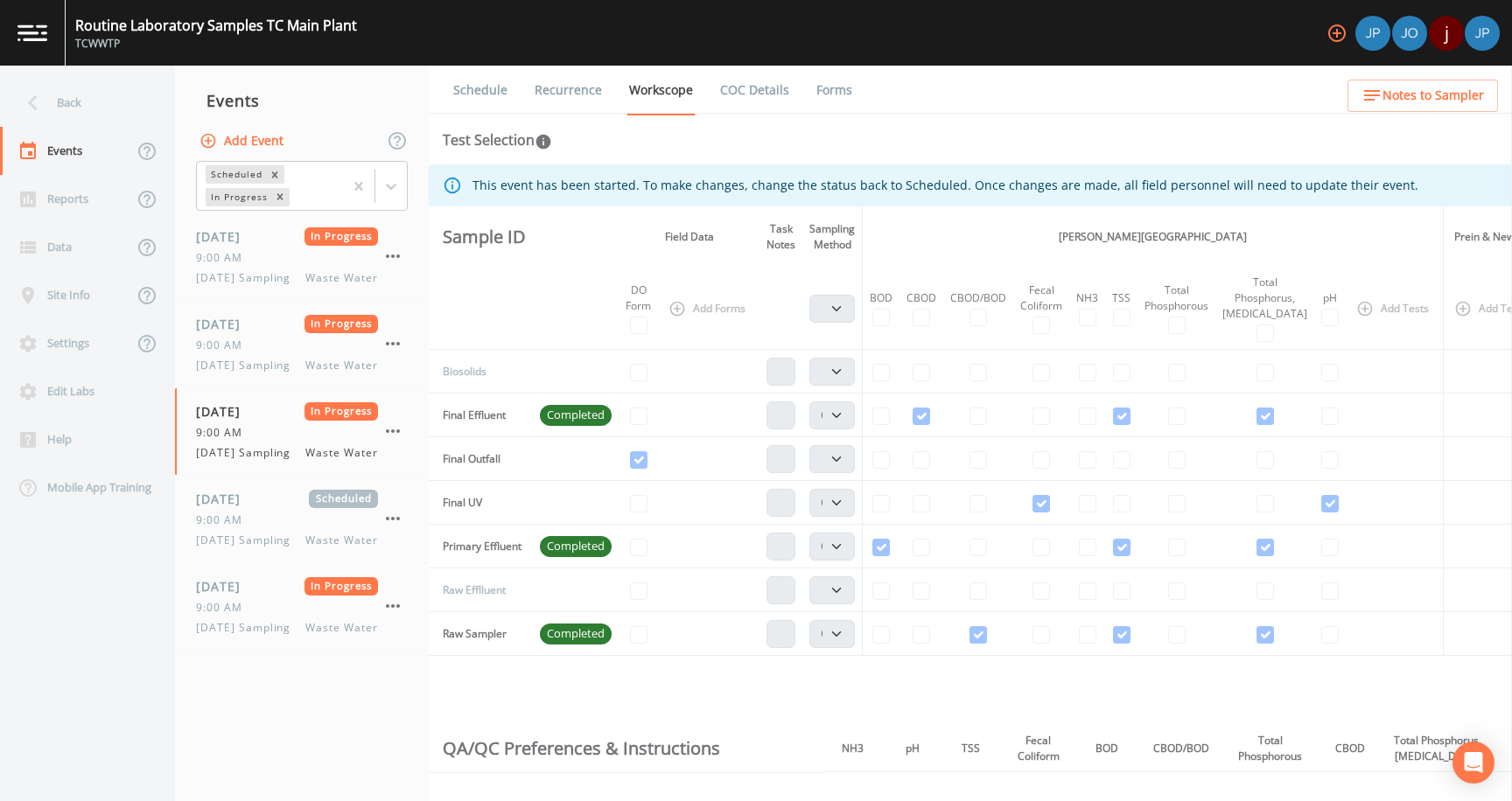
click at [792, 102] on li "Forms" at bounding box center [823, 89] width 63 height 49
click at [799, 102] on li "Forms" at bounding box center [823, 89] width 63 height 49
click at [835, 87] on link "Forms" at bounding box center [834, 89] width 41 height 49
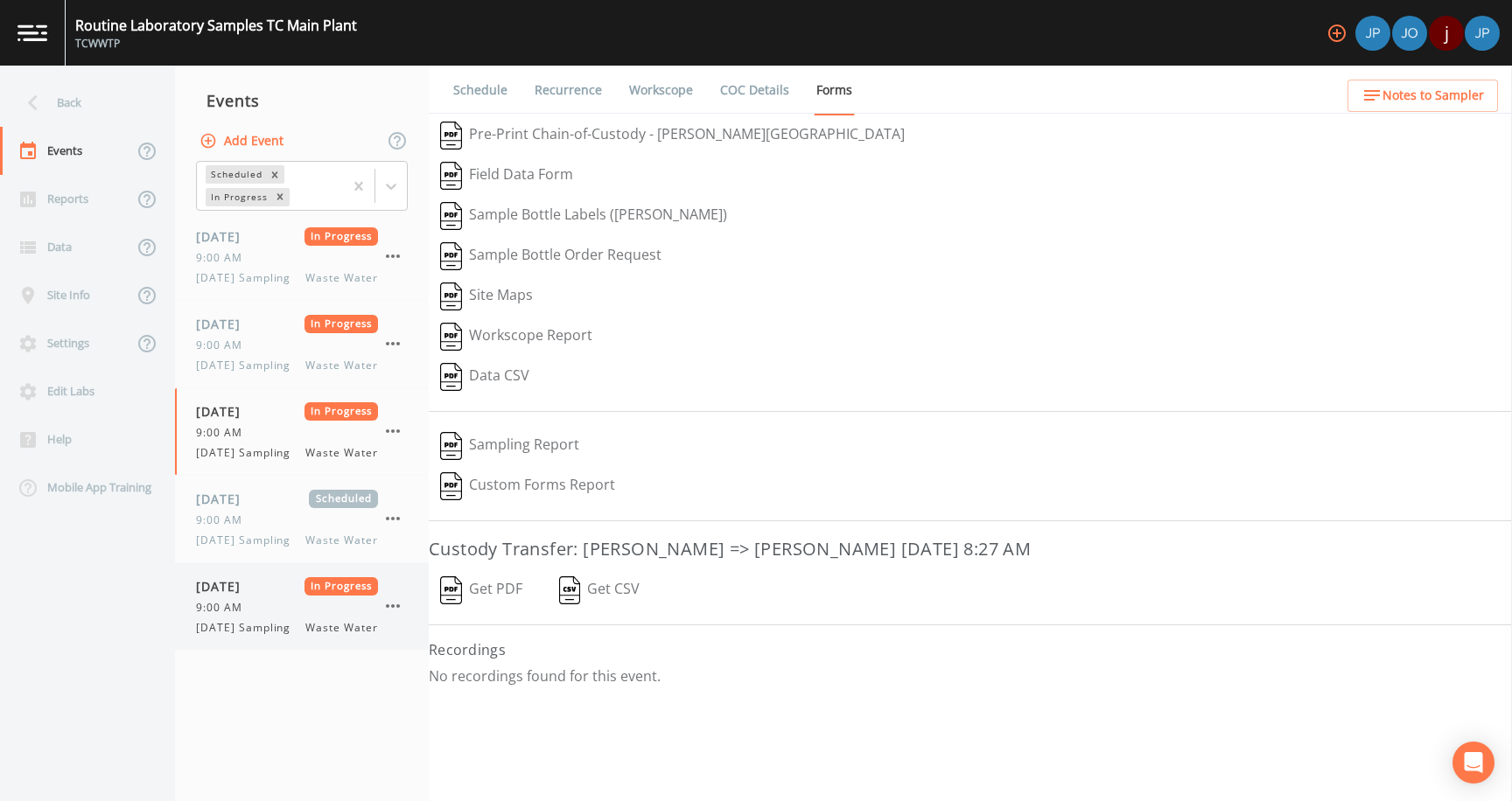
click at [253, 596] on span "[DATE]" at bounding box center [225, 586] width 57 height 18
select select "b6a3c313-748b-4795-a028-792ad310bd60"
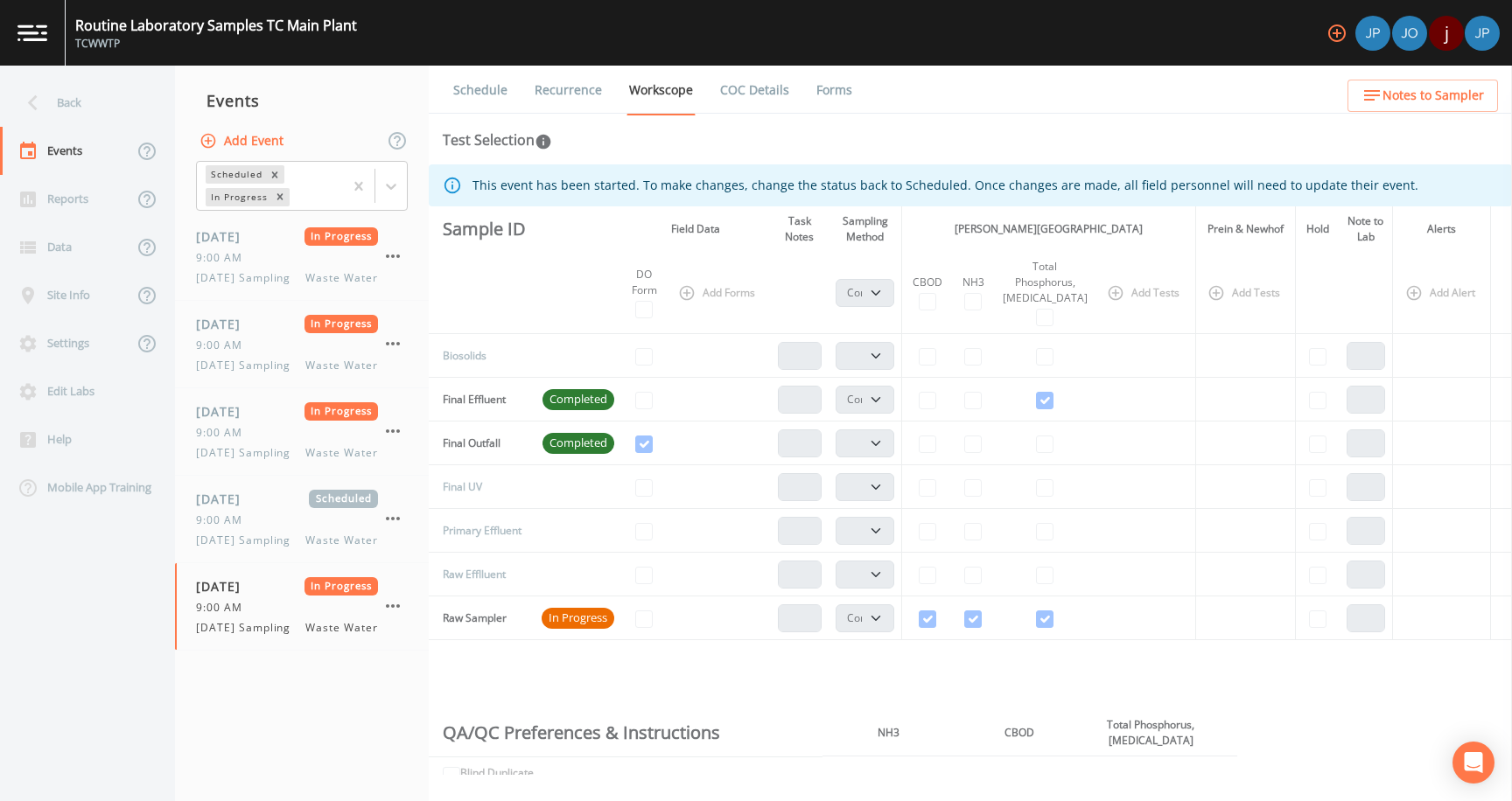
click at [842, 93] on link "Forms" at bounding box center [834, 89] width 41 height 49
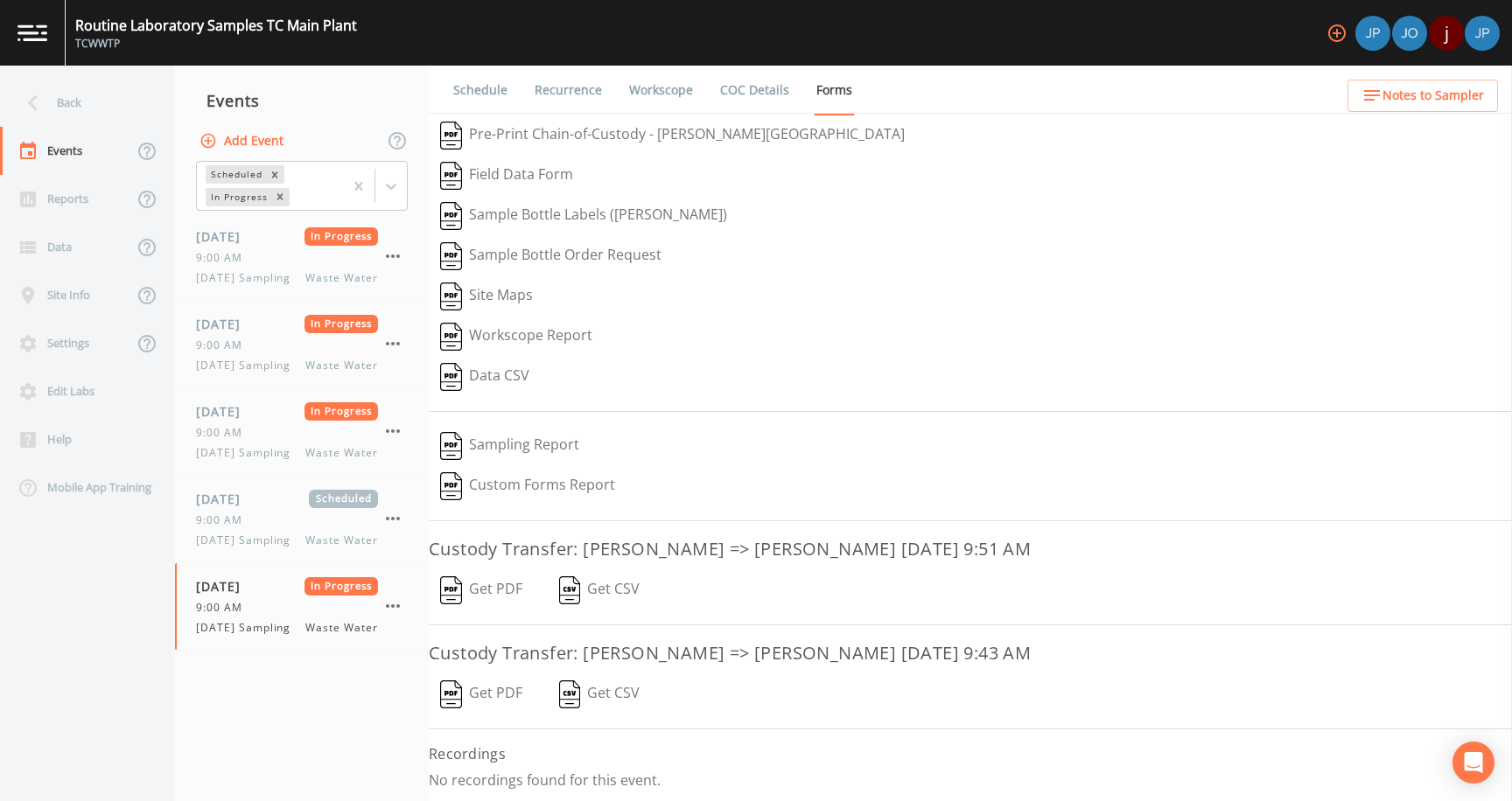
scroll to position [2, 0]
click at [266, 461] on span "[DATE] Sampling" at bounding box center [249, 453] width 105 height 16
select select "b6a3c313-748b-4795-a028-792ad310bd60"
select select "092b3f94-5697-4c94-9891-da161916fdbb"
select select "b6a3c313-748b-4795-a028-792ad310bd60"
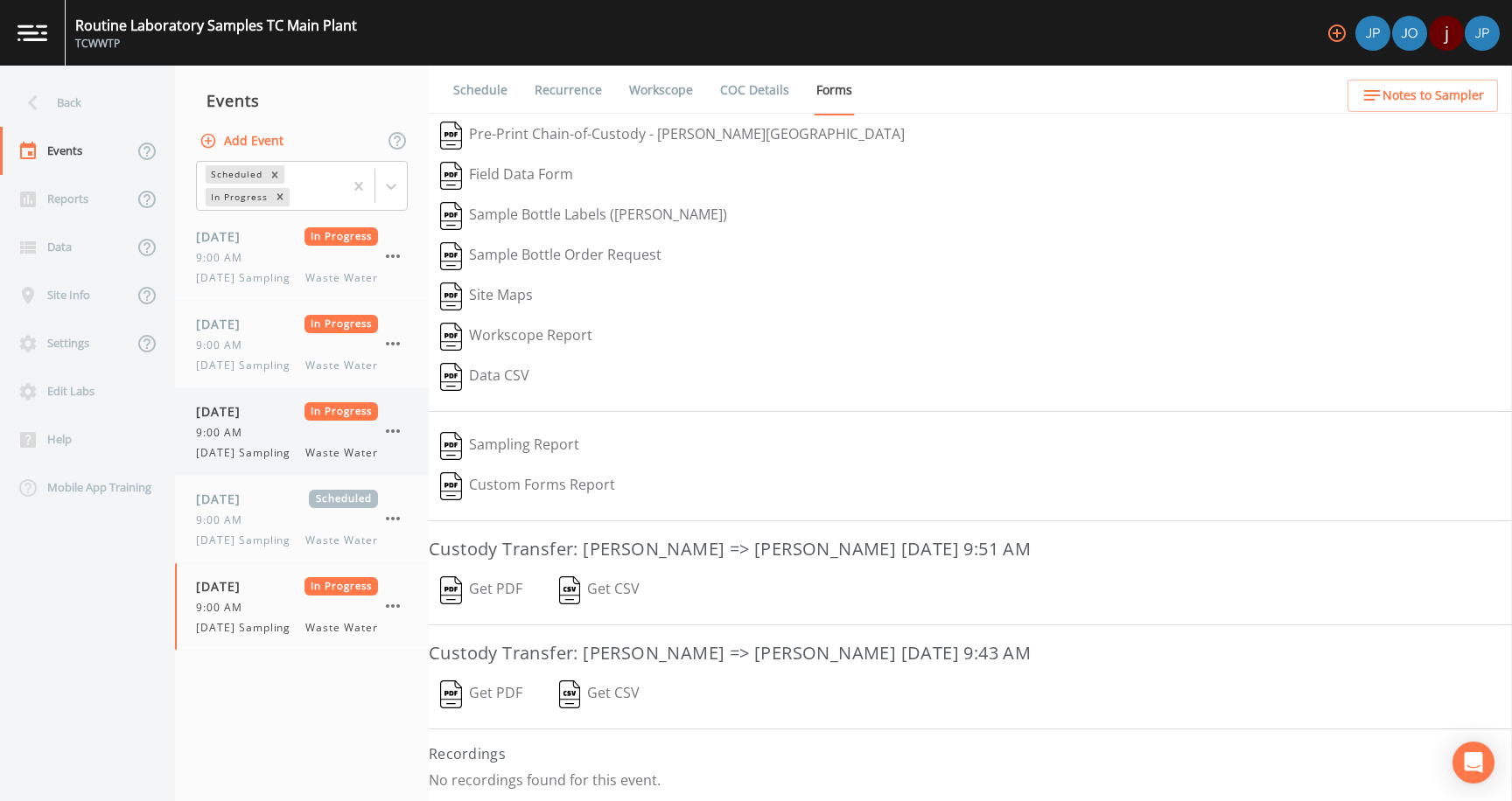
select select "b6a3c313-748b-4795-a028-792ad310bd60"
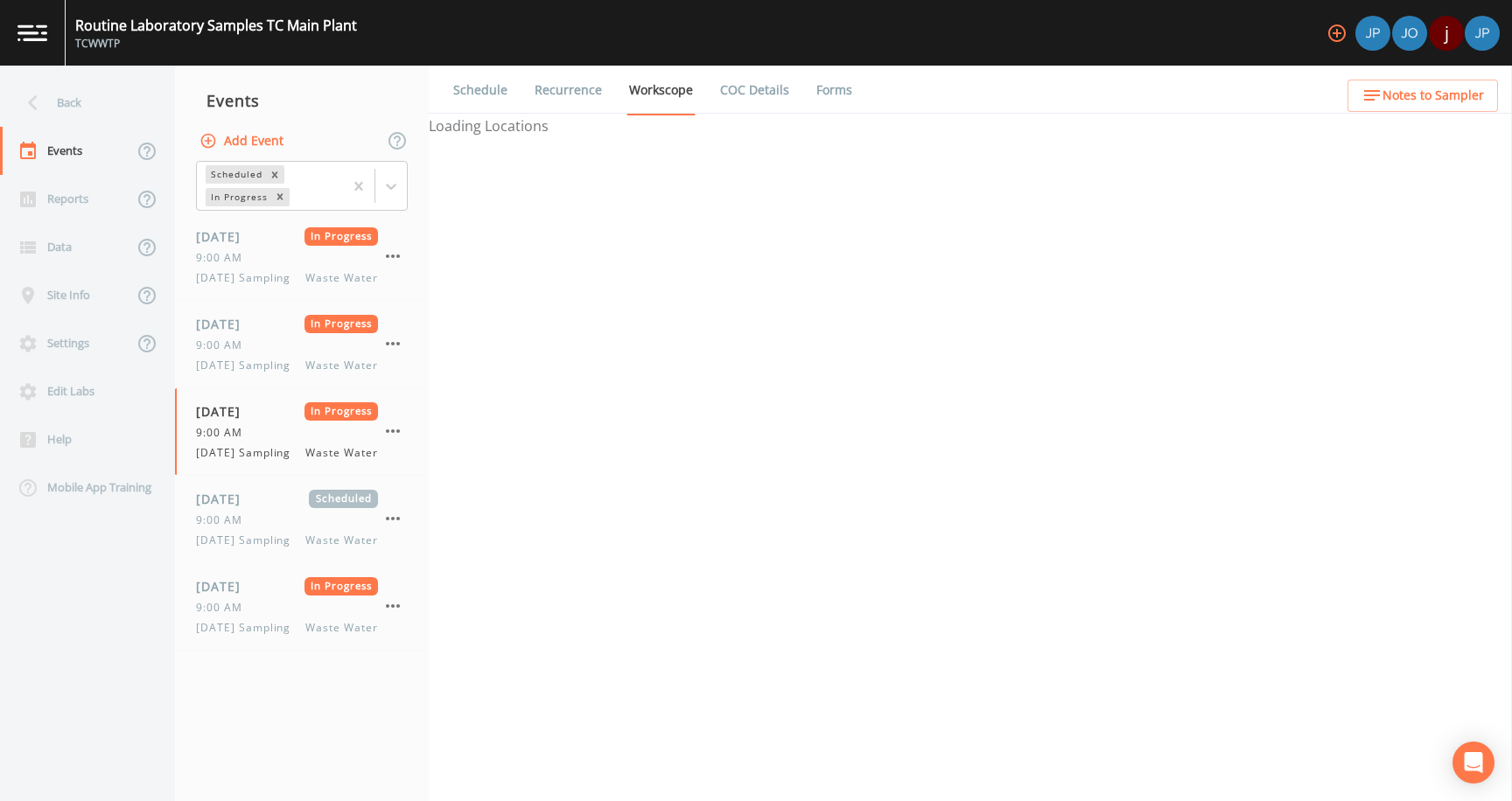
select select "b6a3c313-748b-4795-a028-792ad310bd60"
select select "092b3f94-5697-4c94-9891-da161916fdbb"
select select "b6a3c313-748b-4795-a028-792ad310bd60"
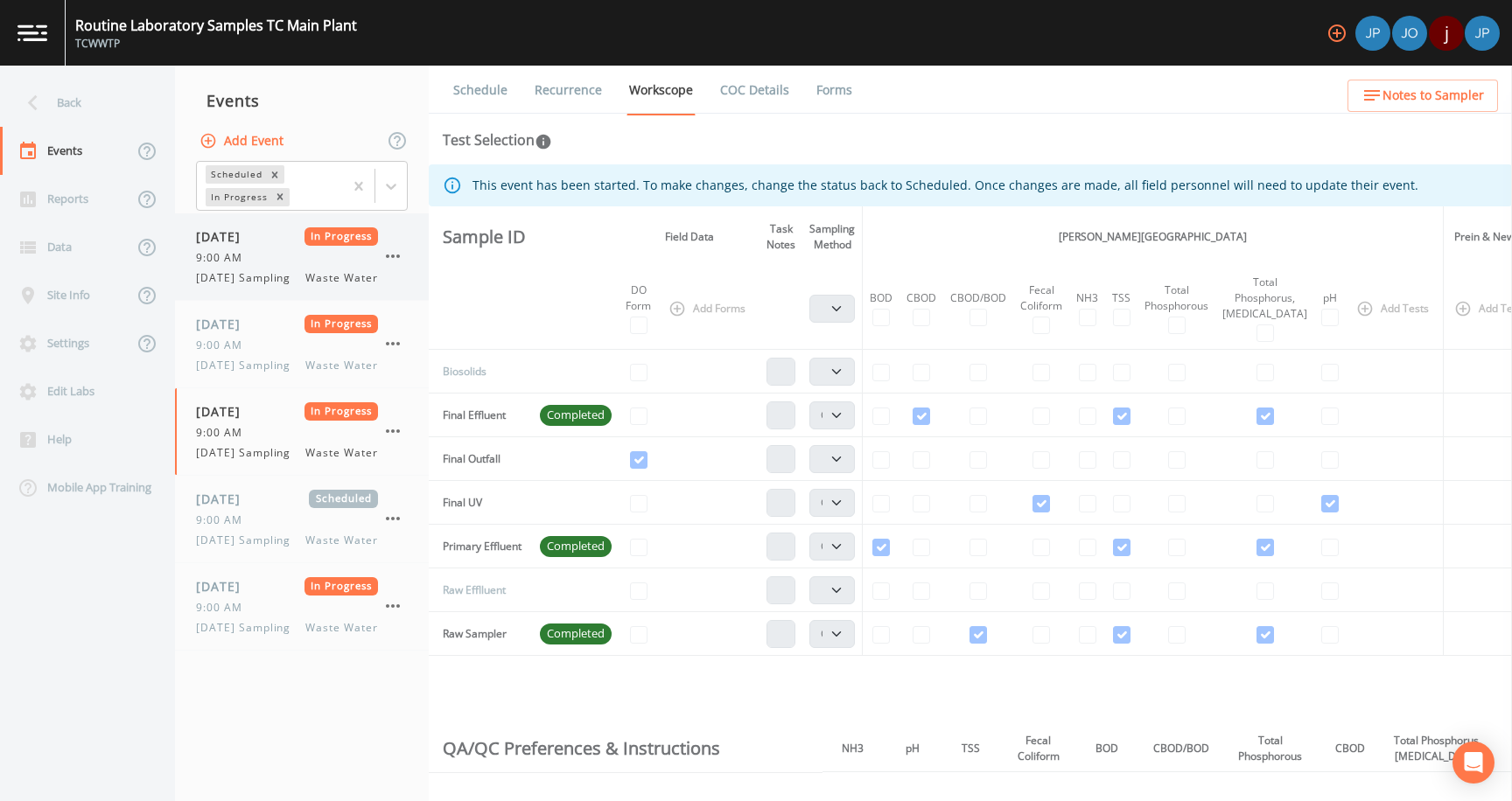
click at [275, 261] on div "9:00 AM" at bounding box center [287, 258] width 182 height 16
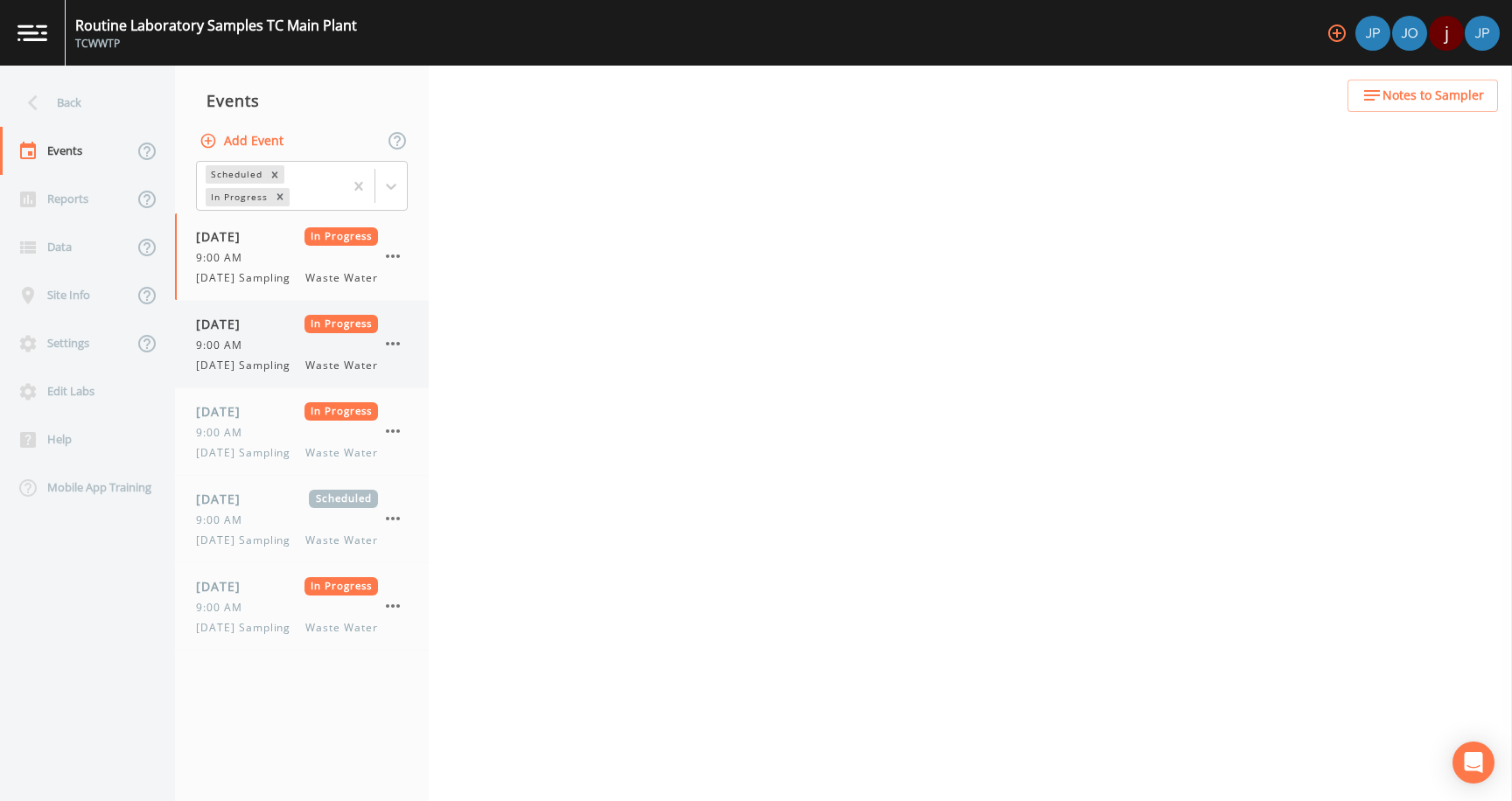
select select "b6a3c313-748b-4795-a028-792ad310bd60"
select select "092b3f94-5697-4c94-9891-da161916fdbb"
select select "b6a3c313-748b-4795-a028-792ad310bd60"
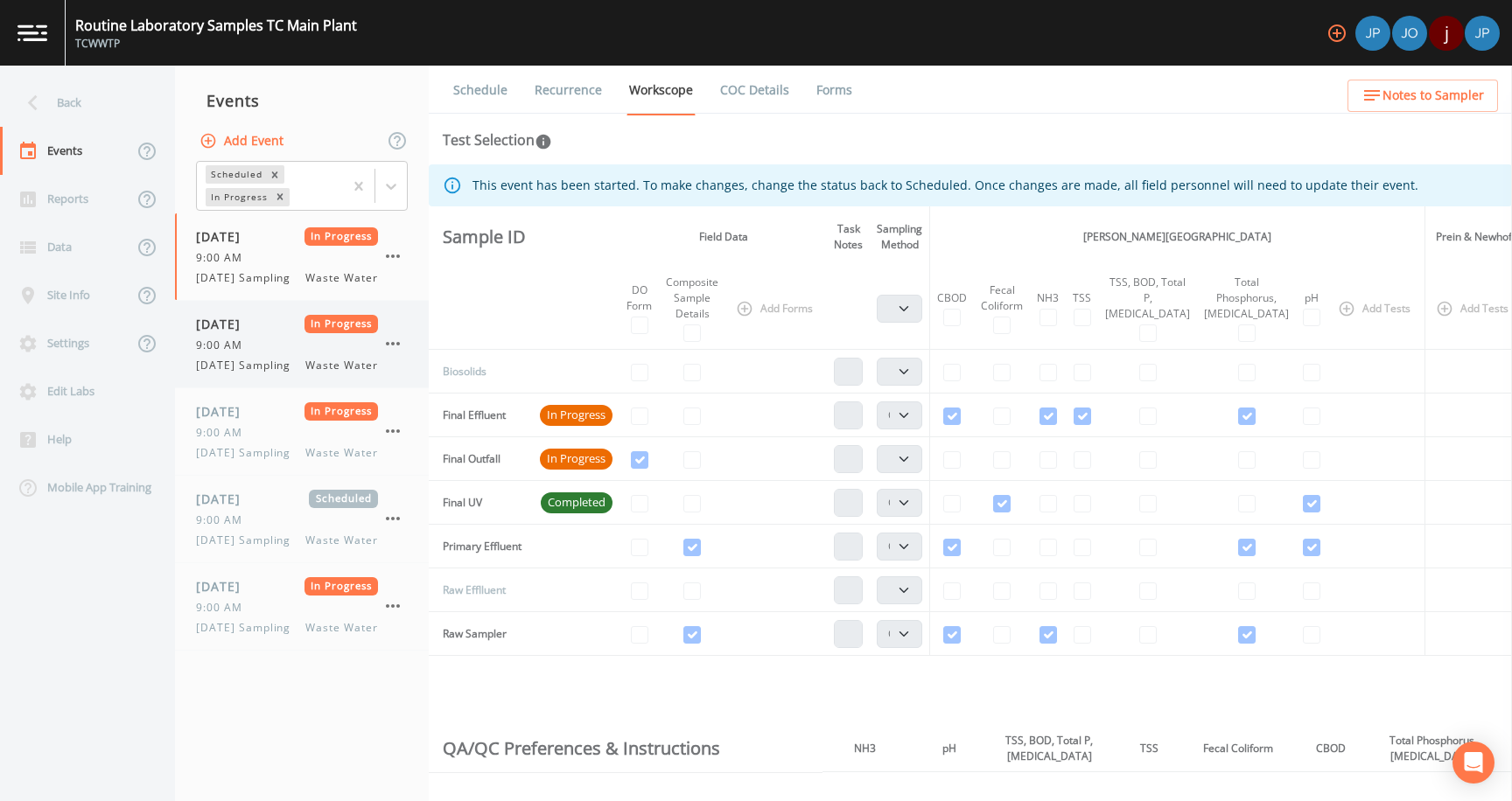
click at [285, 373] on span "[DATE] Sampling" at bounding box center [249, 366] width 105 height 16
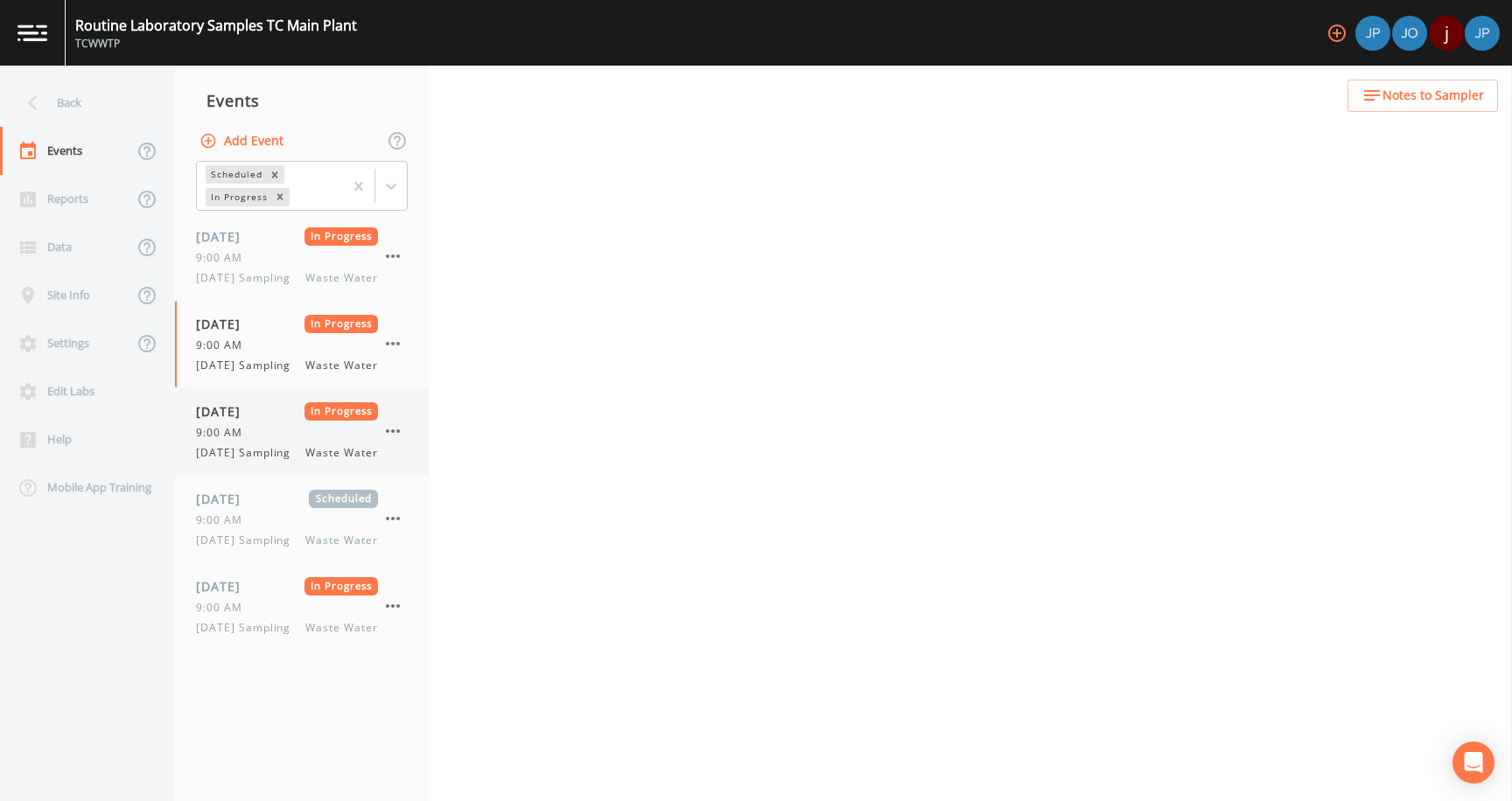
select select "b6a3c313-748b-4795-a028-792ad310bd60"
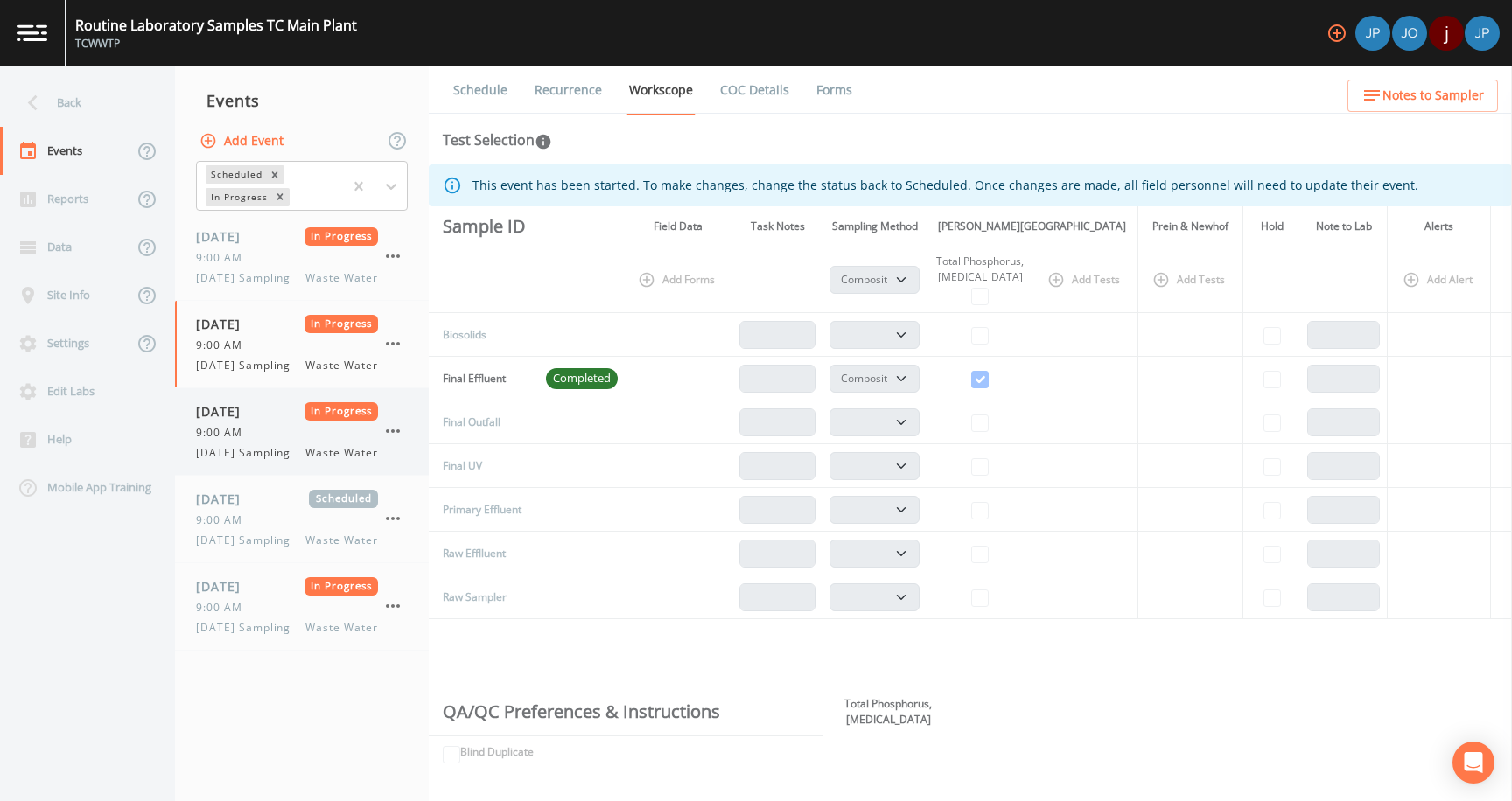
click at [277, 441] on div "9:00 AM" at bounding box center [287, 433] width 182 height 16
select select "b6a3c313-748b-4795-a028-792ad310bd60"
select select "092b3f94-5697-4c94-9891-da161916fdbb"
select select "b6a3c313-748b-4795-a028-792ad310bd60"
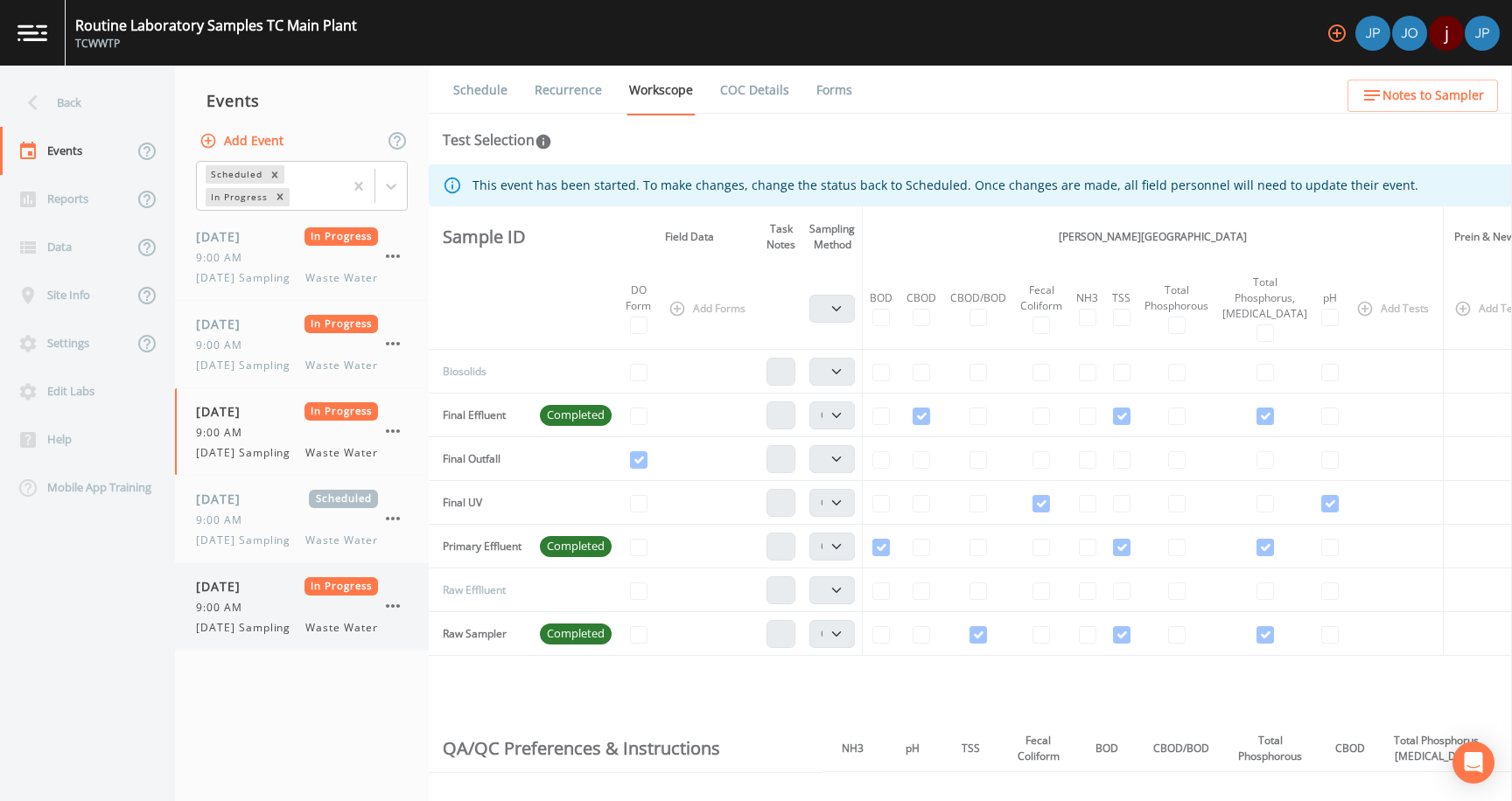
click at [253, 596] on span "[DATE]" at bounding box center [225, 586] width 57 height 18
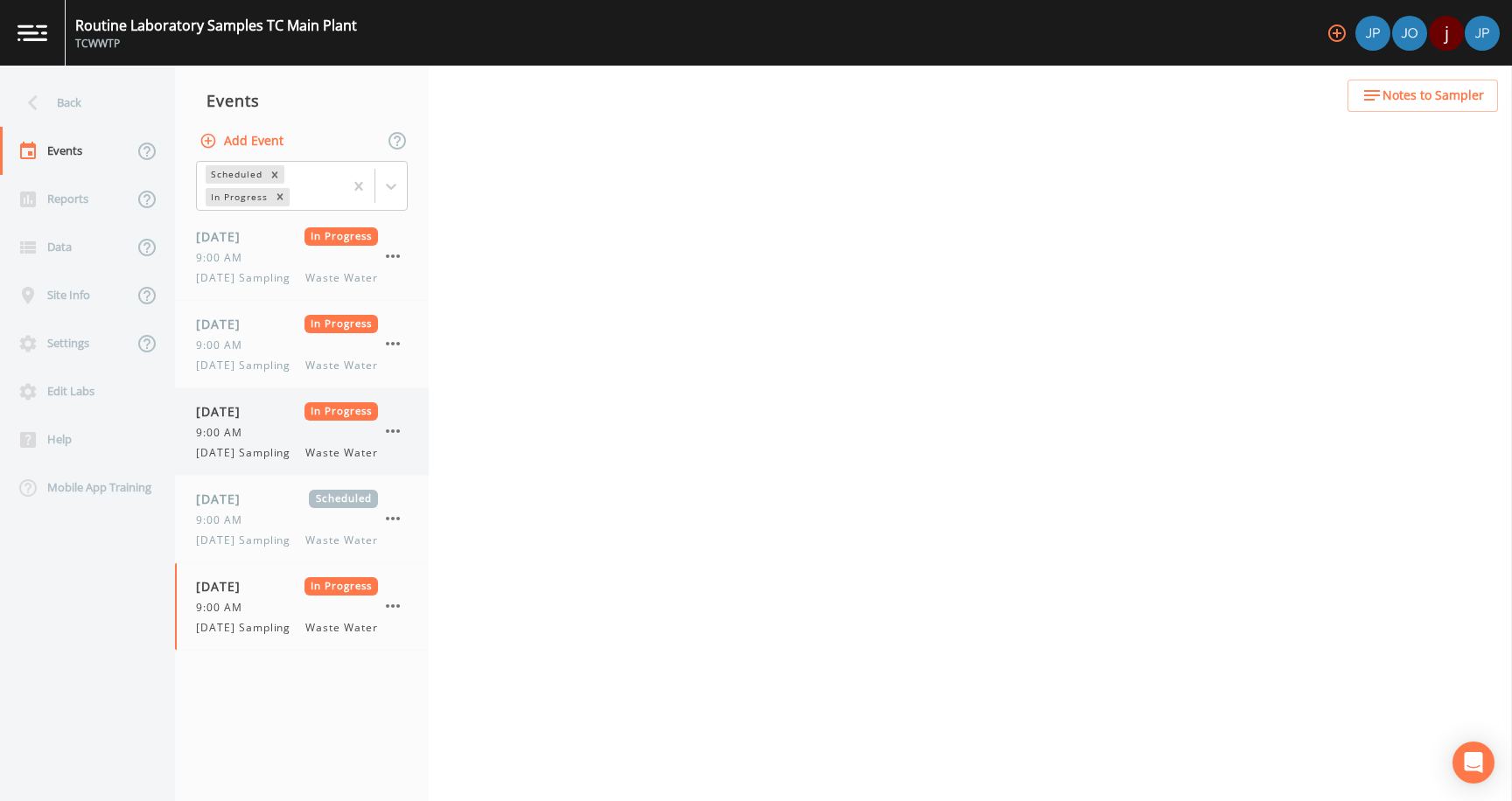
select select "b6a3c313-748b-4795-a028-792ad310bd60"
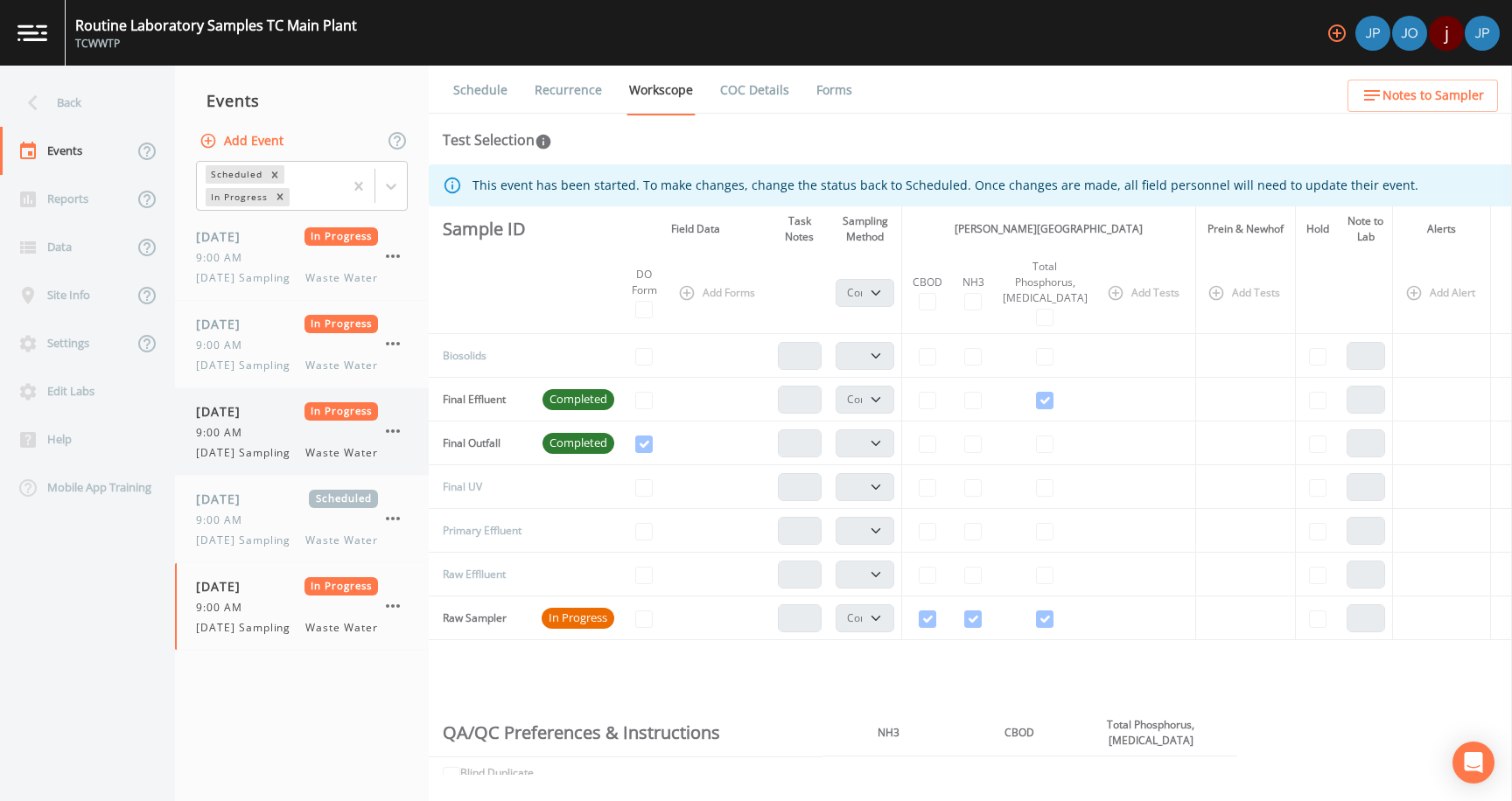
click at [290, 461] on span "[DATE] Sampling" at bounding box center [249, 453] width 105 height 16
select select "b6a3c313-748b-4795-a028-792ad310bd60"
select select "092b3f94-5697-4c94-9891-da161916fdbb"
select select "b6a3c313-748b-4795-a028-792ad310bd60"
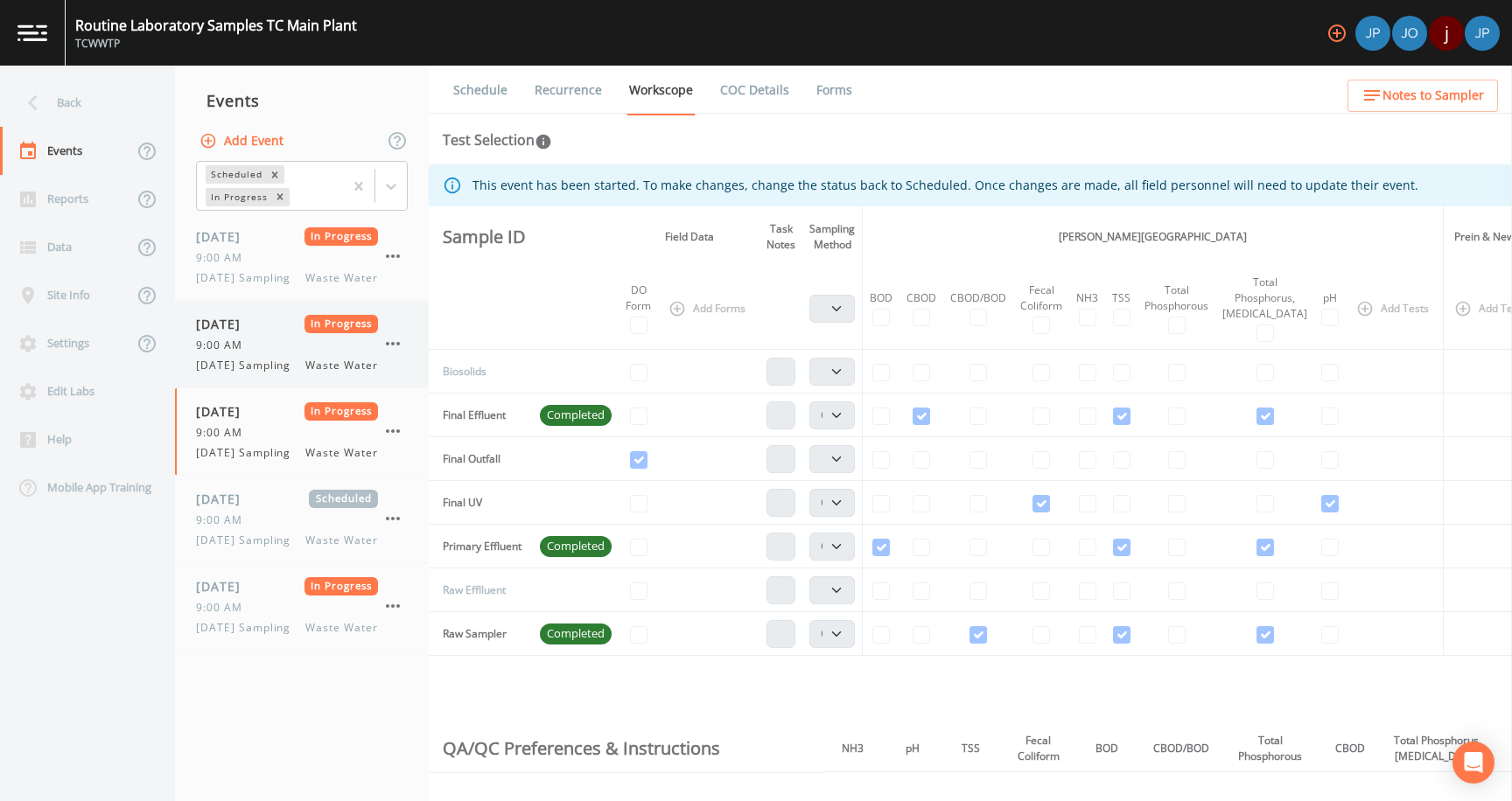
click at [277, 374] on span "[DATE] Sampling" at bounding box center [249, 366] width 105 height 16
select select "b6a3c313-748b-4795-a028-792ad310bd60"
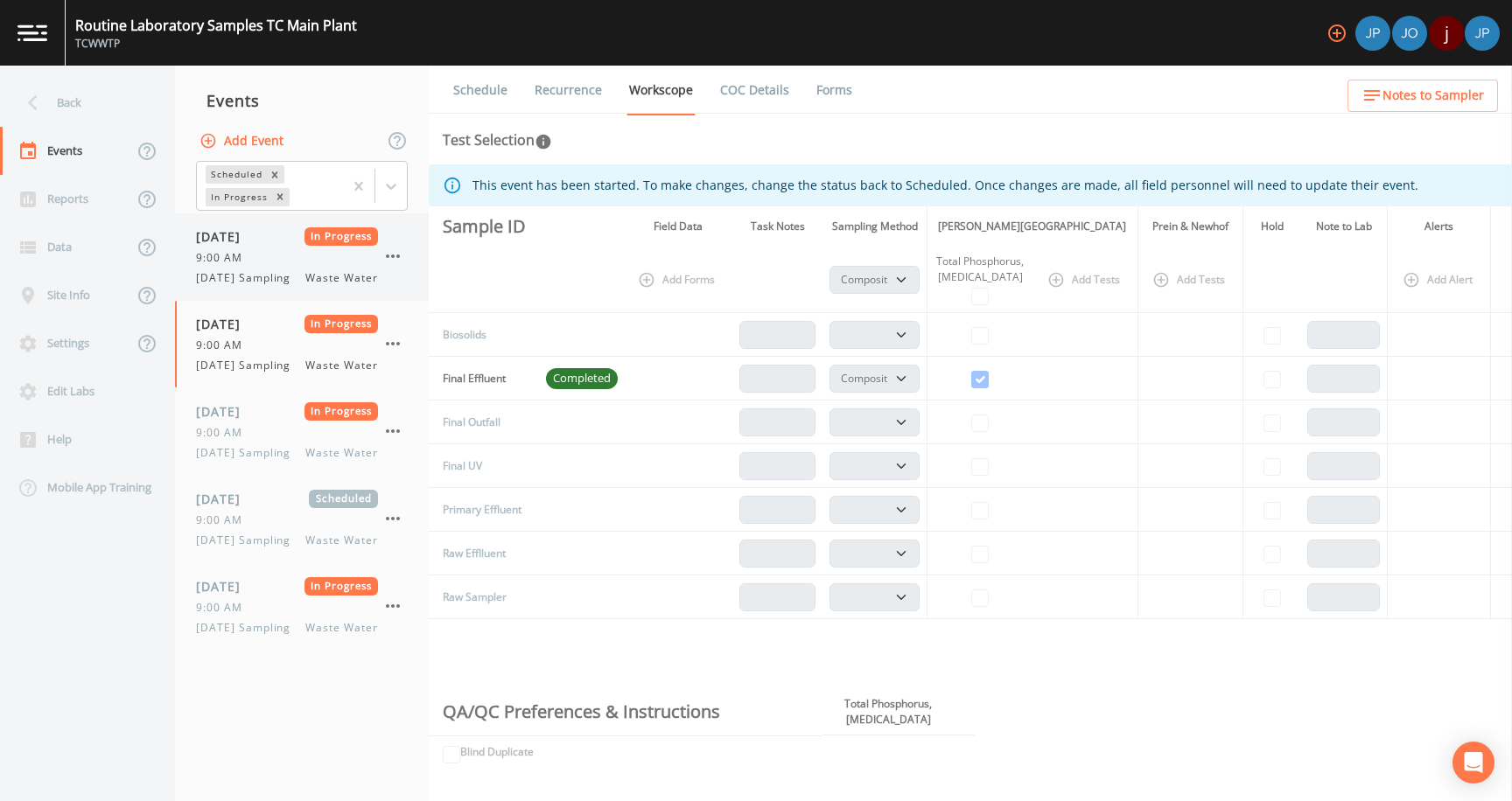
click at [294, 281] on span "[DATE] Sampling" at bounding box center [249, 278] width 105 height 16
select select "b6a3c313-748b-4795-a028-792ad310bd60"
select select "092b3f94-5697-4c94-9891-da161916fdbb"
select select "b6a3c313-748b-4795-a028-792ad310bd60"
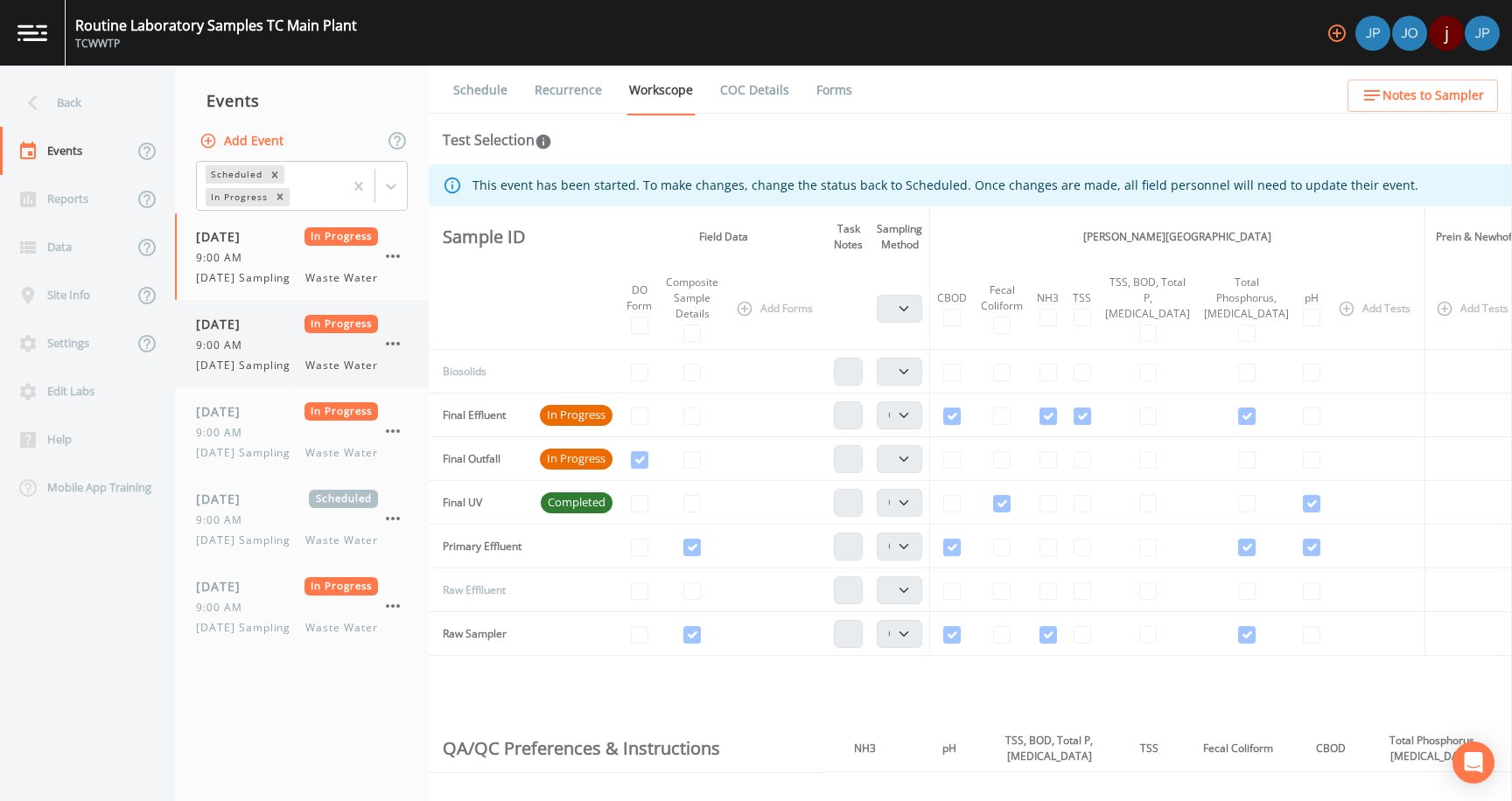
click at [293, 354] on div "9:00 AM" at bounding box center [287, 345] width 182 height 16
select select "b6a3c313-748b-4795-a028-792ad310bd60"
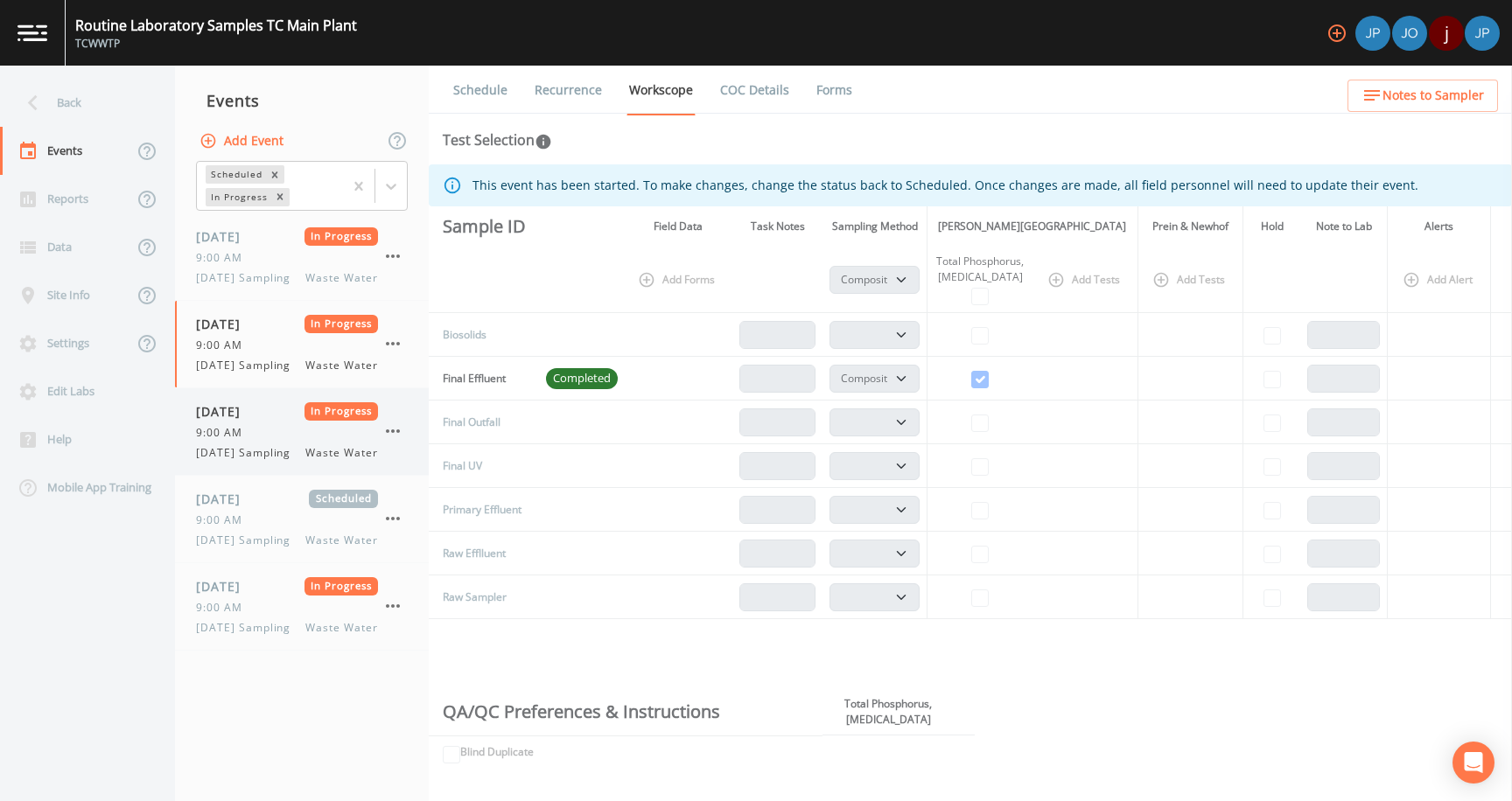
click at [265, 461] on span "[DATE] Sampling" at bounding box center [249, 453] width 105 height 16
select select "b6a3c313-748b-4795-a028-792ad310bd60"
select select "092b3f94-5697-4c94-9891-da161916fdbb"
select select "b6a3c313-748b-4795-a028-792ad310bd60"
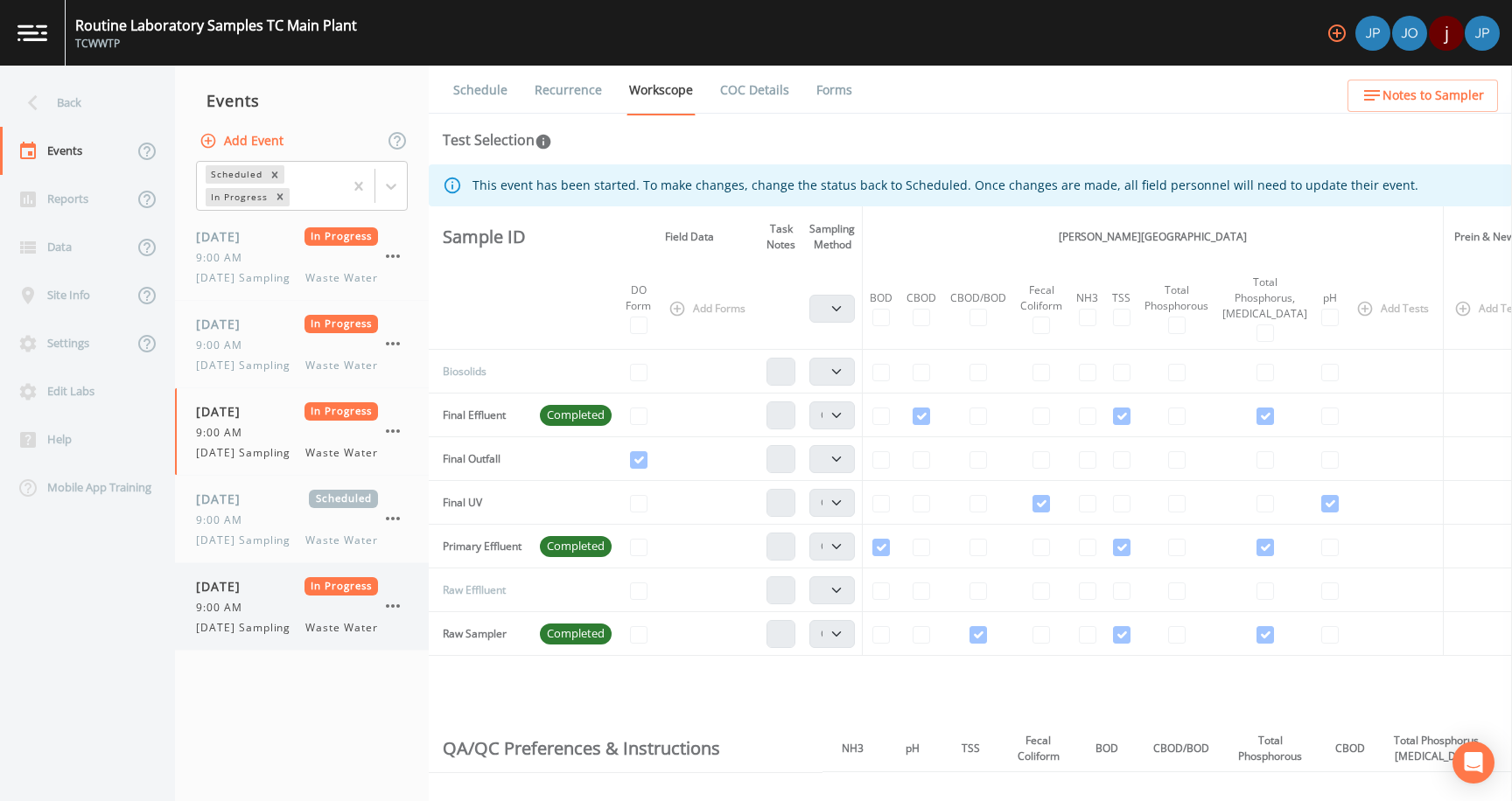
click at [270, 616] on div "9:00 AM" at bounding box center [287, 608] width 182 height 16
select select "b6a3c313-748b-4795-a028-792ad310bd60"
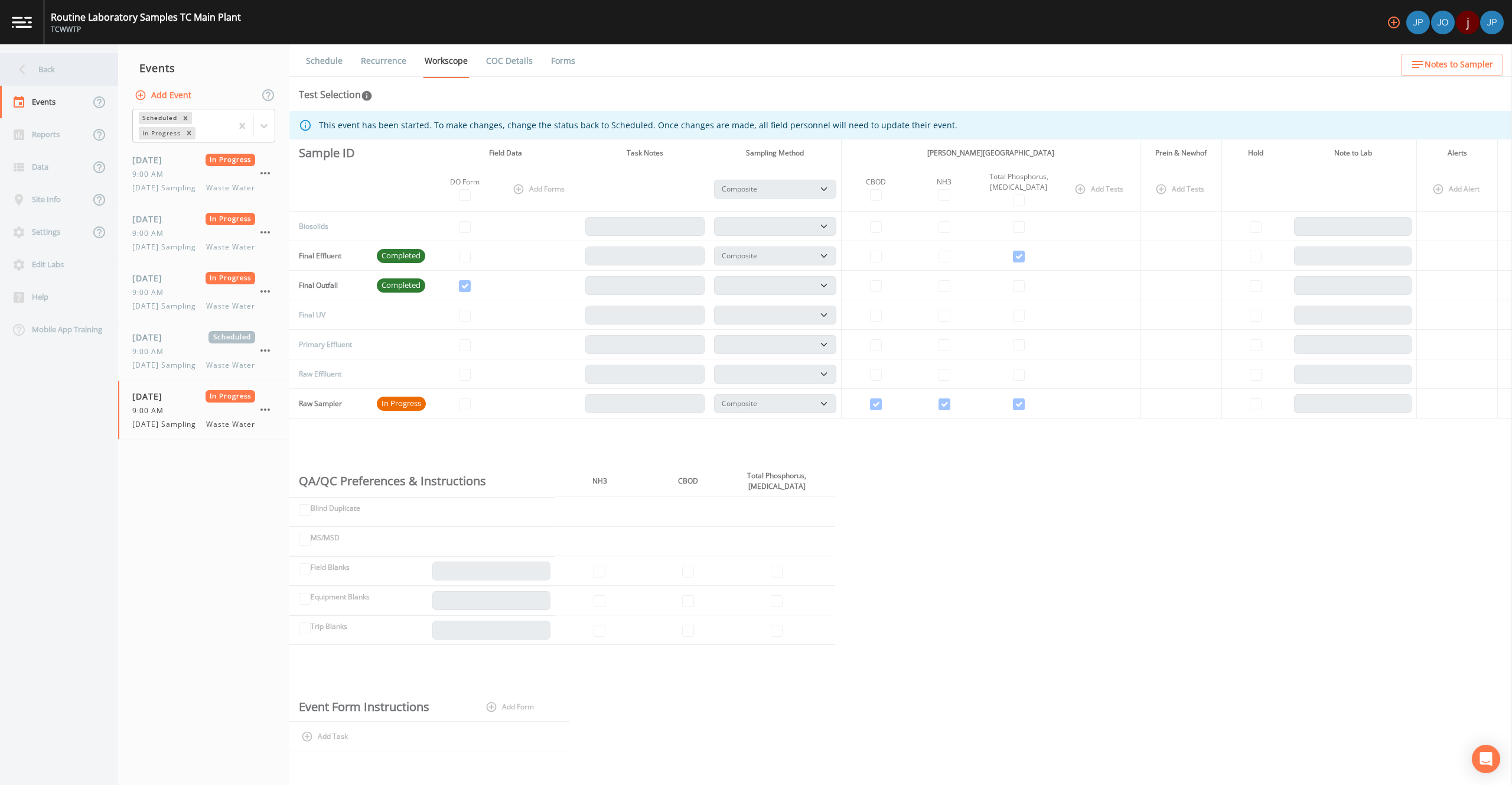
click at [67, 69] on div "Back" at bounding box center [53, 70] width 106 height 32
